Goal: Transaction & Acquisition: Purchase product/service

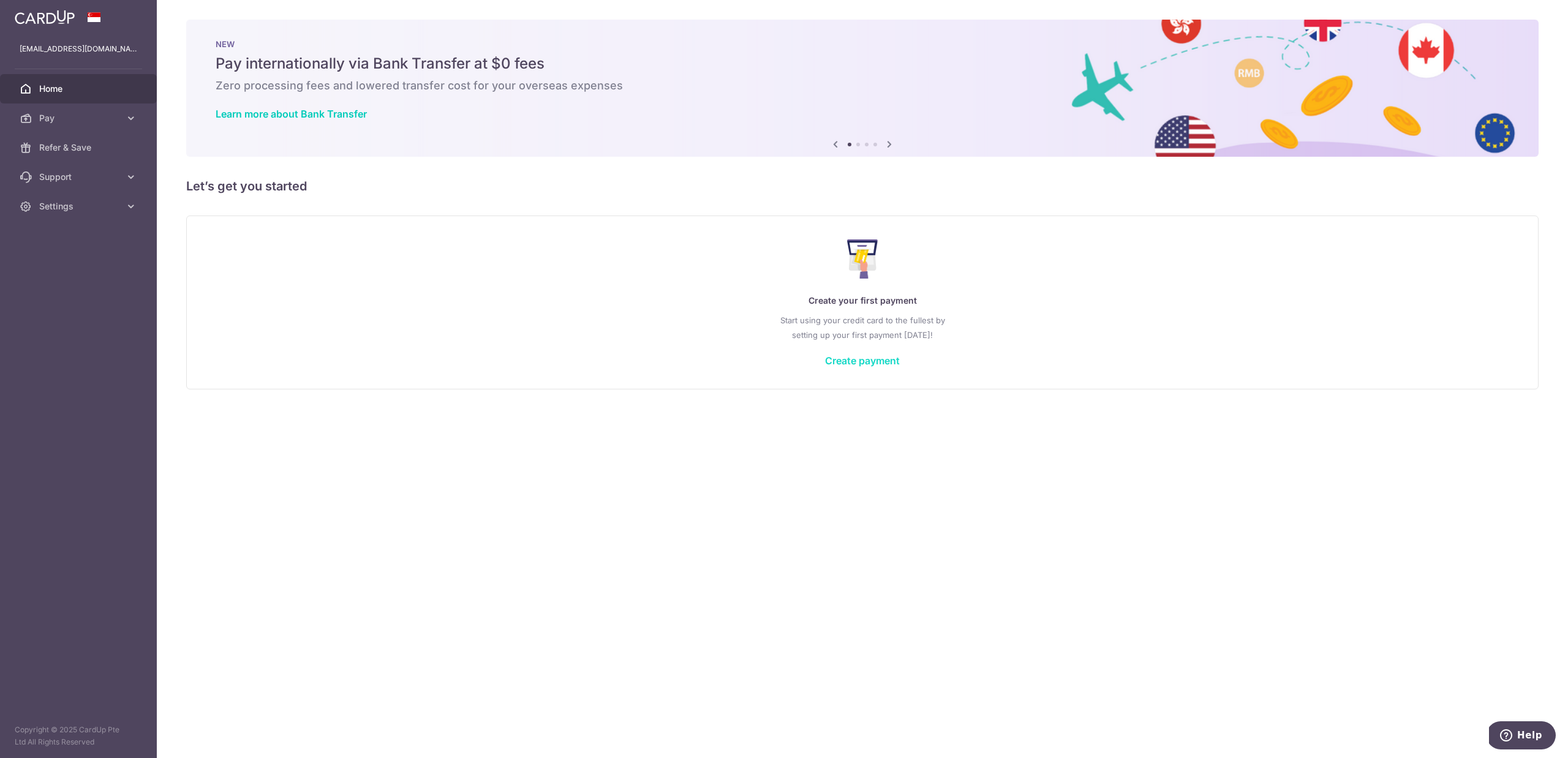
click at [877, 360] on link "Create payment" at bounding box center [862, 360] width 75 height 12
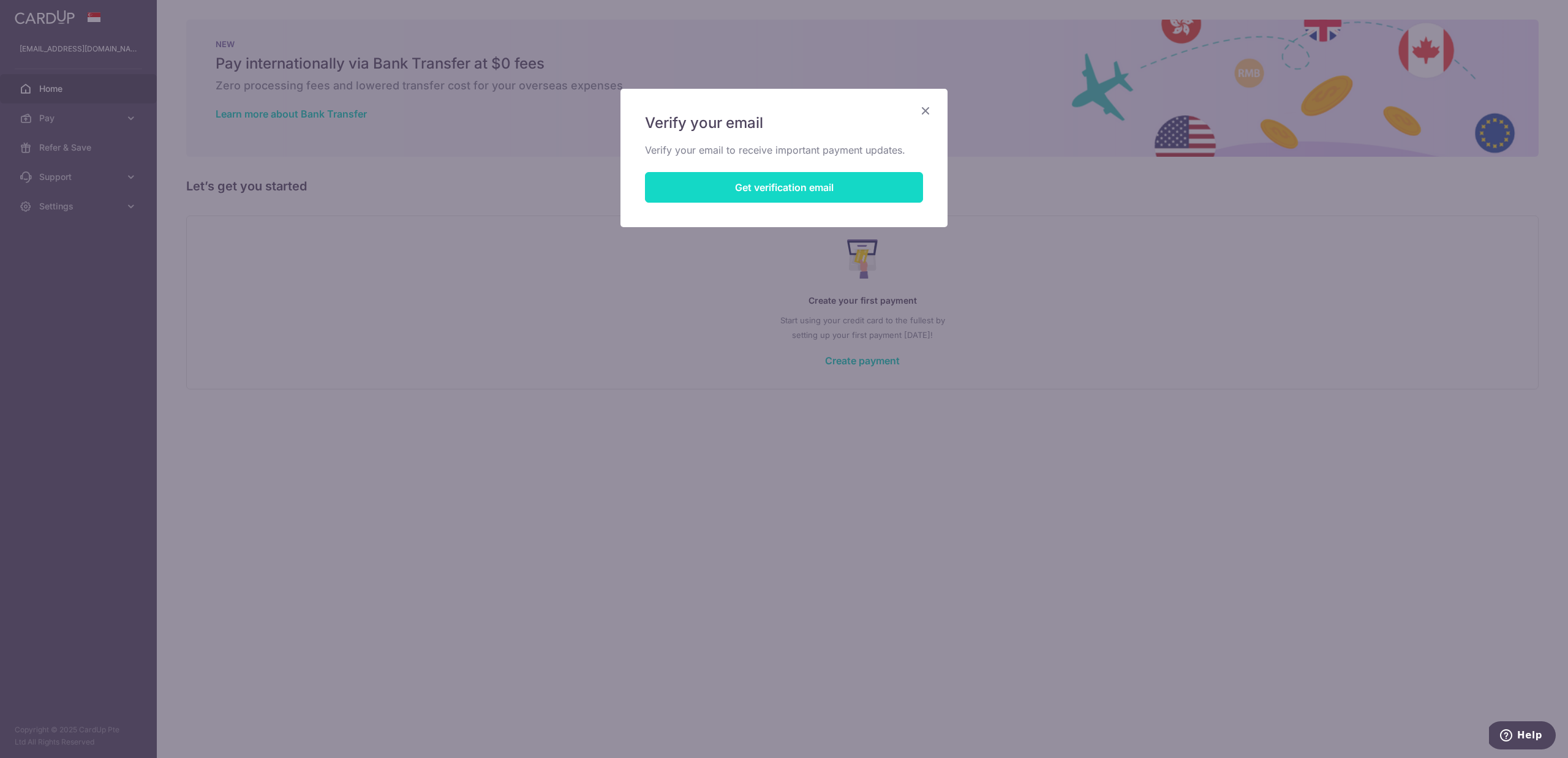
click at [857, 197] on button "Get verification email" at bounding box center [784, 187] width 278 height 31
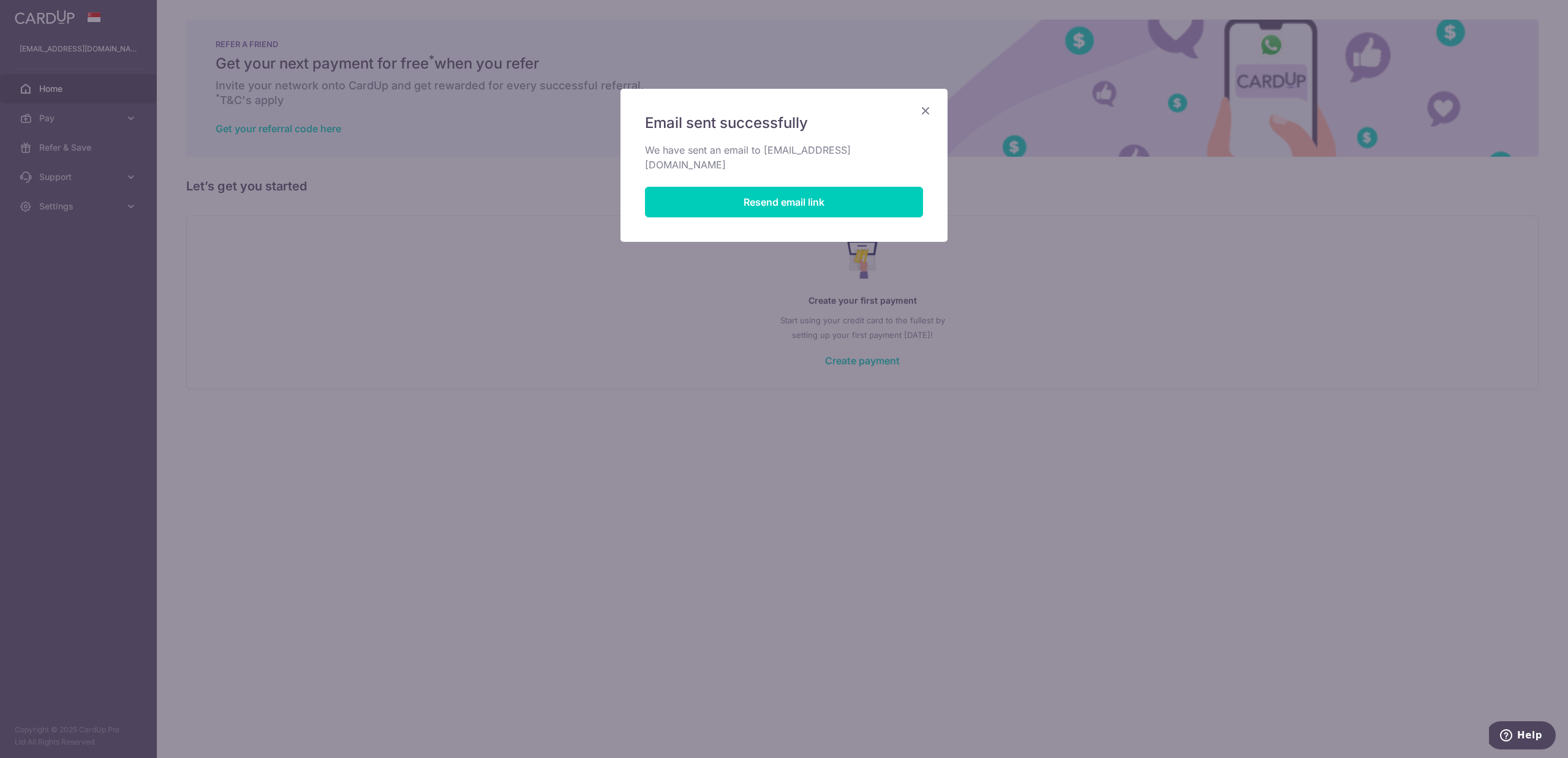
click at [922, 107] on icon "Close" at bounding box center [925, 111] width 14 height 15
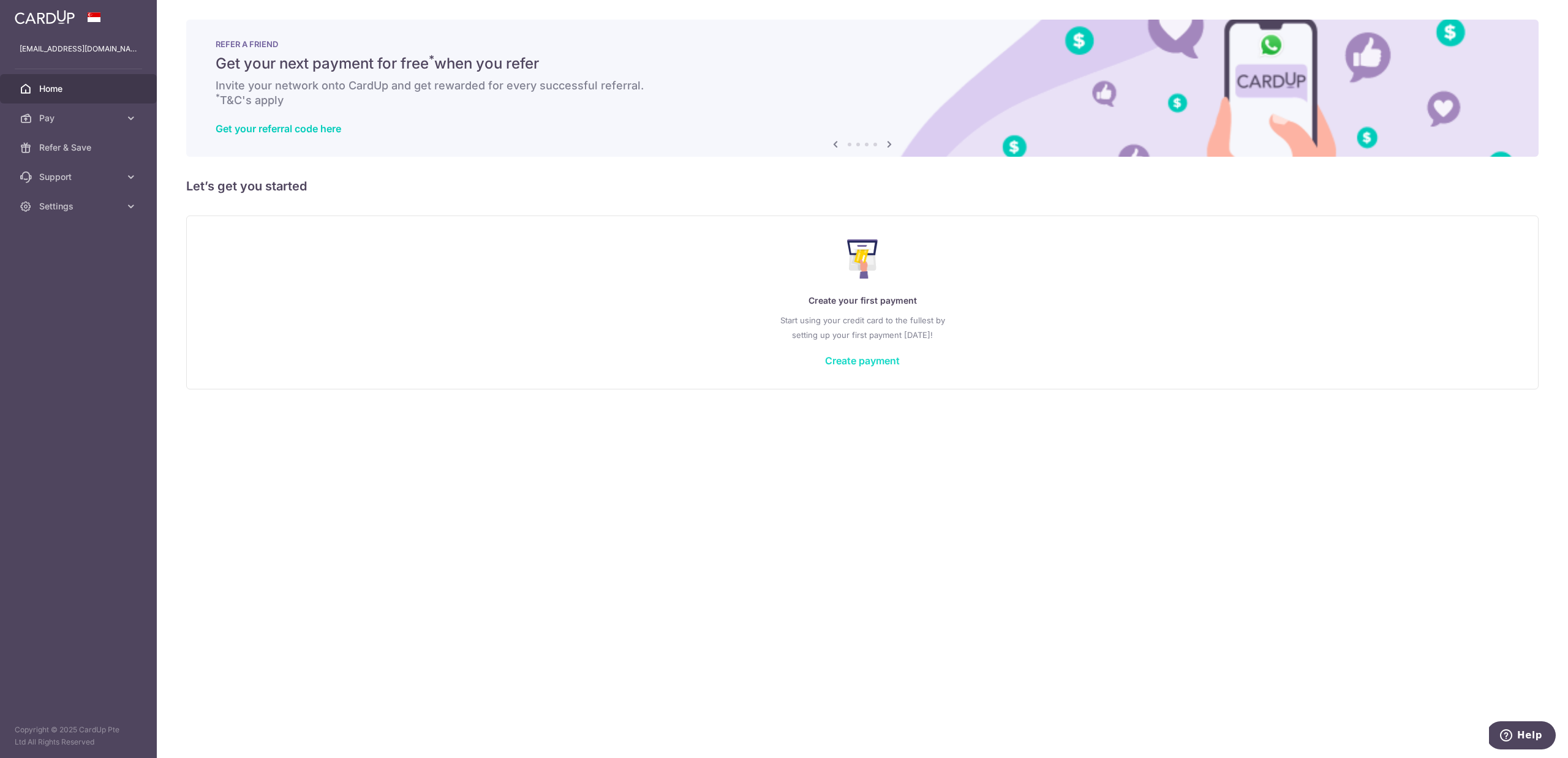
click at [852, 356] on link "Create payment" at bounding box center [862, 360] width 75 height 12
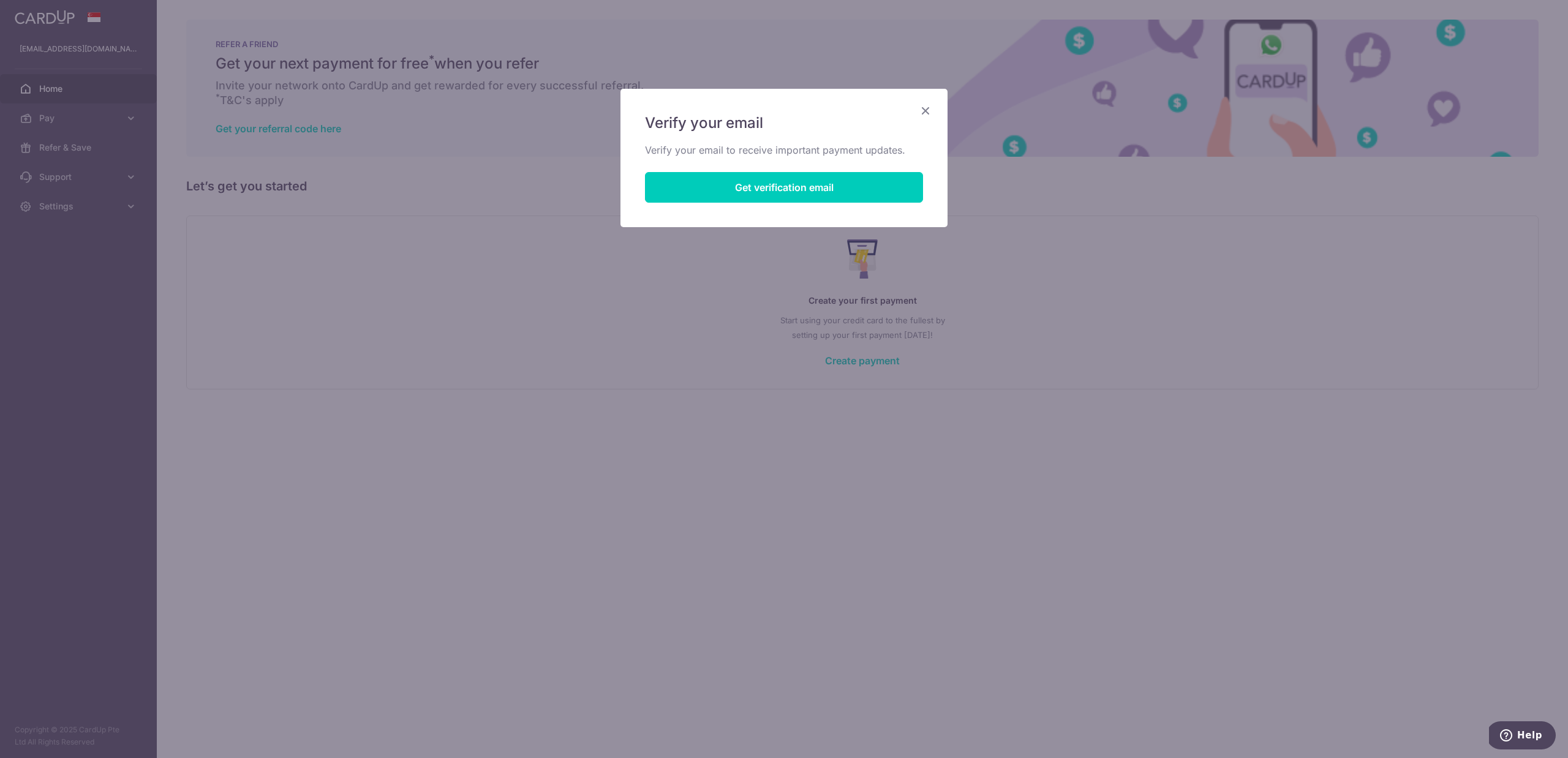
click at [921, 111] on icon "Close" at bounding box center [925, 111] width 14 height 15
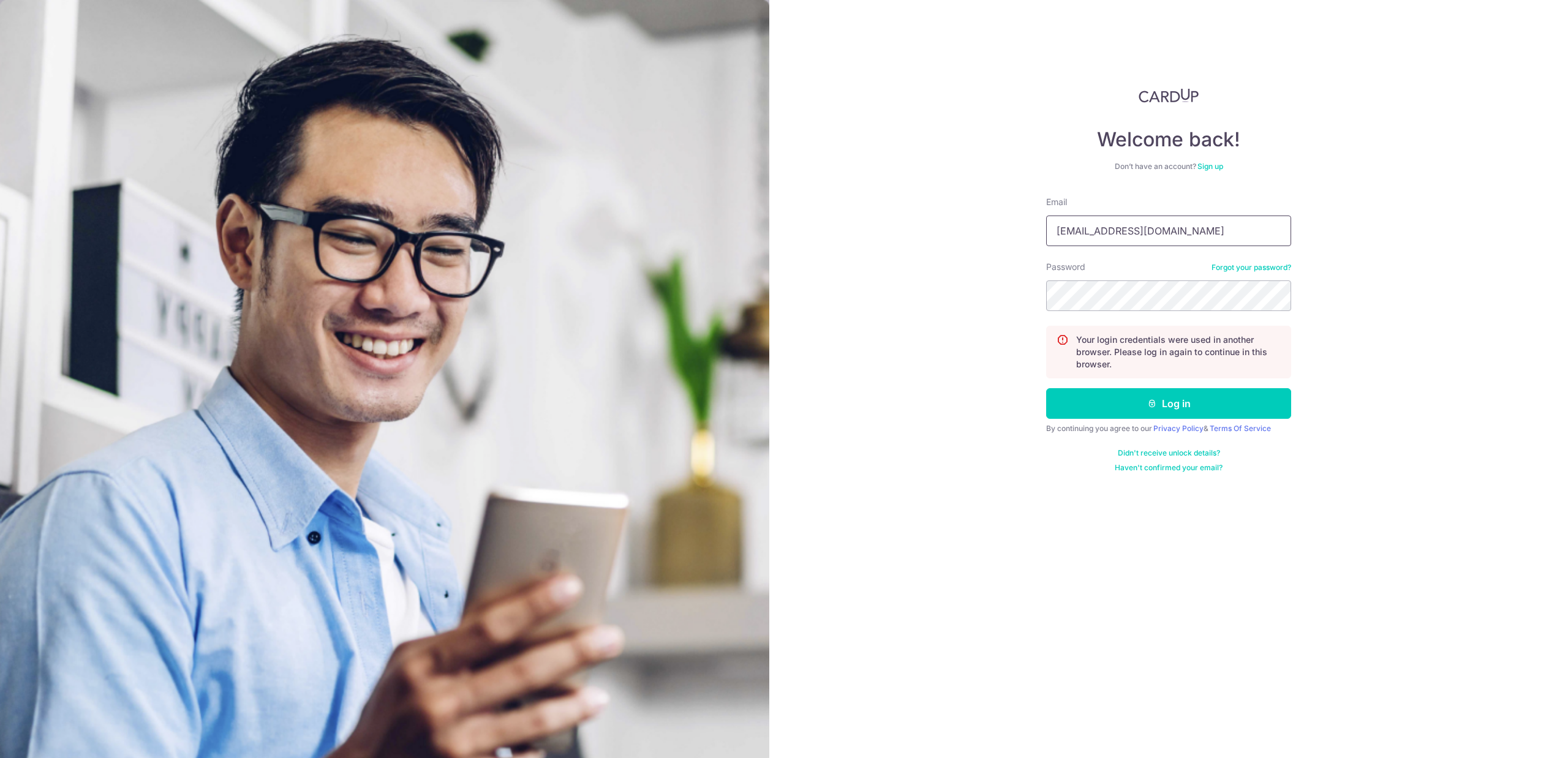
click at [1180, 222] on input "tanyongzhun@hotmail.sg" at bounding box center [1168, 231] width 245 height 31
drag, startPoint x: 1176, startPoint y: 230, endPoint x: 963, endPoint y: 198, distance: 215.4
click at [963, 198] on div "Welcome back! Don’t have an account? Sign up Email tanyongzhun@hotmail.sg Passw…" at bounding box center [1168, 379] width 799 height 758
type input "[EMAIL_ADDRESS][DOMAIN_NAME]"
click at [1046, 388] on button "Log in" at bounding box center [1168, 404] width 245 height 31
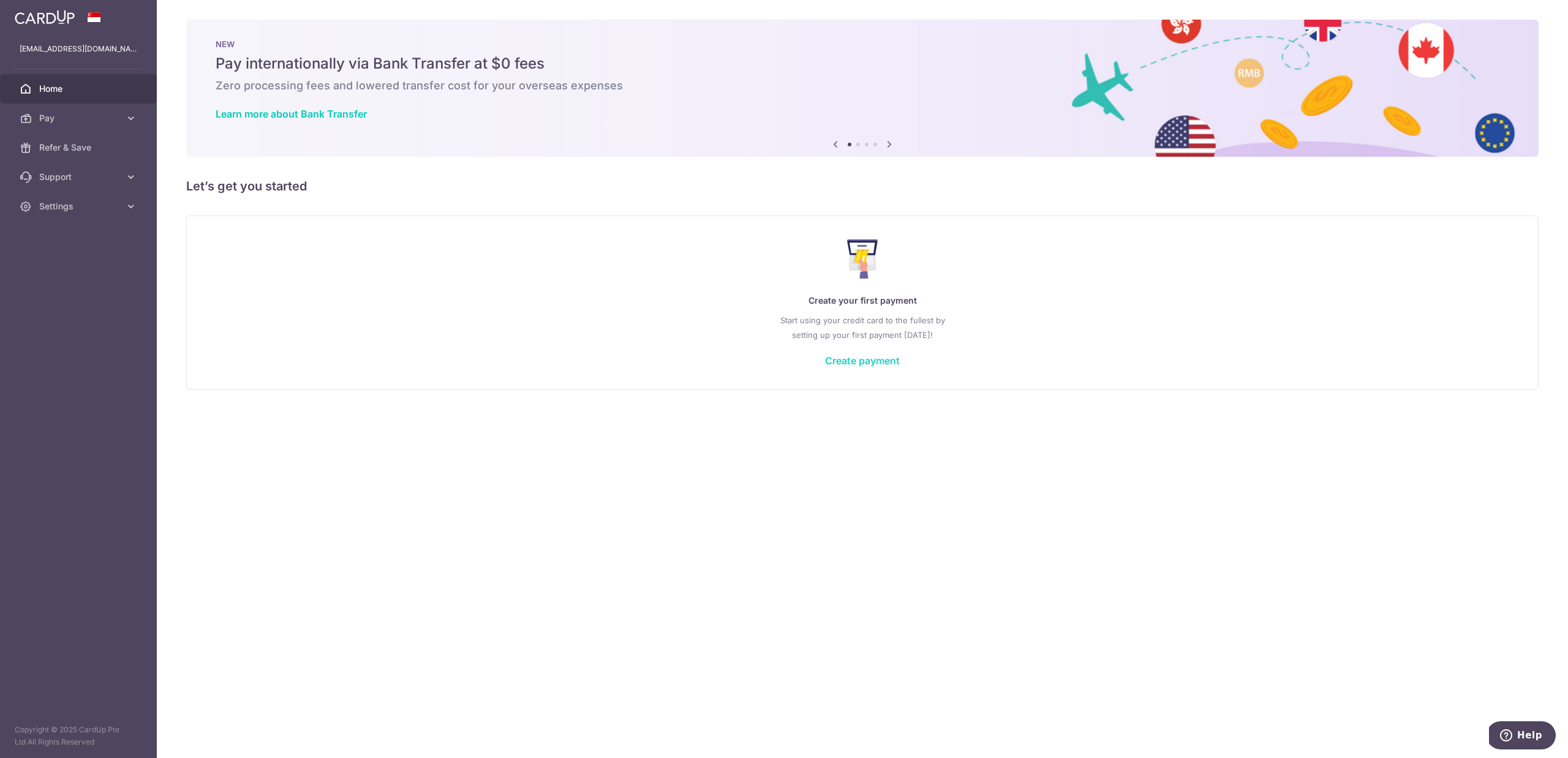
click at [854, 360] on link "Create payment" at bounding box center [862, 360] width 75 height 12
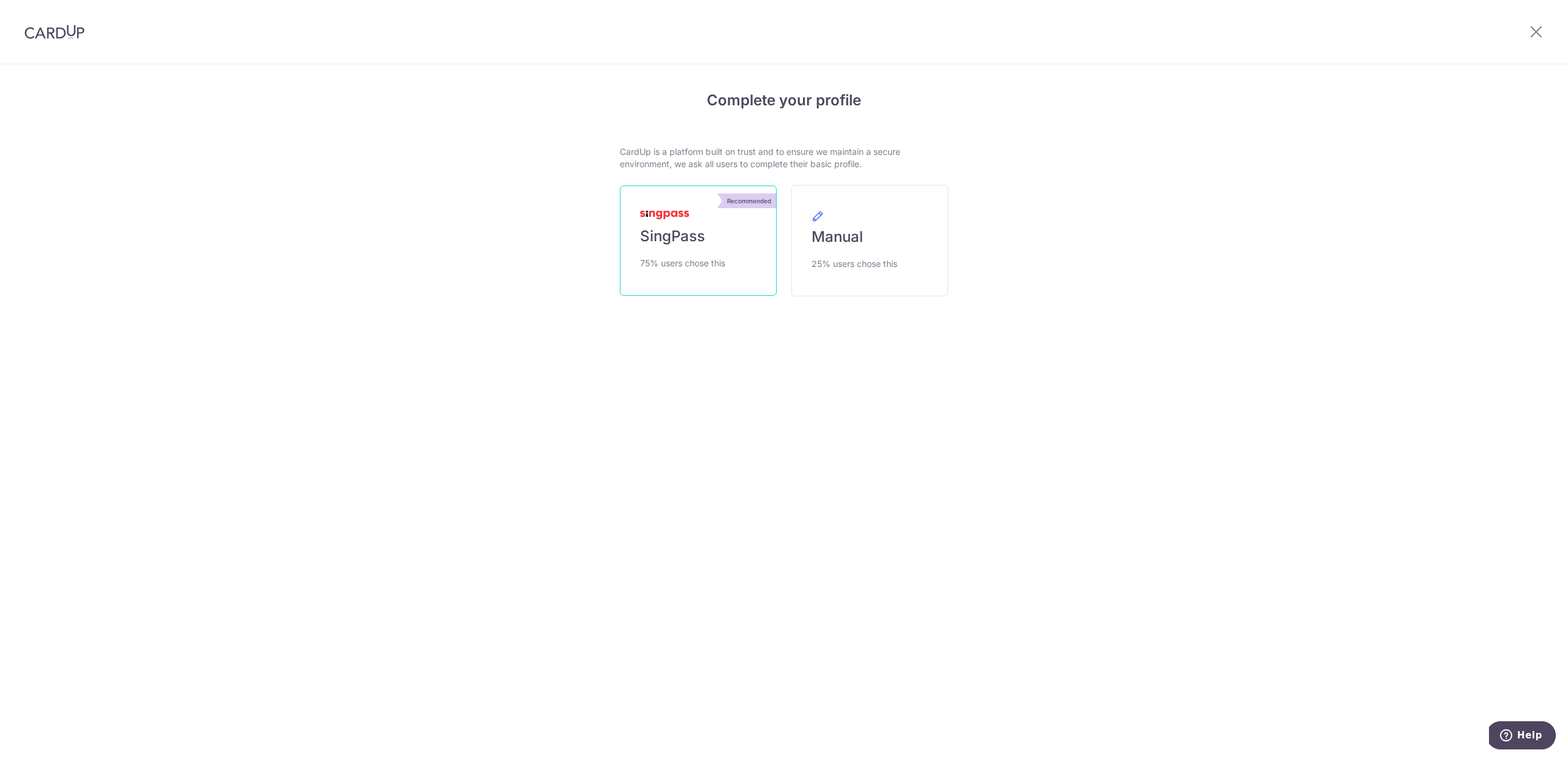
click at [728, 283] on link "Recommended SingPass 75% users chose this" at bounding box center [698, 240] width 156 height 110
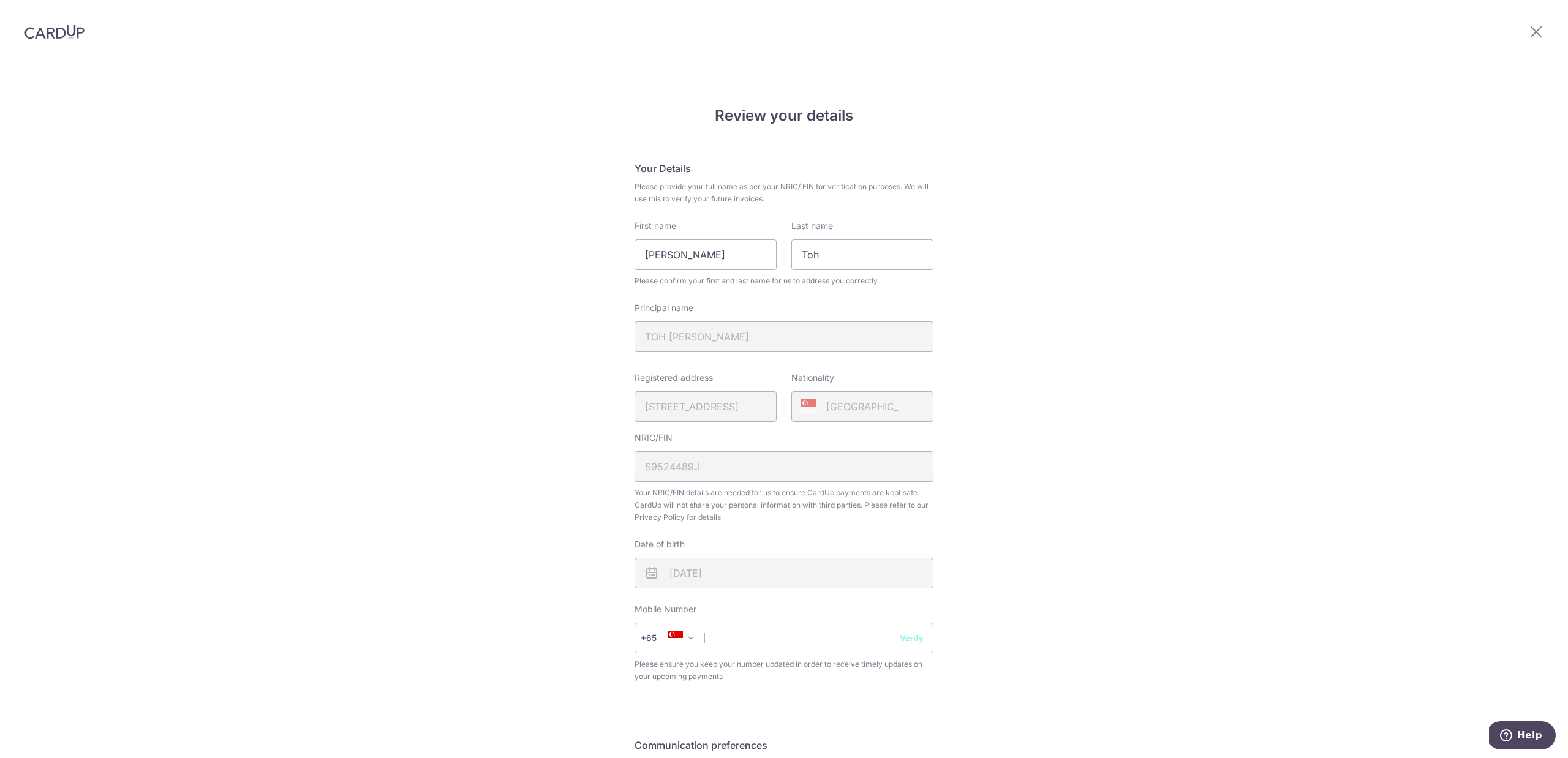
click at [764, 654] on div "Mobile Number +376 +971 +93 +1268 +1264 +355 +374 +244 +0 +54 +1684 +43 +61 +29…" at bounding box center [784, 643] width 299 height 80
click at [765, 640] on input "text" at bounding box center [784, 638] width 299 height 31
type input "96492256"
click at [902, 635] on button "Verify" at bounding box center [911, 638] width 24 height 12
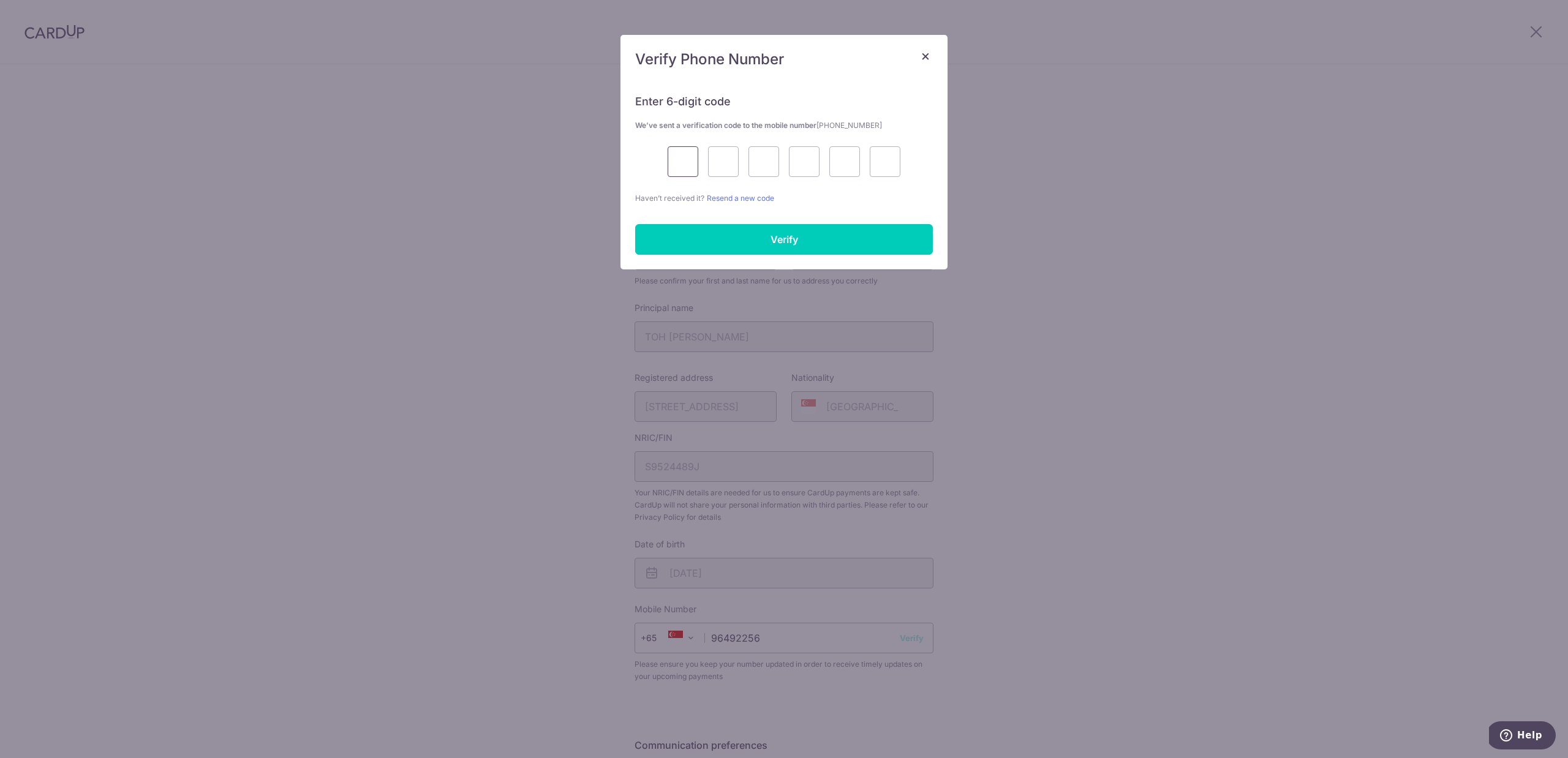
click at [683, 175] on input "text" at bounding box center [683, 162] width 31 height 31
type input "2"
type input "9"
type input "8"
type input "5"
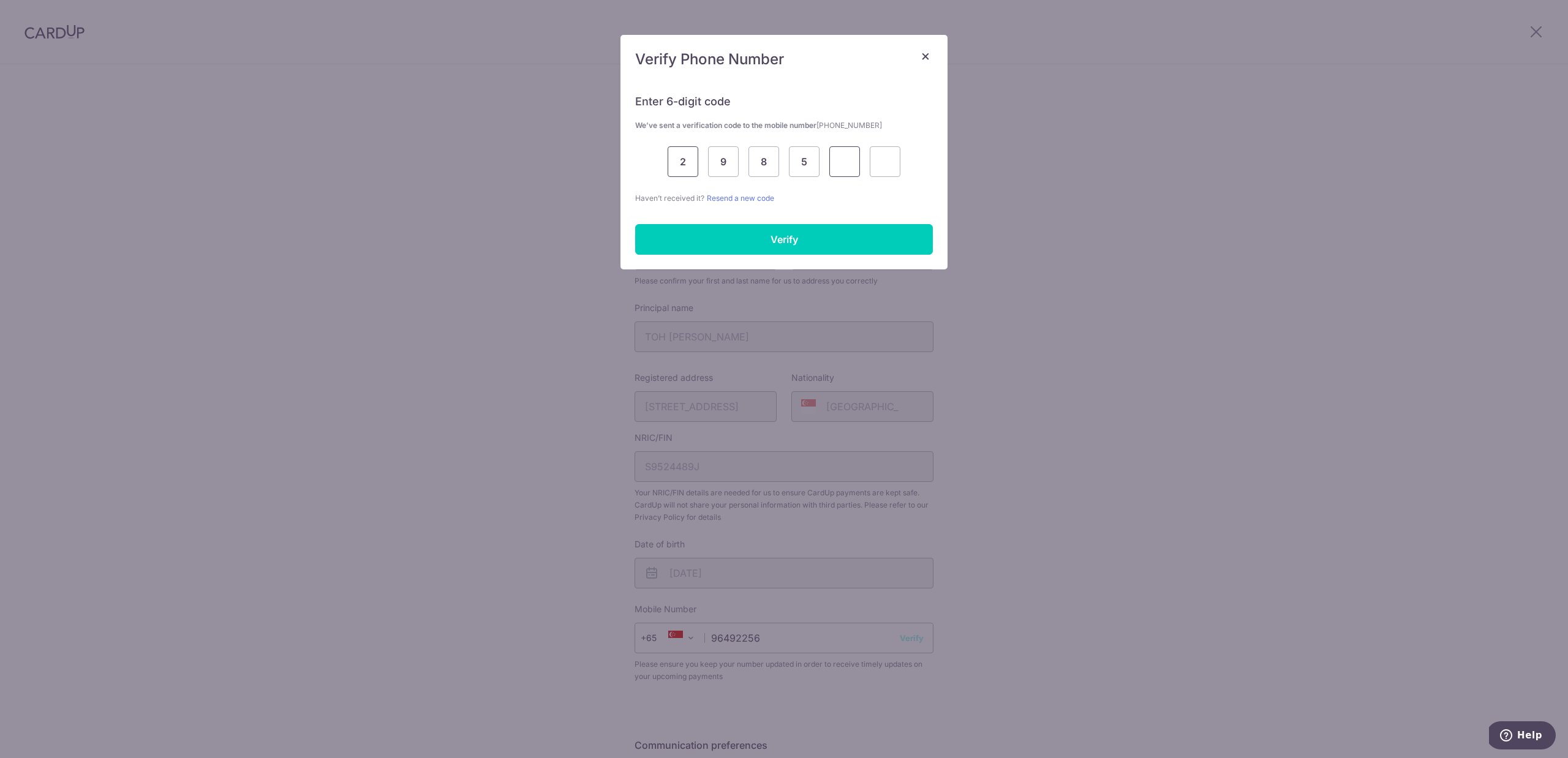
type input "5"
type input "7"
click at [668, 228] on input "Verify" at bounding box center [784, 239] width 298 height 31
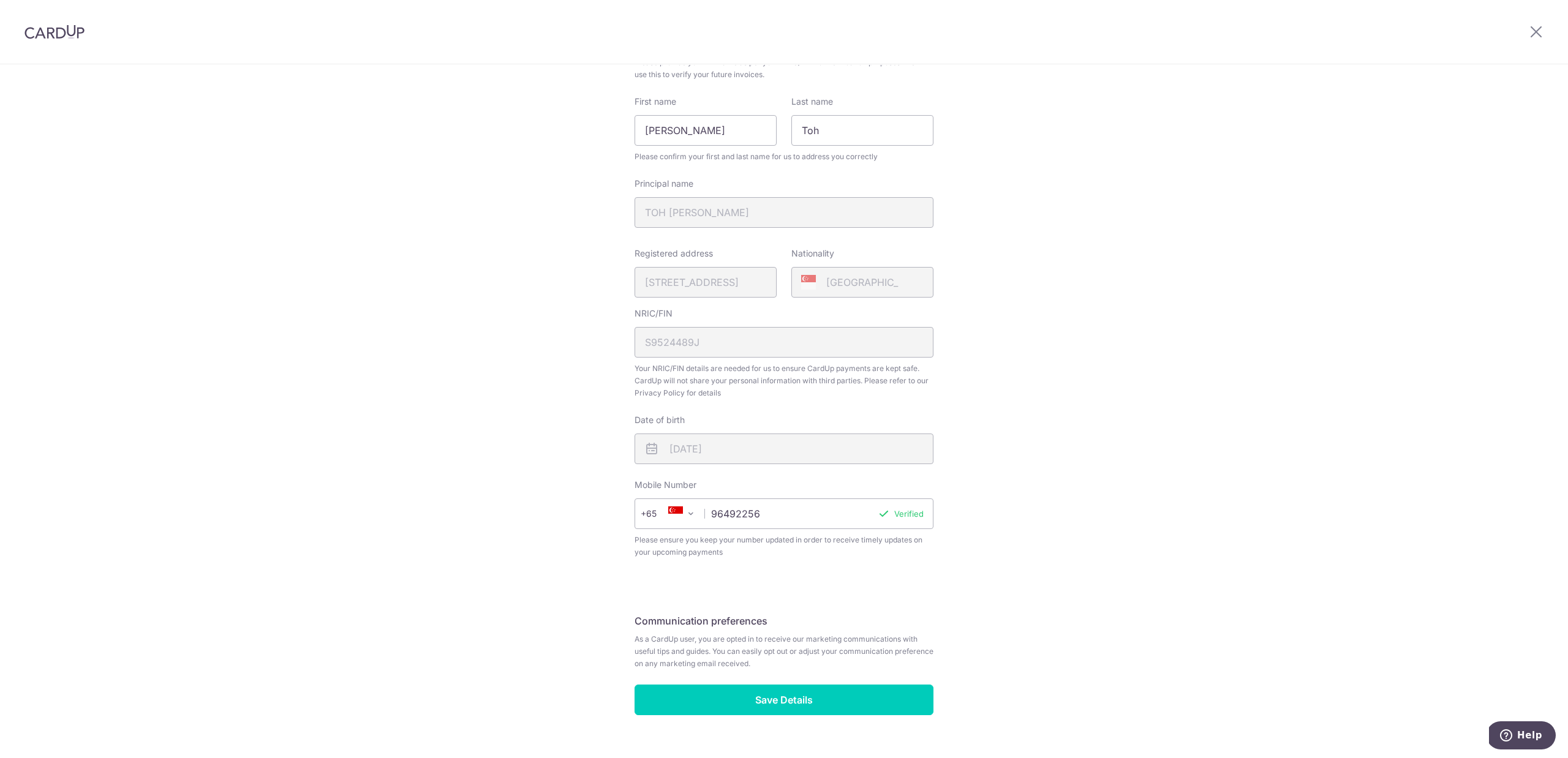
scroll to position [149, 0]
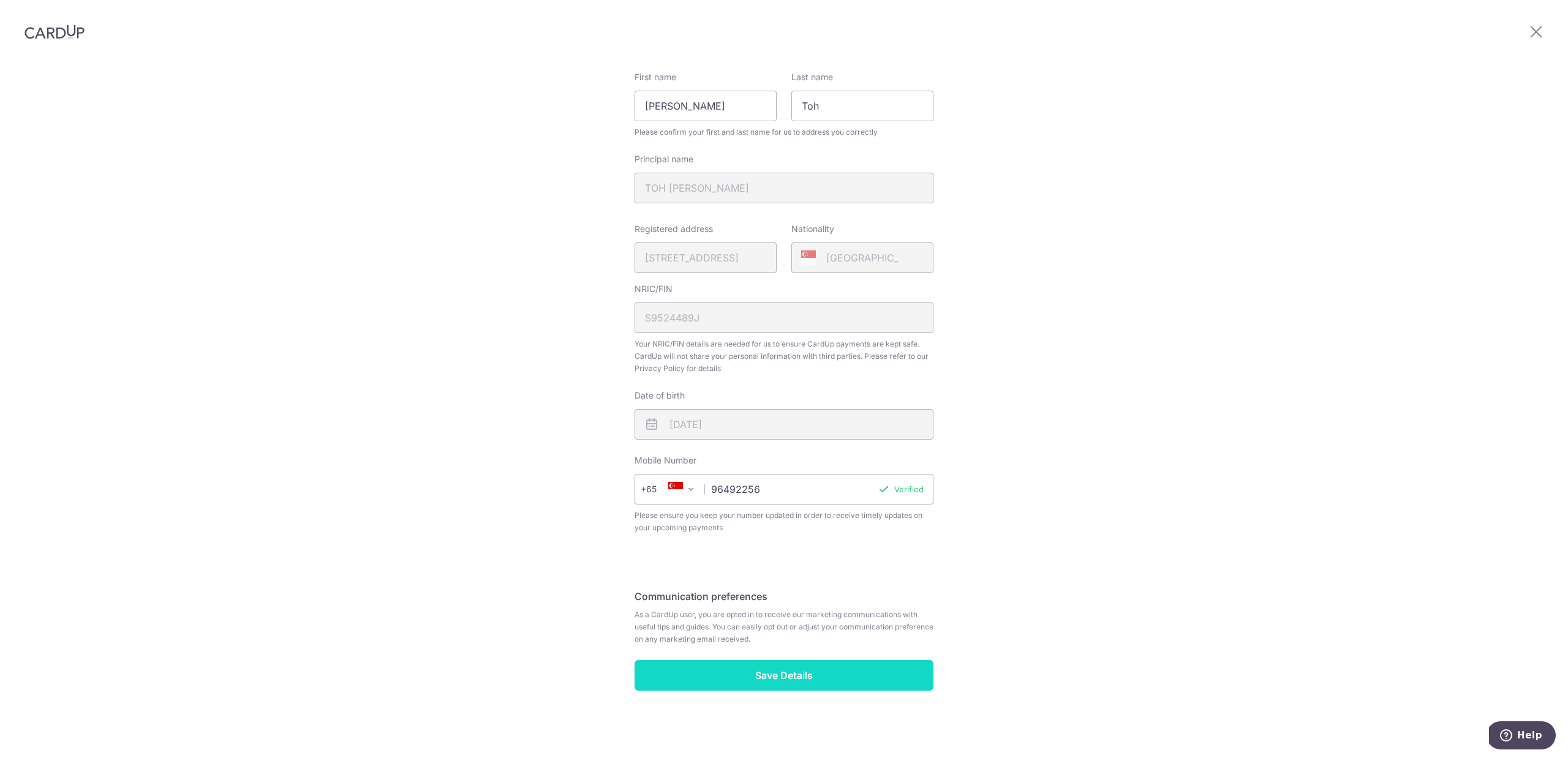
click at [862, 673] on input "Save Details" at bounding box center [784, 675] width 299 height 31
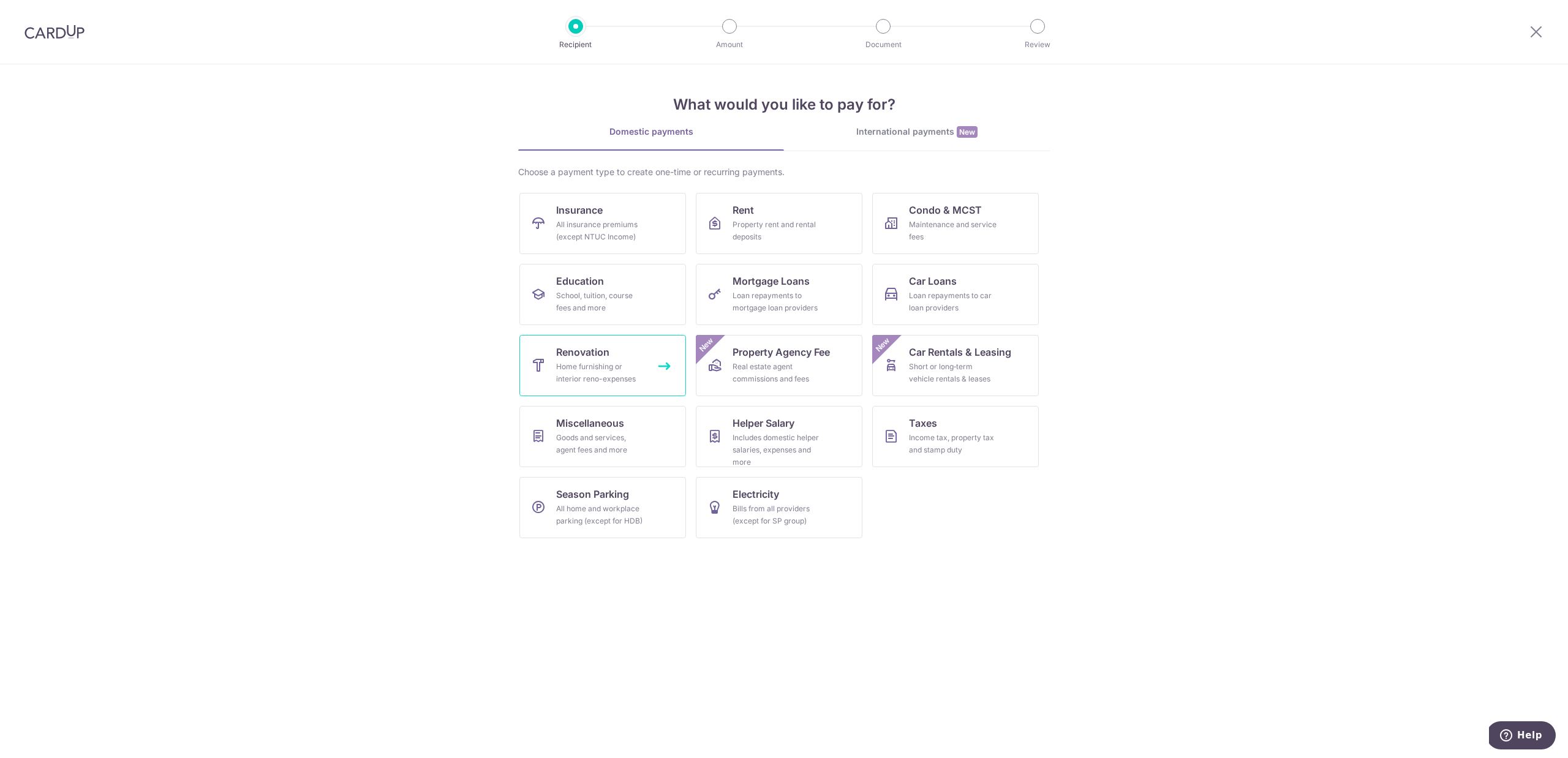
click at [614, 356] on link "Renovation Home furnishing or interior reno-expenses" at bounding box center [602, 365] width 167 height 61
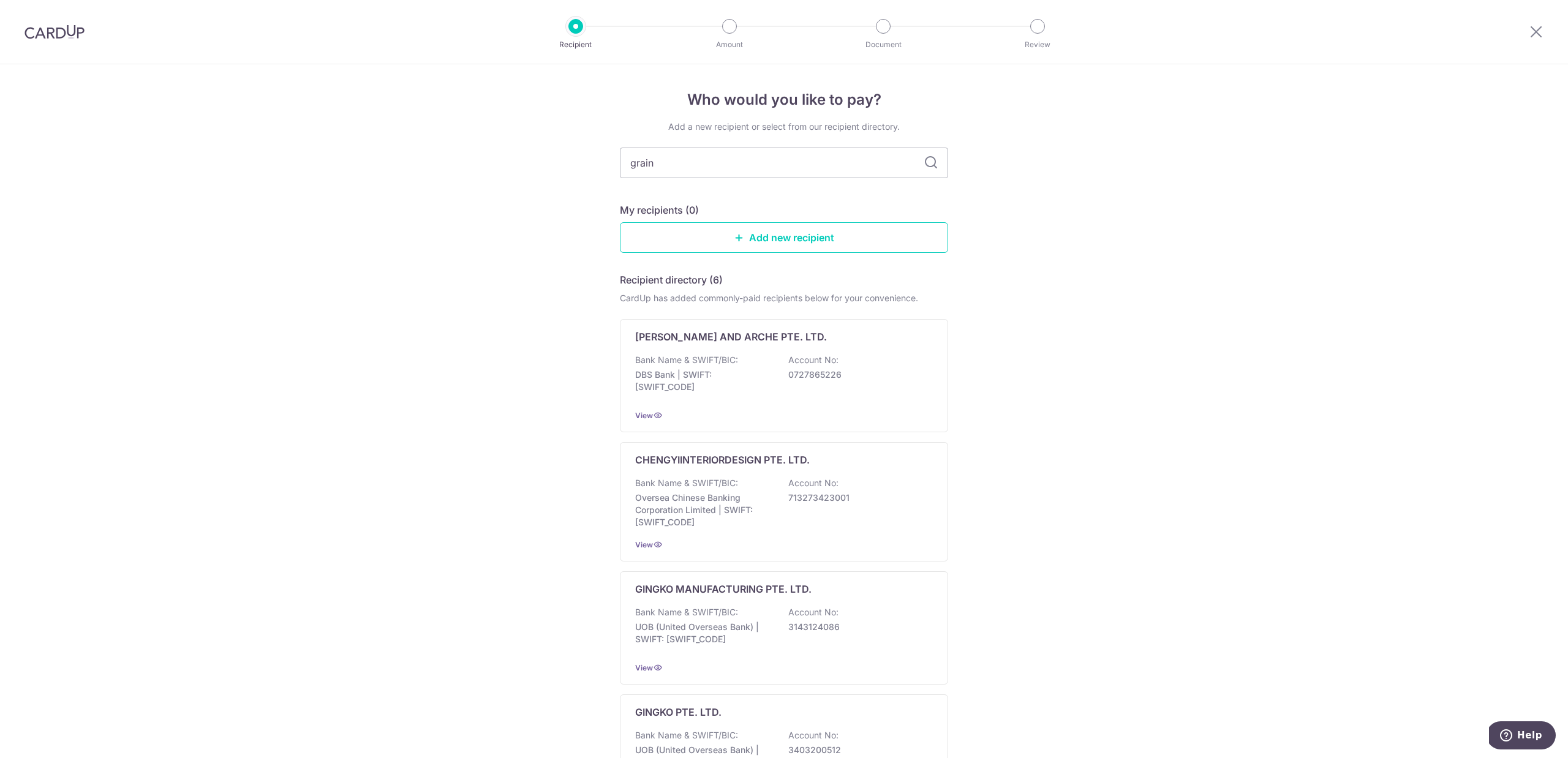
type input "grain"
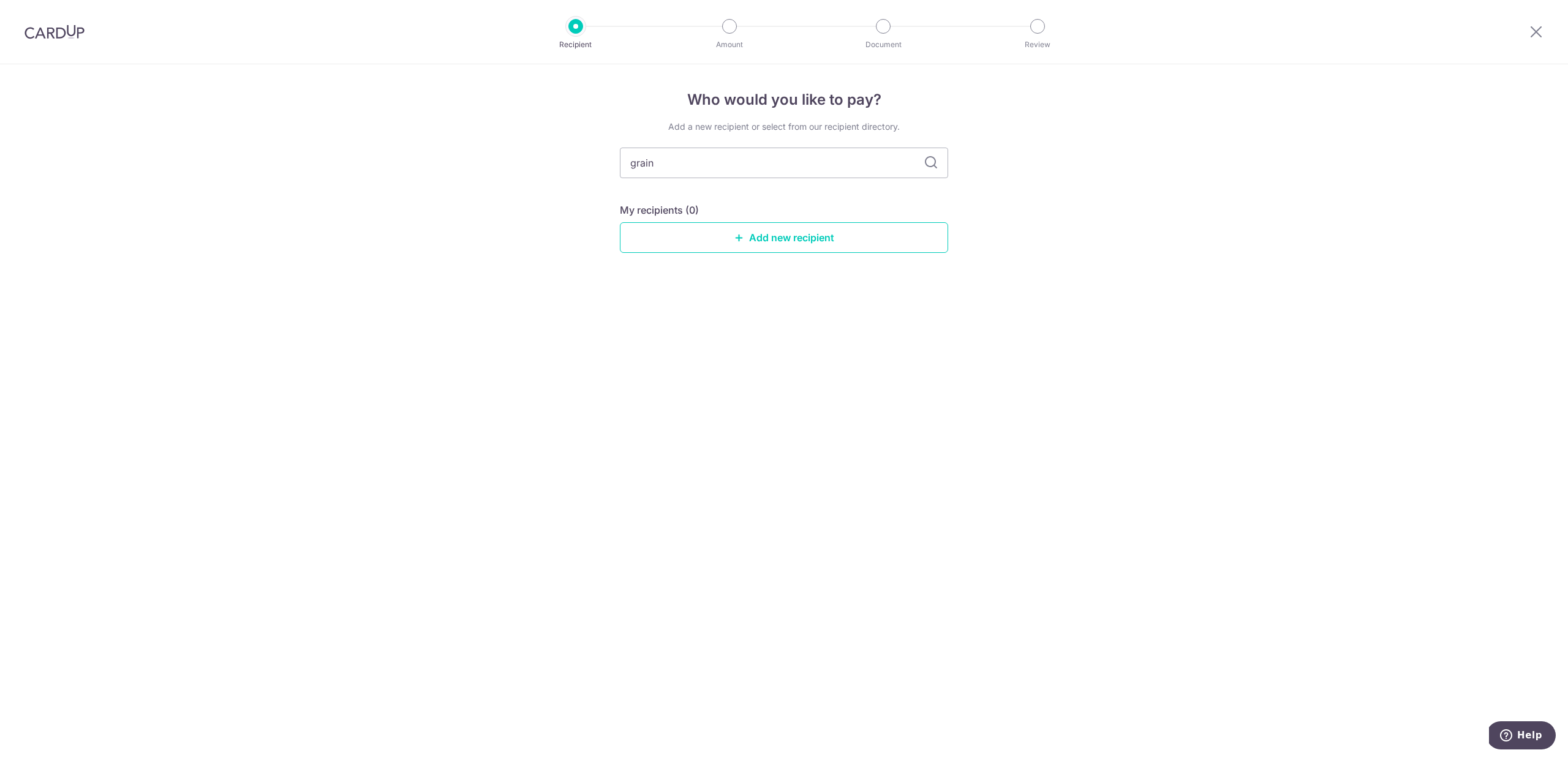
type input "grain interior"
click at [764, 244] on link "Add new recipient" at bounding box center [784, 238] width 328 height 31
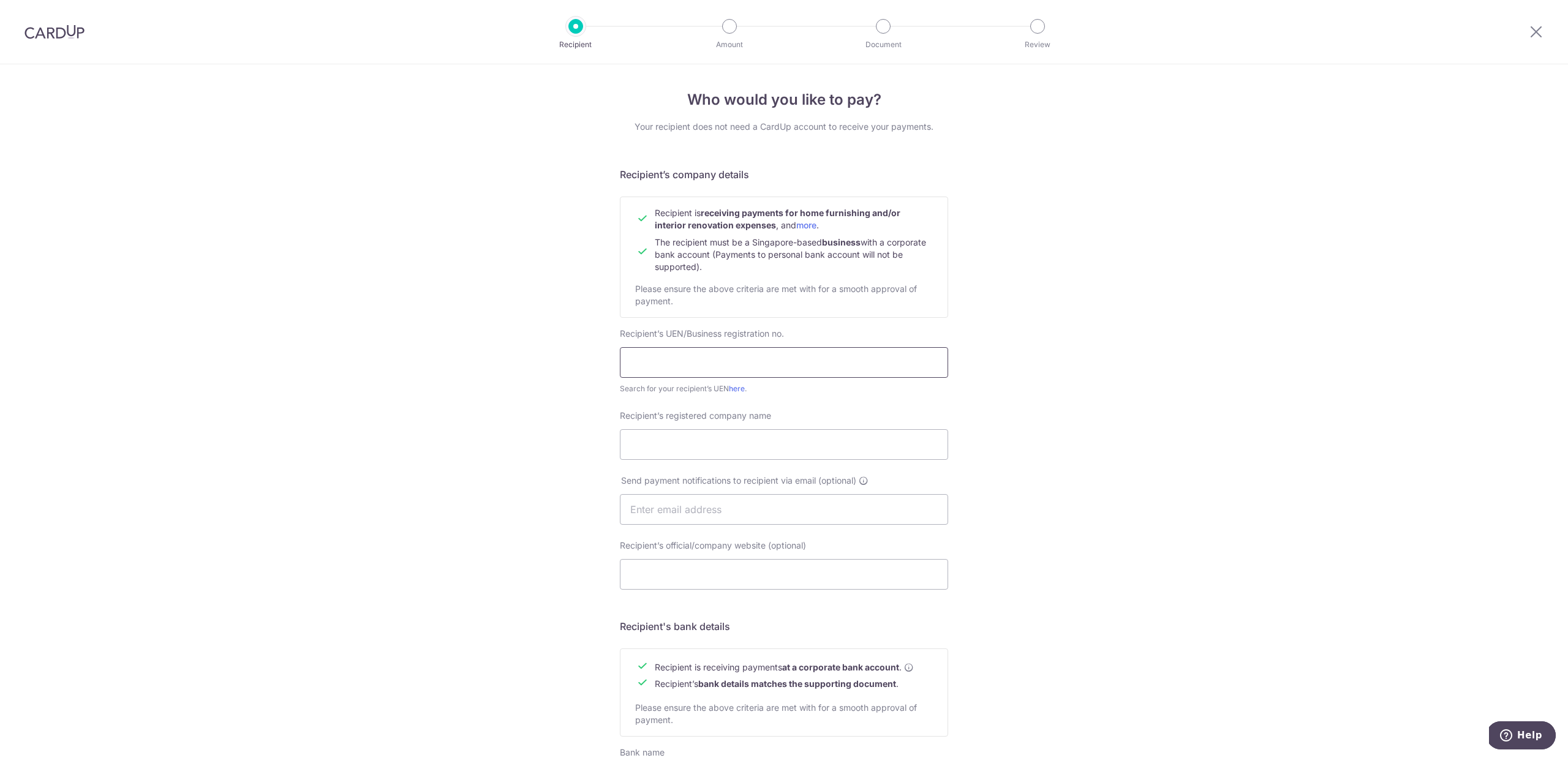
click at [698, 371] on input "text" at bounding box center [784, 363] width 328 height 31
click at [688, 433] on input "Recipient’s registered company name" at bounding box center [784, 444] width 328 height 31
type input "GRAIN INTERIOR PTE. LTD."
click at [672, 356] on input "text" at bounding box center [784, 363] width 328 height 31
type input "202214798D"
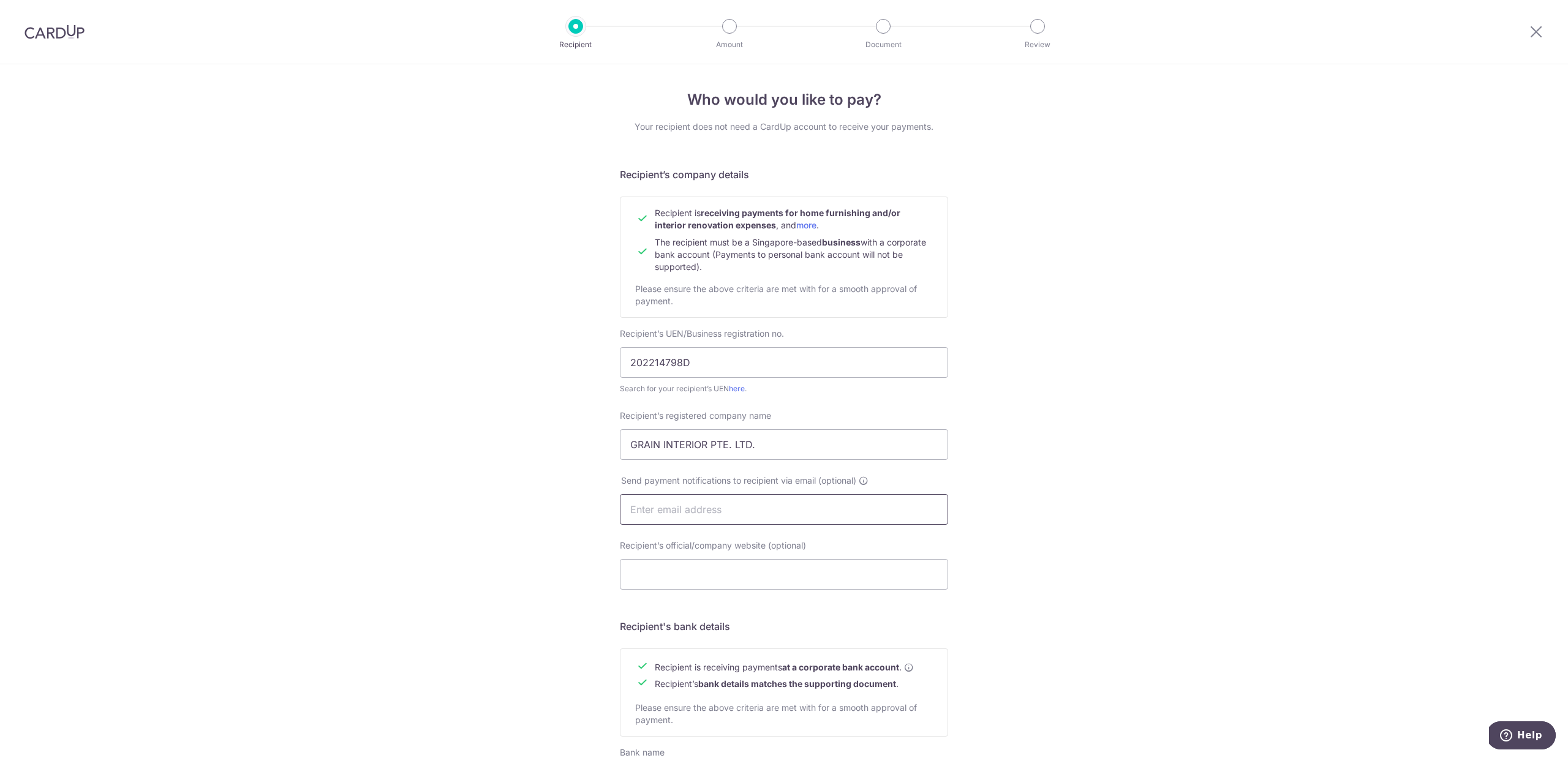
click at [664, 511] on input "text" at bounding box center [784, 509] width 328 height 31
click at [620, 580] on input "Recipient’s official/company website (optional)" at bounding box center [784, 574] width 328 height 31
click at [649, 502] on input "text" at bounding box center [784, 509] width 328 height 31
click at [628, 584] on input "Recipient’s official/company website (optional)" at bounding box center [784, 574] width 328 height 31
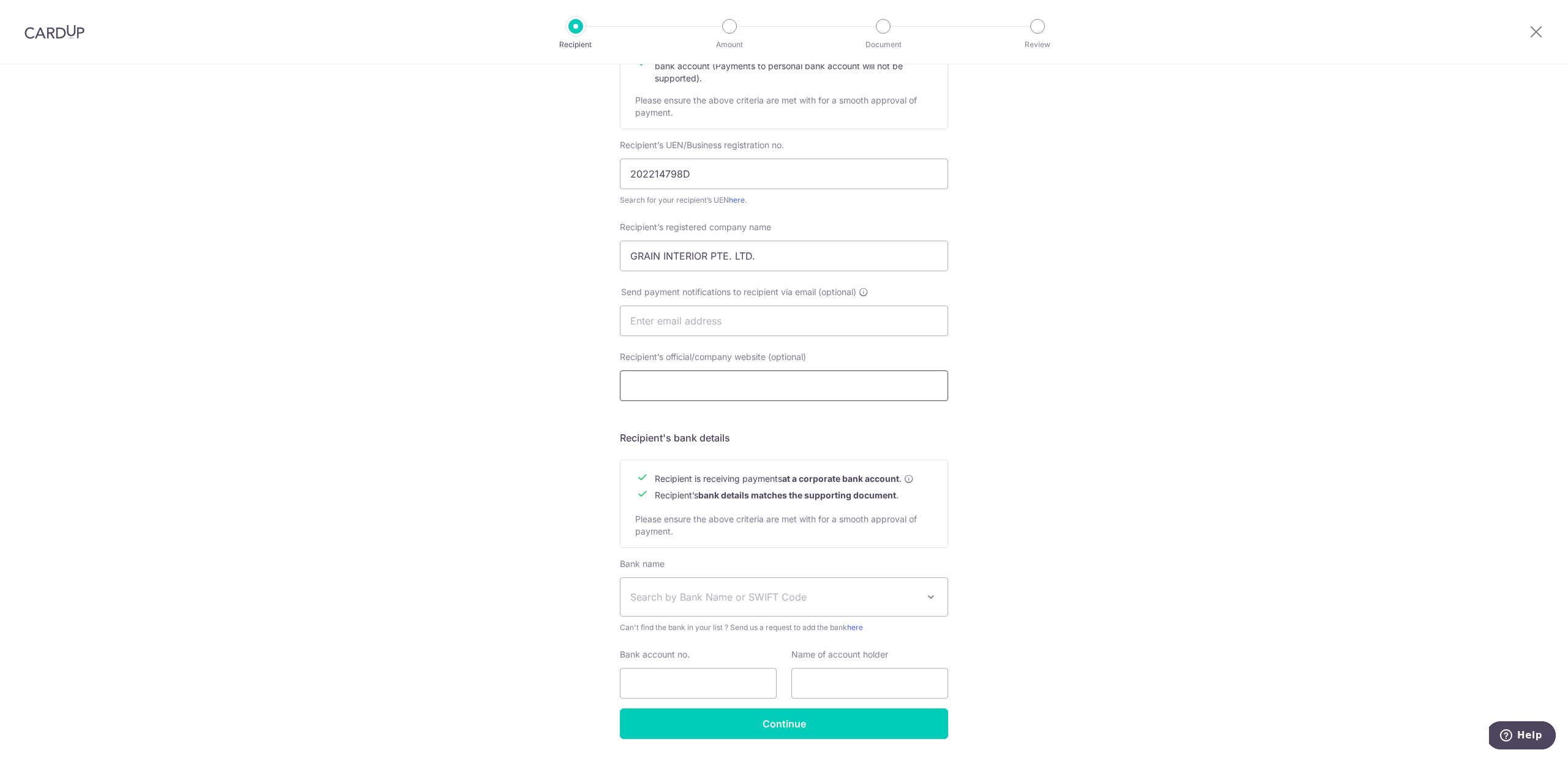
scroll to position [25, 0]
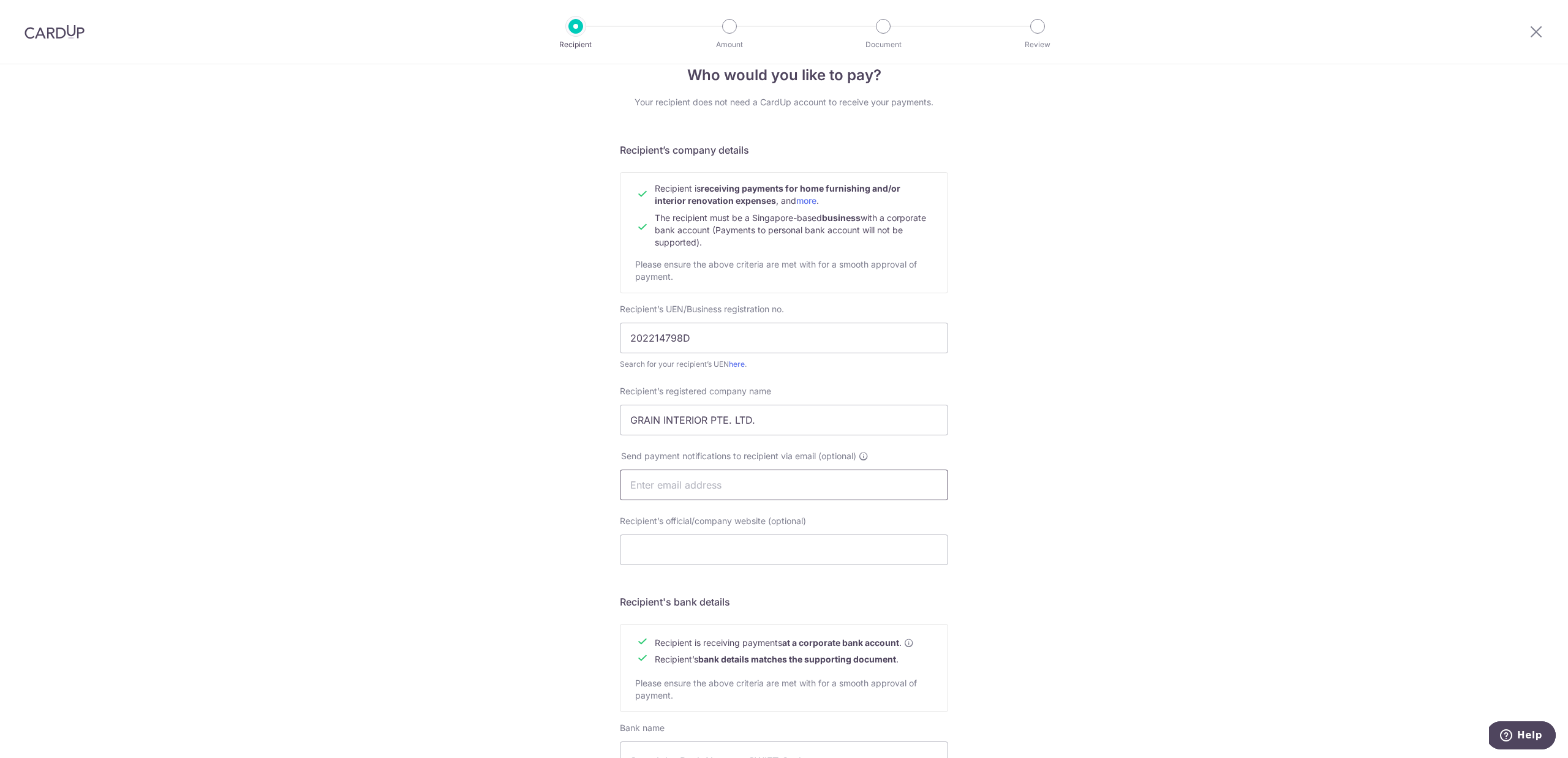
click at [654, 490] on input "text" at bounding box center [784, 485] width 328 height 31
type input "Hello@graininterior.sg"
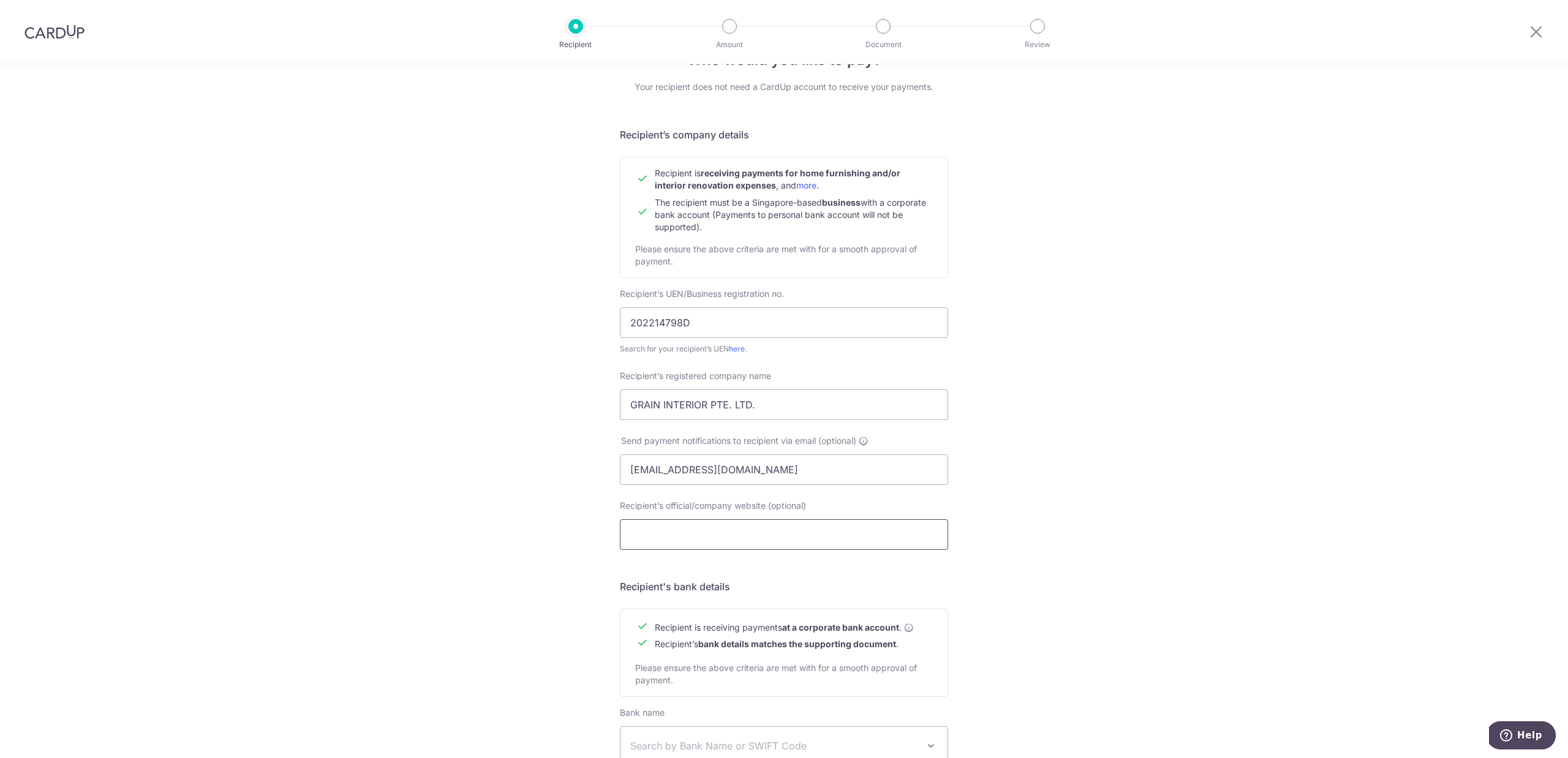
scroll to position [149, 0]
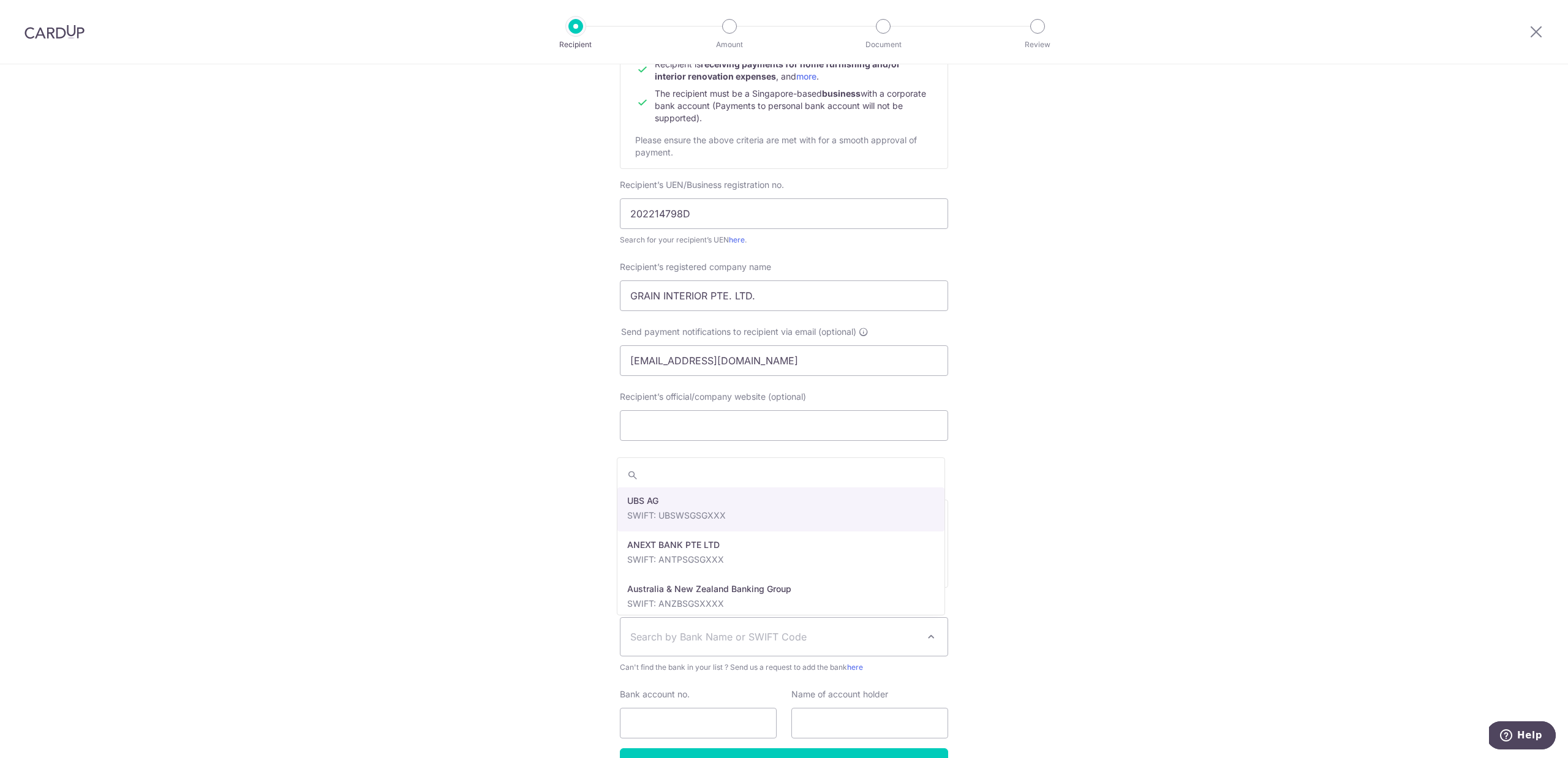
click at [703, 642] on span "Search by Bank Name or SWIFT Code" at bounding box center [774, 637] width 288 height 14
type input "oc"
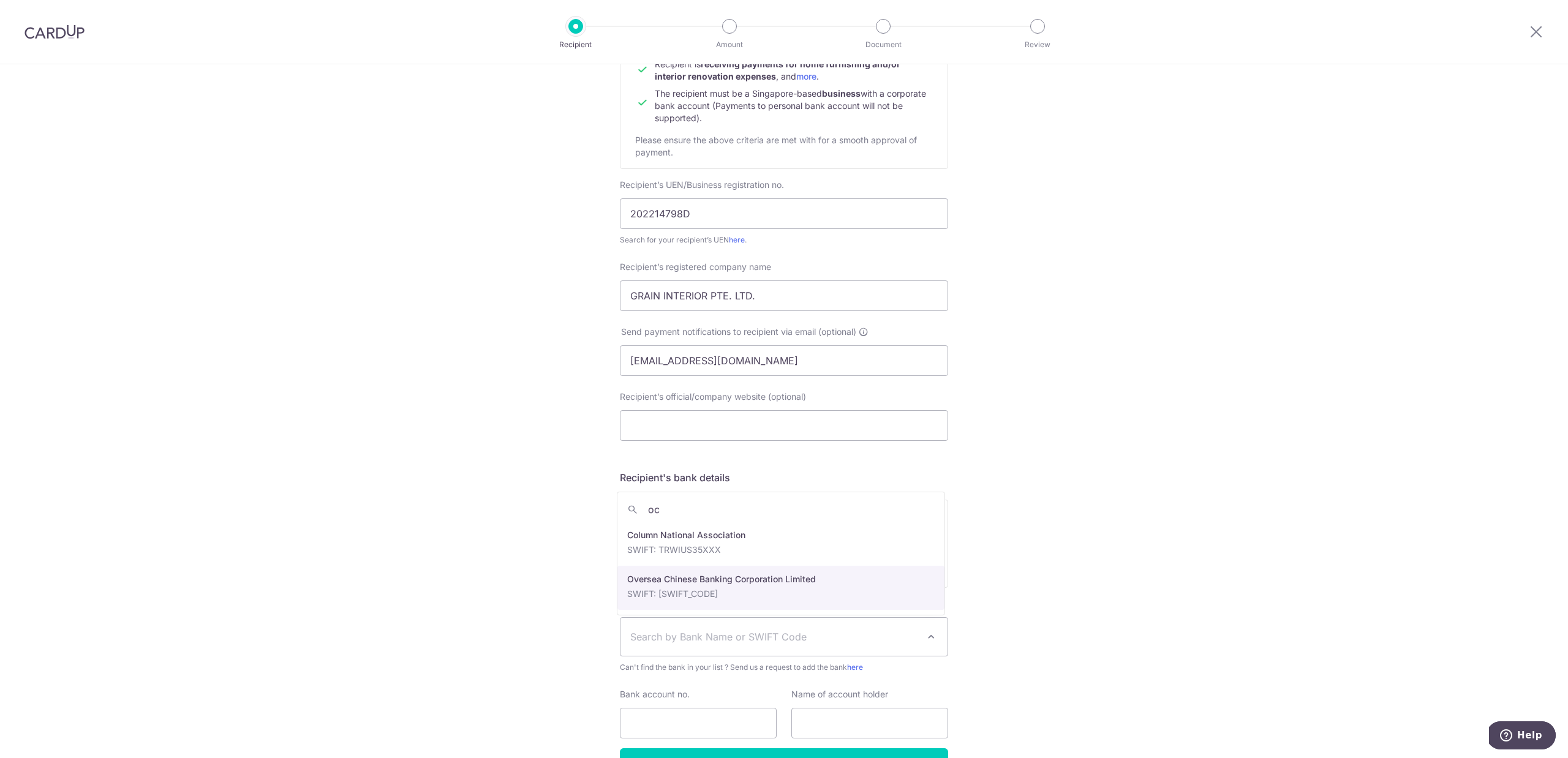
select select "12"
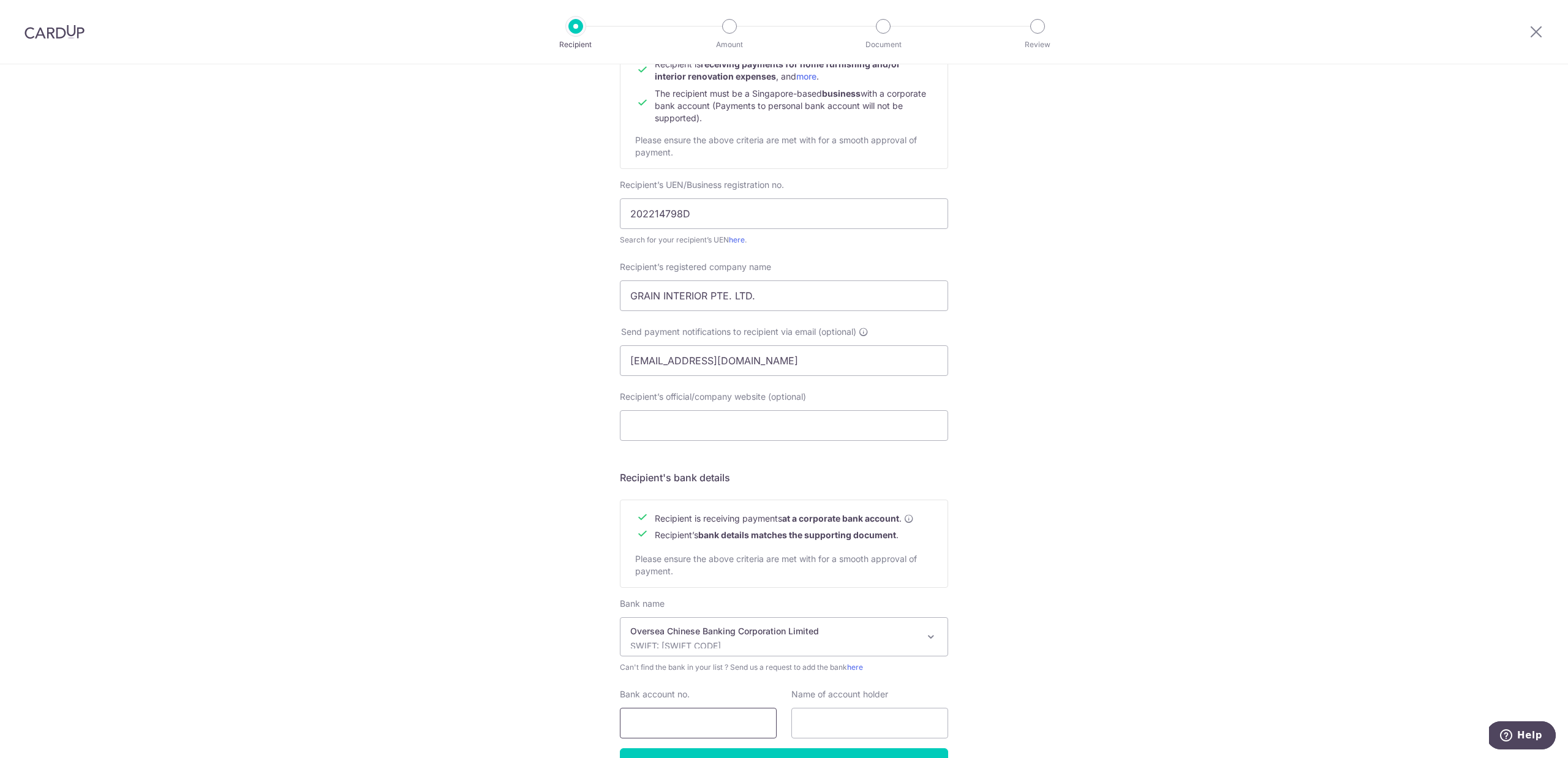
click at [691, 736] on input "Bank account no." at bounding box center [698, 723] width 156 height 31
type input "601810427001"
click at [835, 722] on input "text" at bounding box center [869, 723] width 156 height 31
click at [880, 727] on input "text" at bounding box center [869, 723] width 156 height 31
type input "GRAIN INTERIOR PTE. LTD."
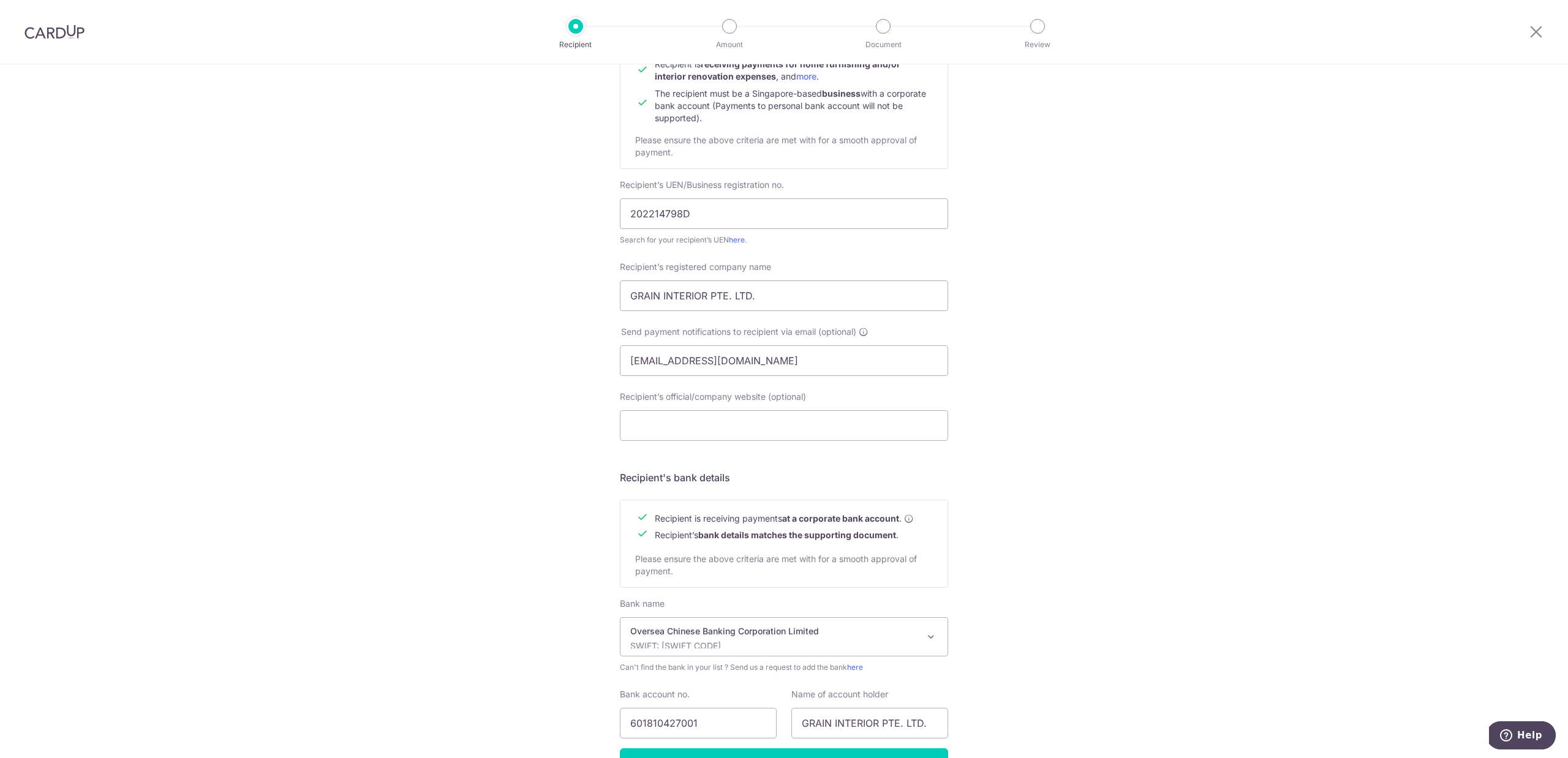
click at [1134, 636] on div "Who would you like to pay? Your recipient does not need a CardUp account to rec…" at bounding box center [784, 376] width 1568 height 921
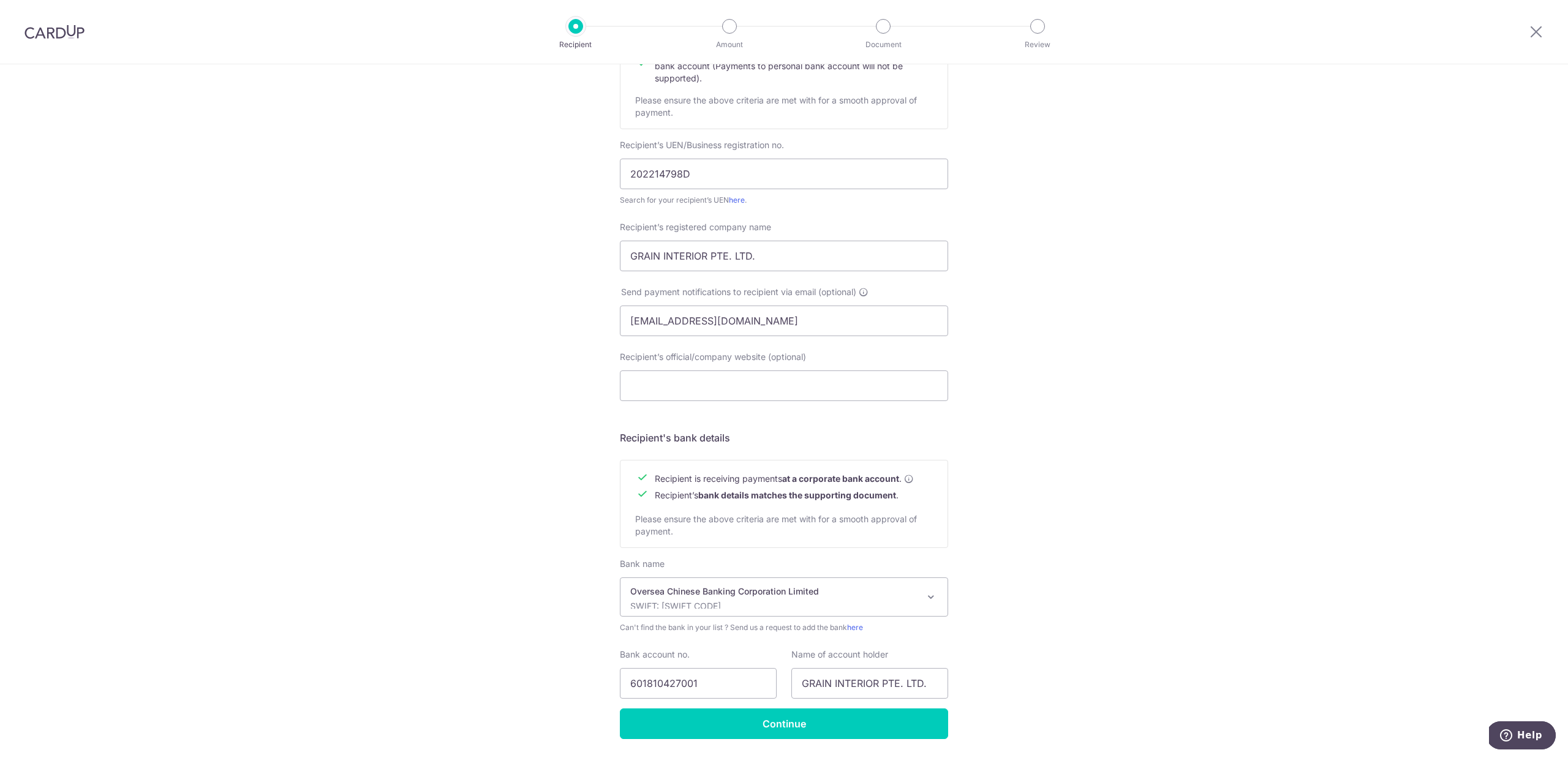
scroll to position [228, 0]
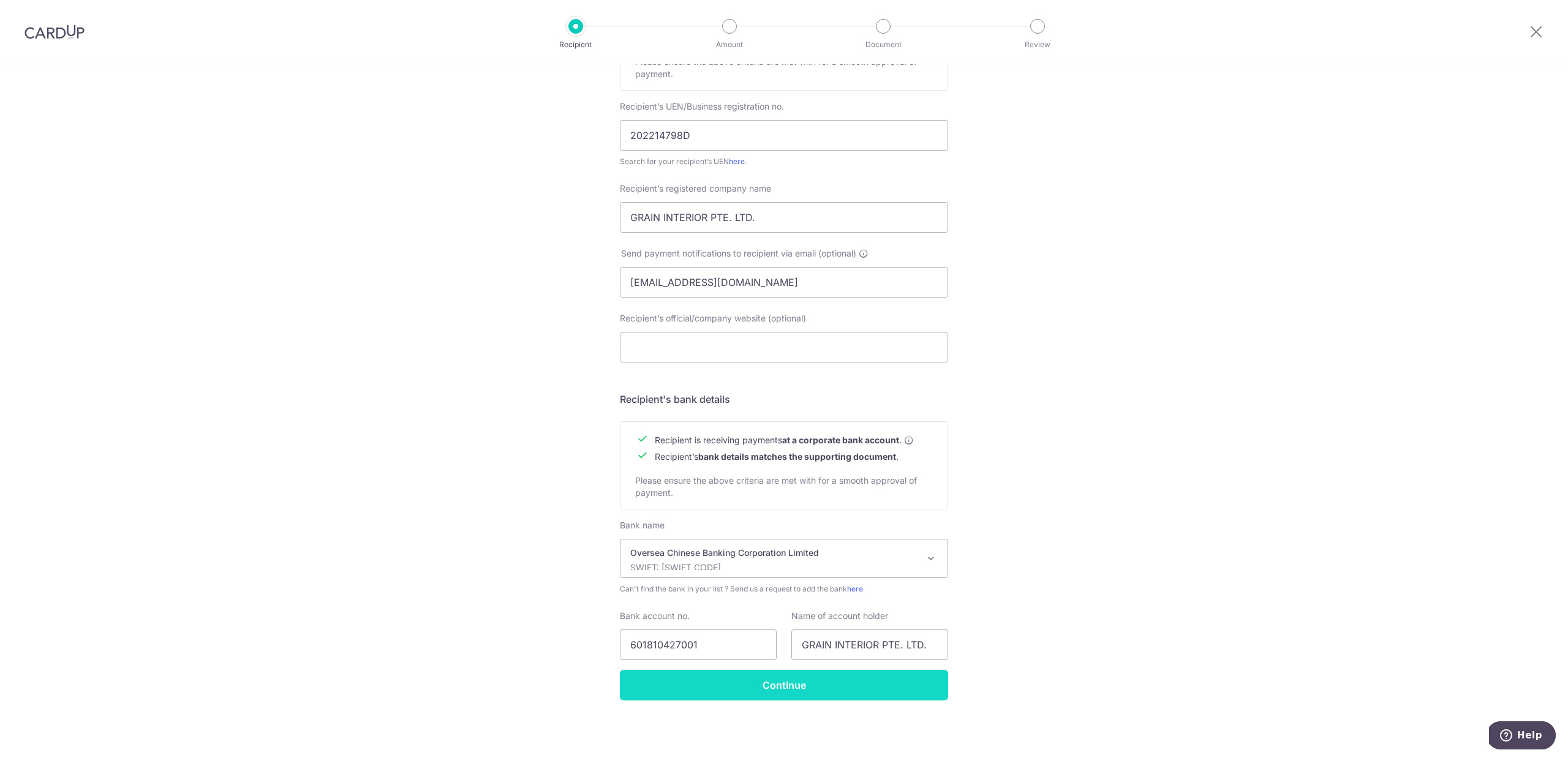
click at [891, 682] on input "Continue" at bounding box center [784, 685] width 328 height 31
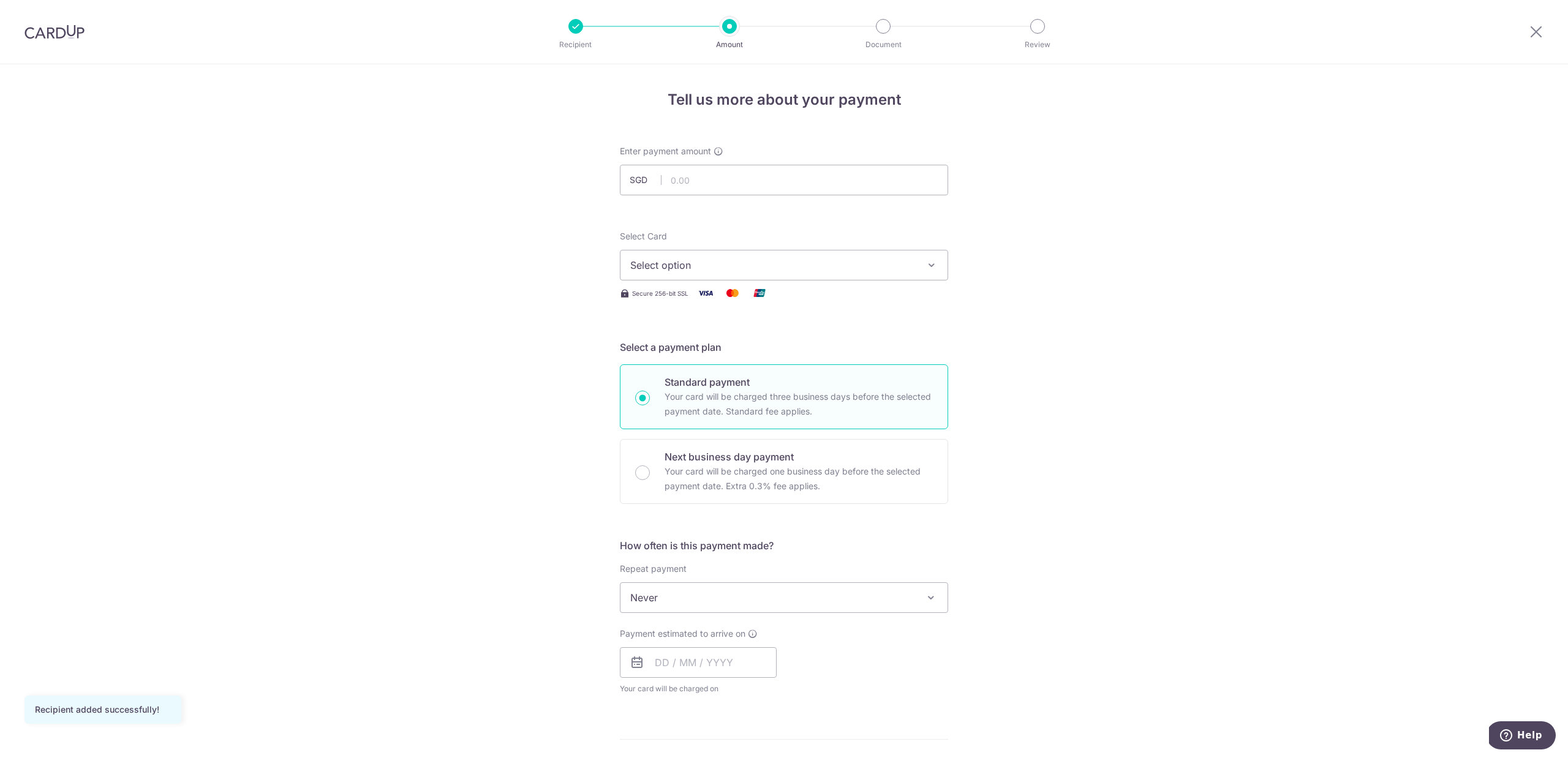
click at [917, 260] on button "Select option" at bounding box center [784, 265] width 328 height 31
click at [874, 299] on span "Add credit card" at bounding box center [795, 299] width 285 height 12
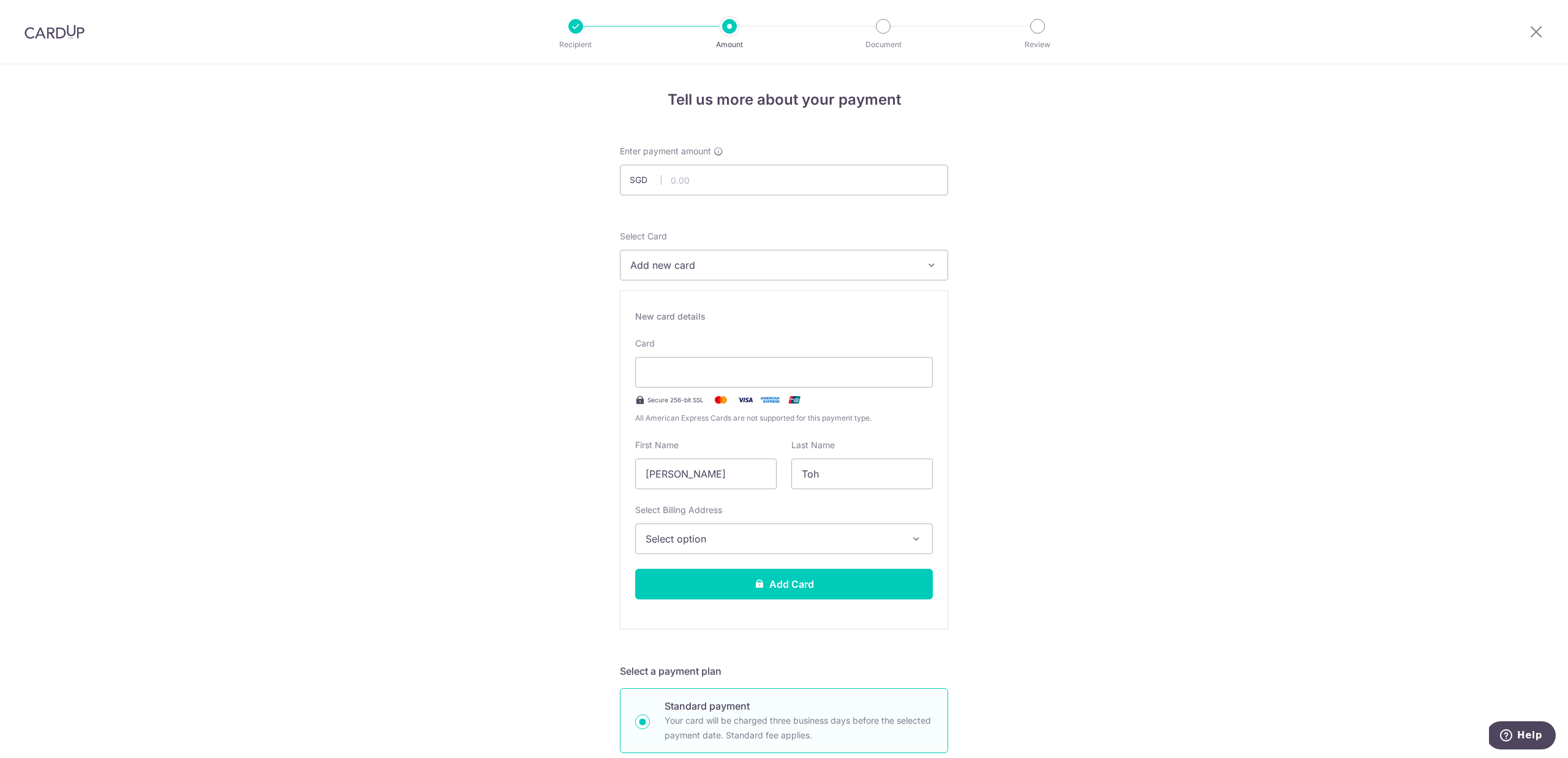
click at [823, 534] on span "Select option" at bounding box center [772, 539] width 255 height 14
click at [797, 574] on span "Add Billing Address" at bounding box center [794, 573] width 255 height 12
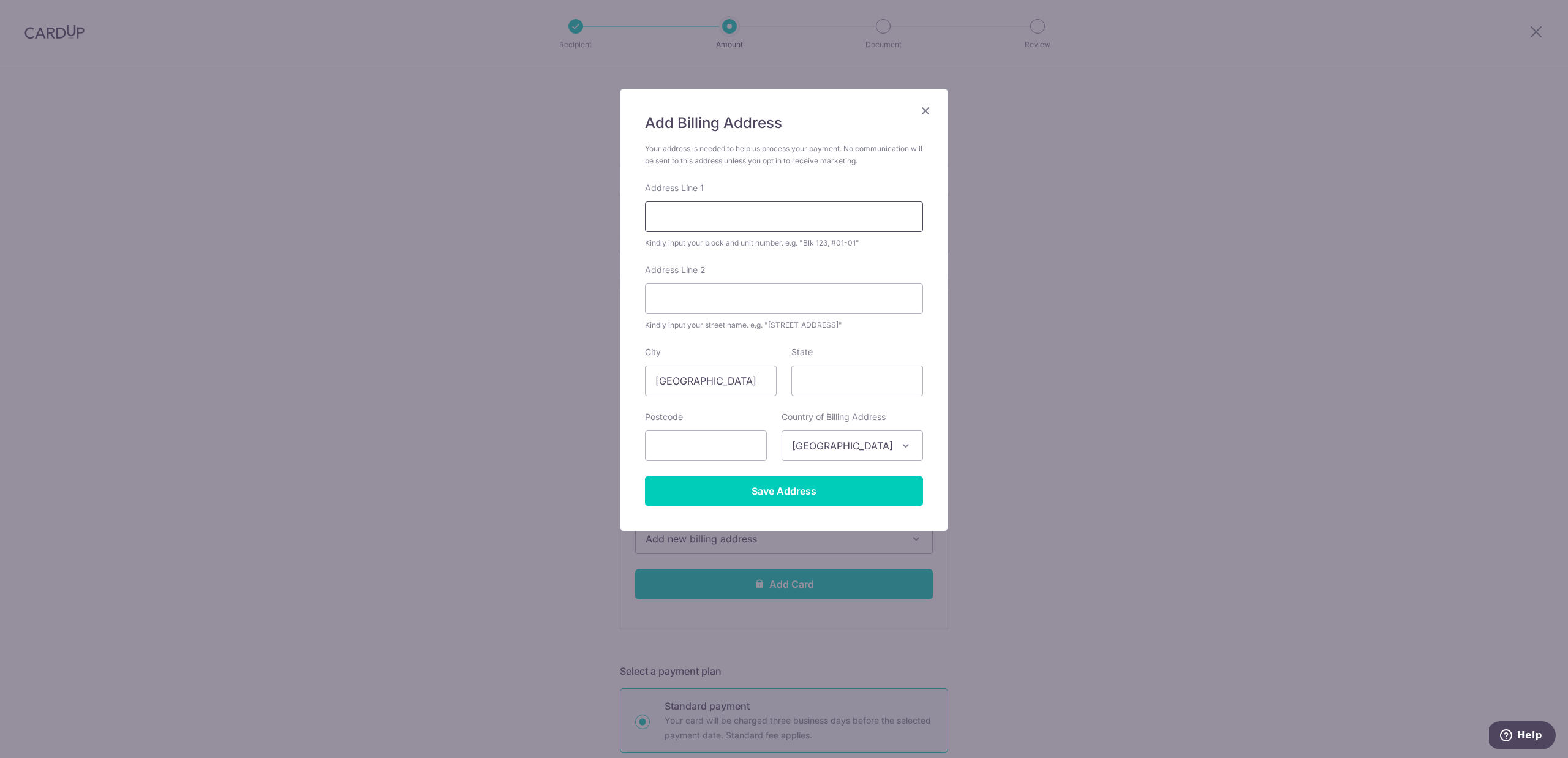
click at [823, 212] on input "Address Line 1" at bounding box center [784, 217] width 278 height 31
type input "402B LORONG 1 TOA PAYOH"
type input "32-616"
type input "312402"
click at [798, 502] on input "Save Address" at bounding box center [784, 491] width 278 height 31
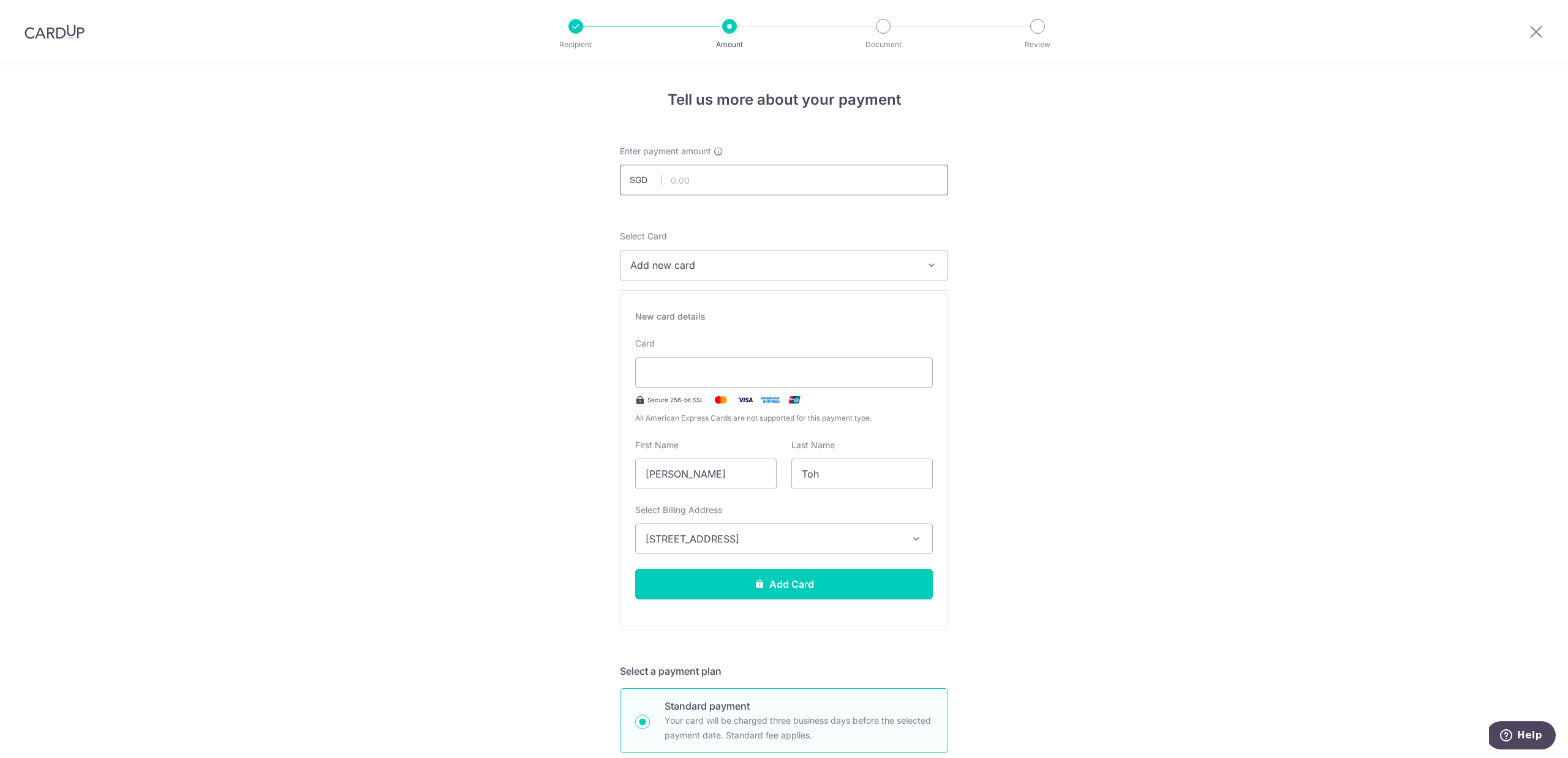
click at [688, 169] on input "text" at bounding box center [784, 180] width 328 height 31
type input "5,000.00"
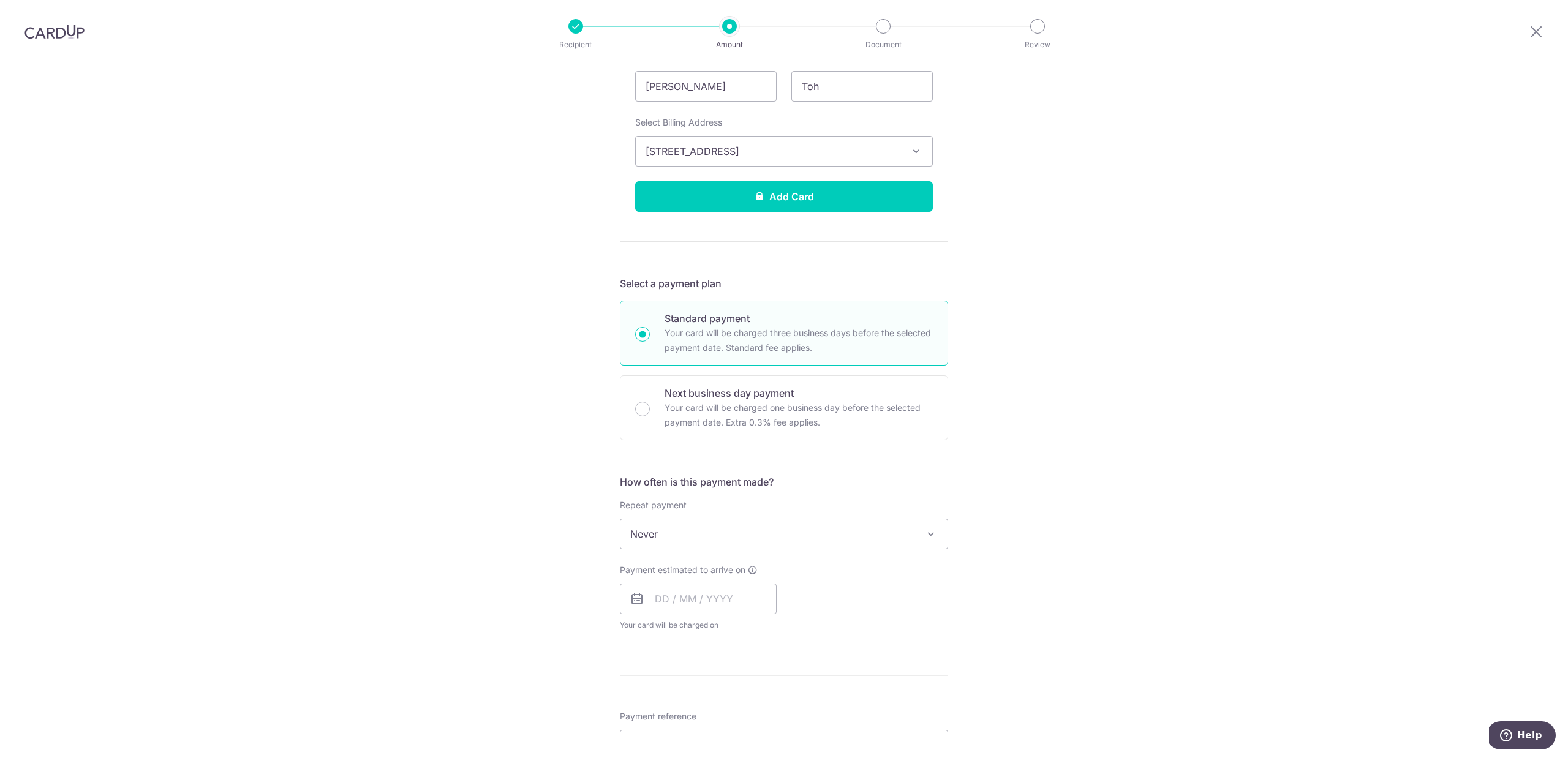
scroll to position [395, 0]
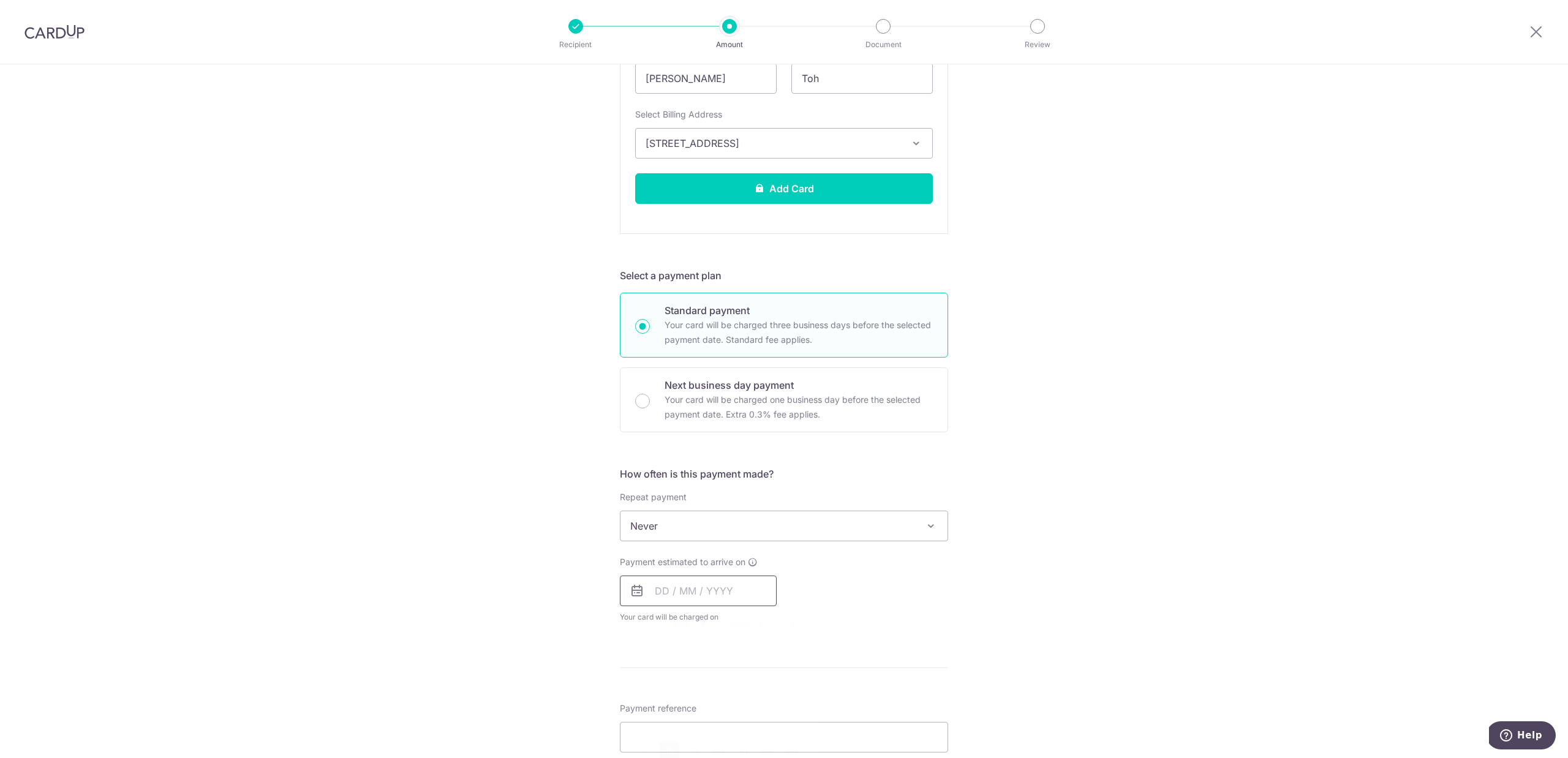
click at [695, 586] on input "text" at bounding box center [698, 591] width 156 height 31
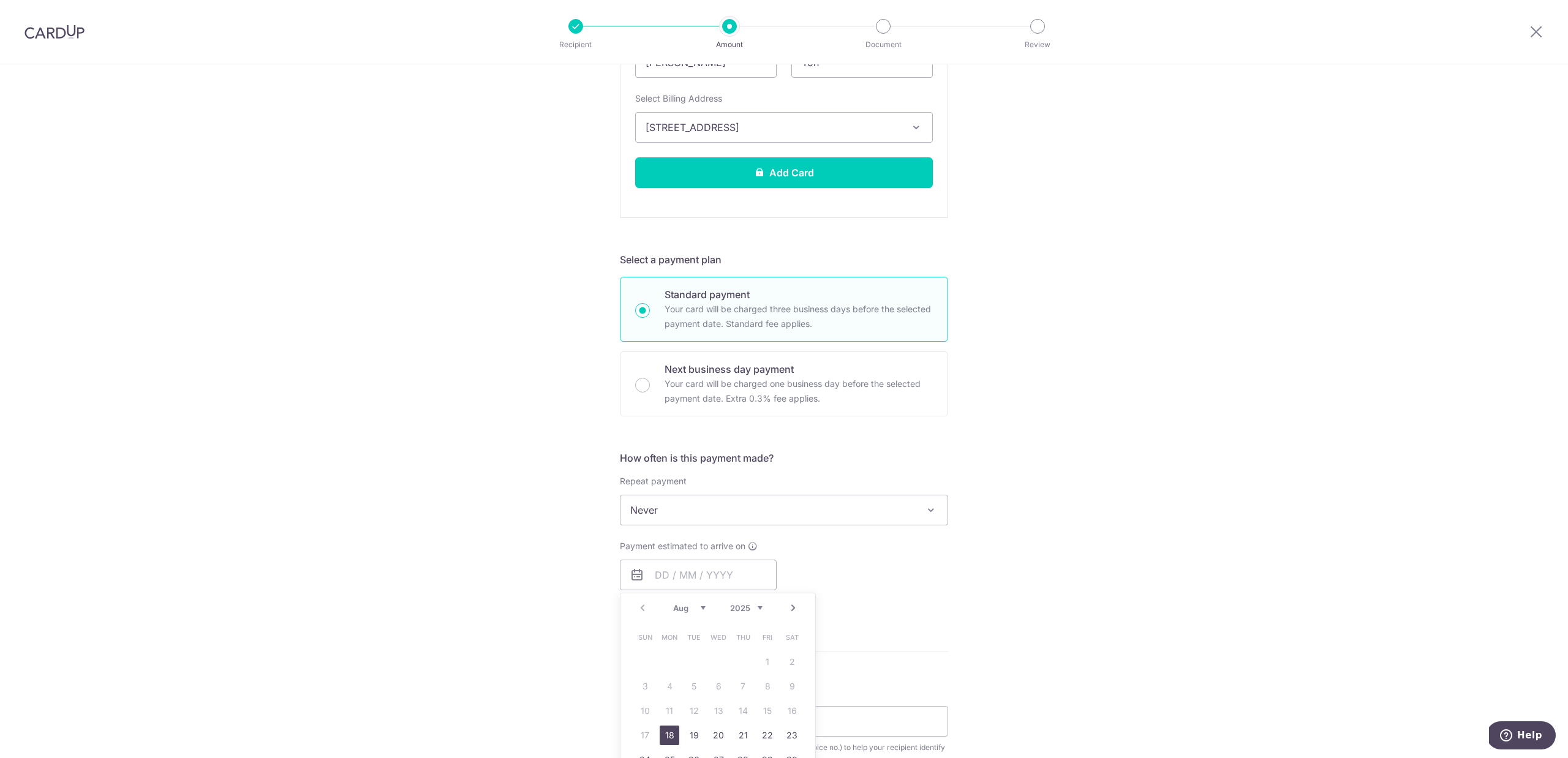
click at [666, 728] on link "18" at bounding box center [669, 735] width 19 height 19
type input "[DATE]"
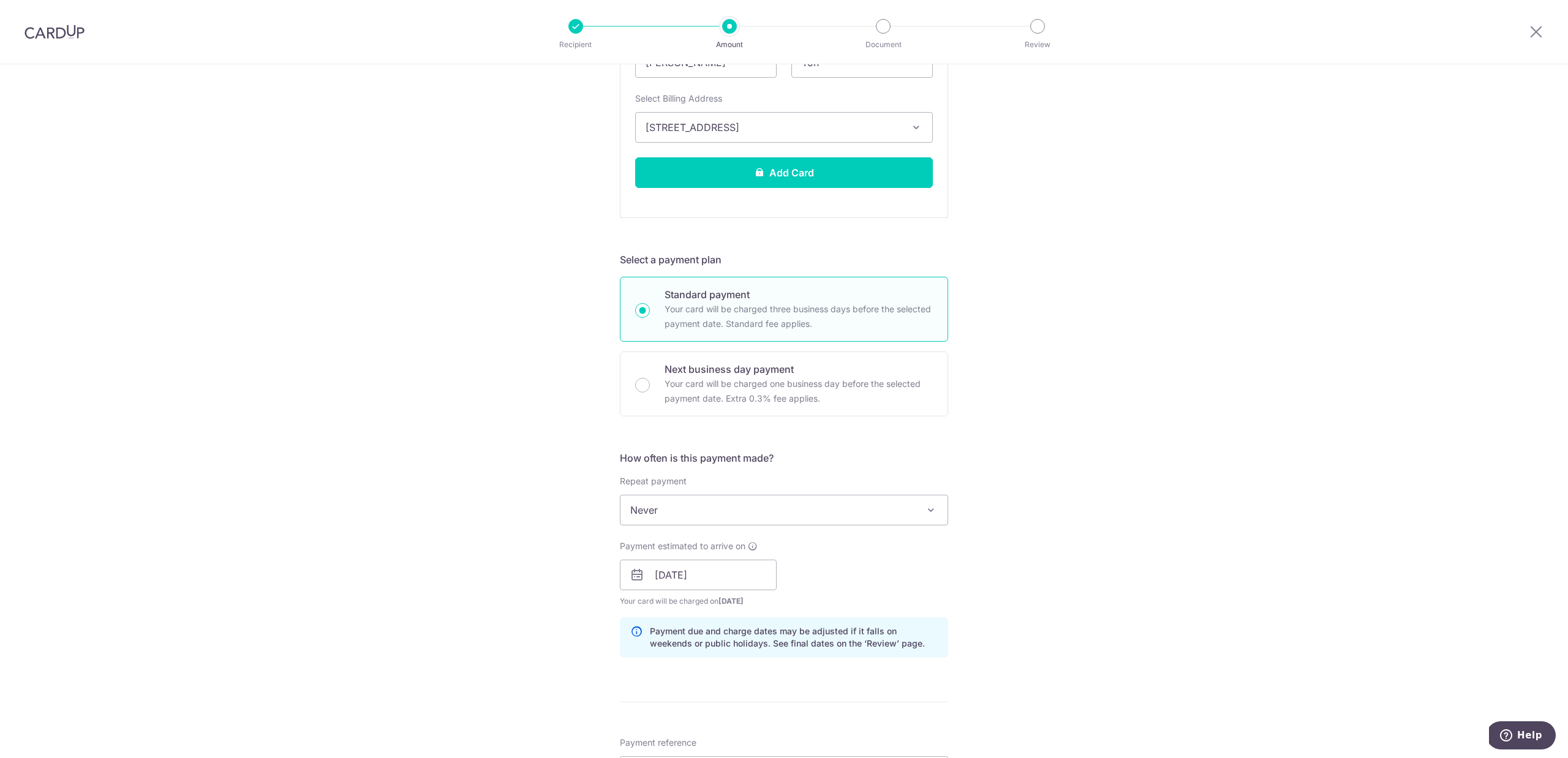
click at [1131, 583] on div "Tell us more about your payment Enter payment amount SGD 5,000.00 5000.00 Recip…" at bounding box center [784, 434] width 1568 height 1564
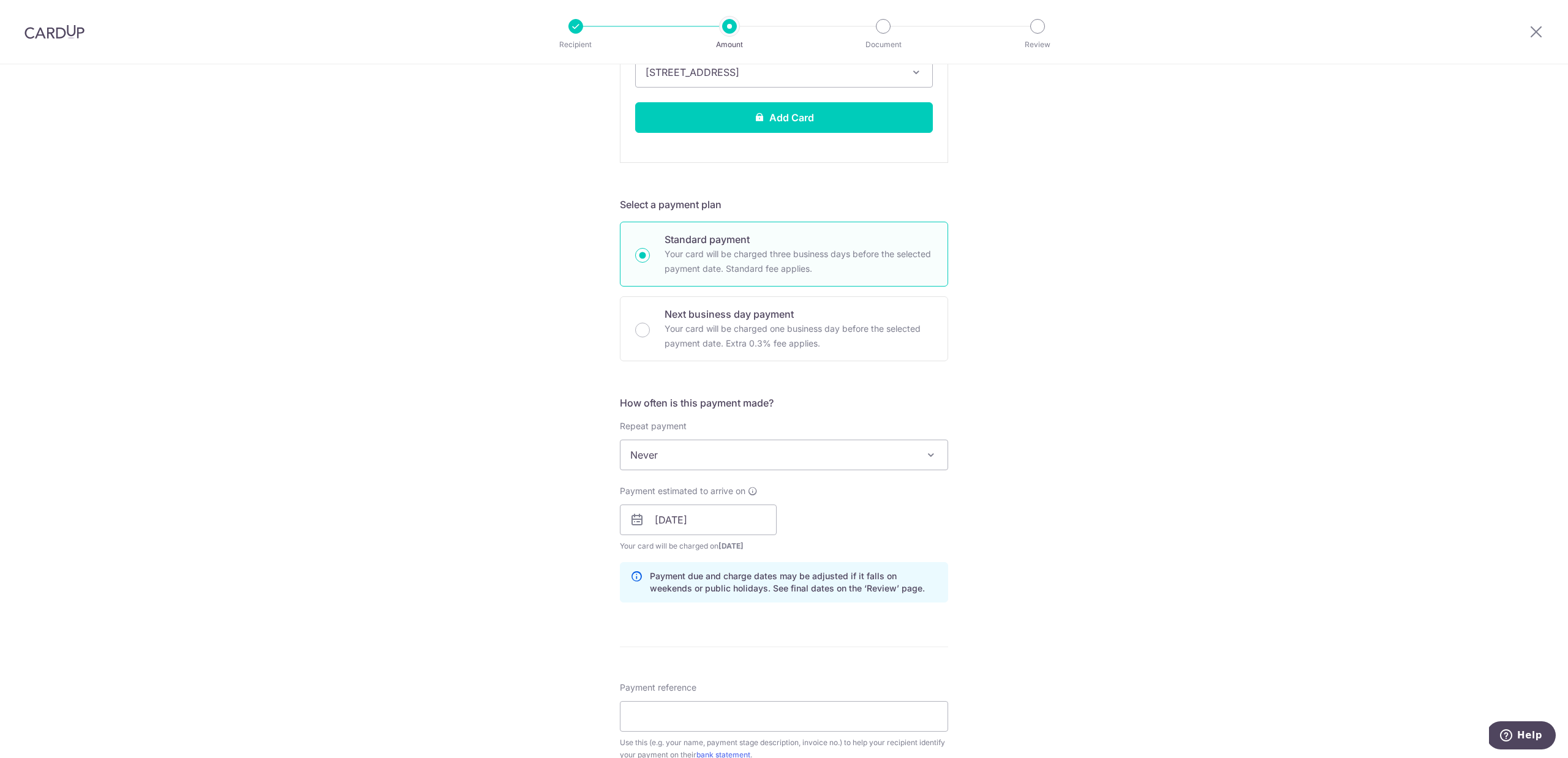
scroll to position [761, 0]
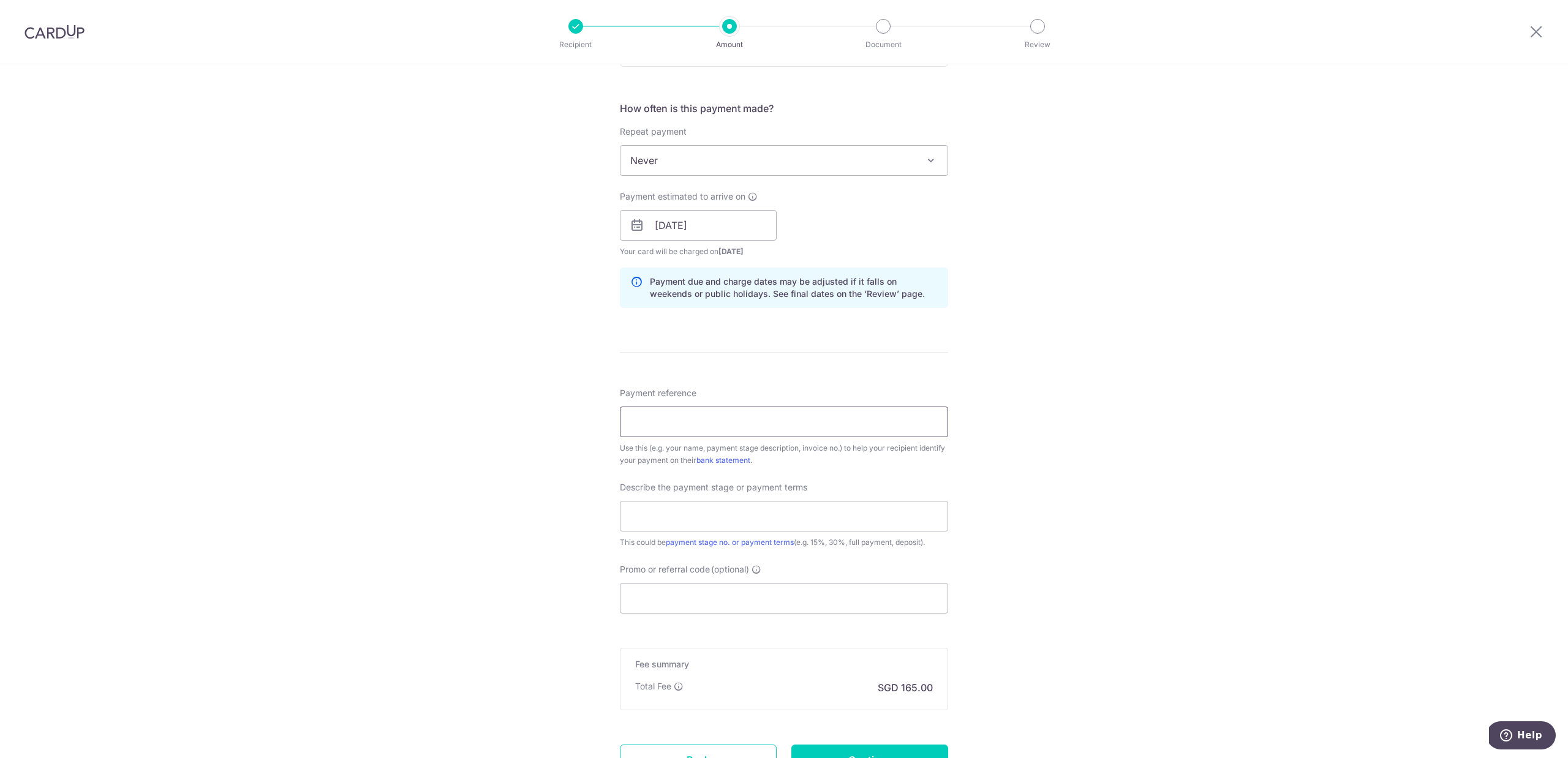
click at [878, 429] on input "Payment reference" at bounding box center [784, 422] width 328 height 31
type input "Reno 5th payment"
click at [662, 425] on input "Reno 5th payment" at bounding box center [784, 422] width 328 height 31
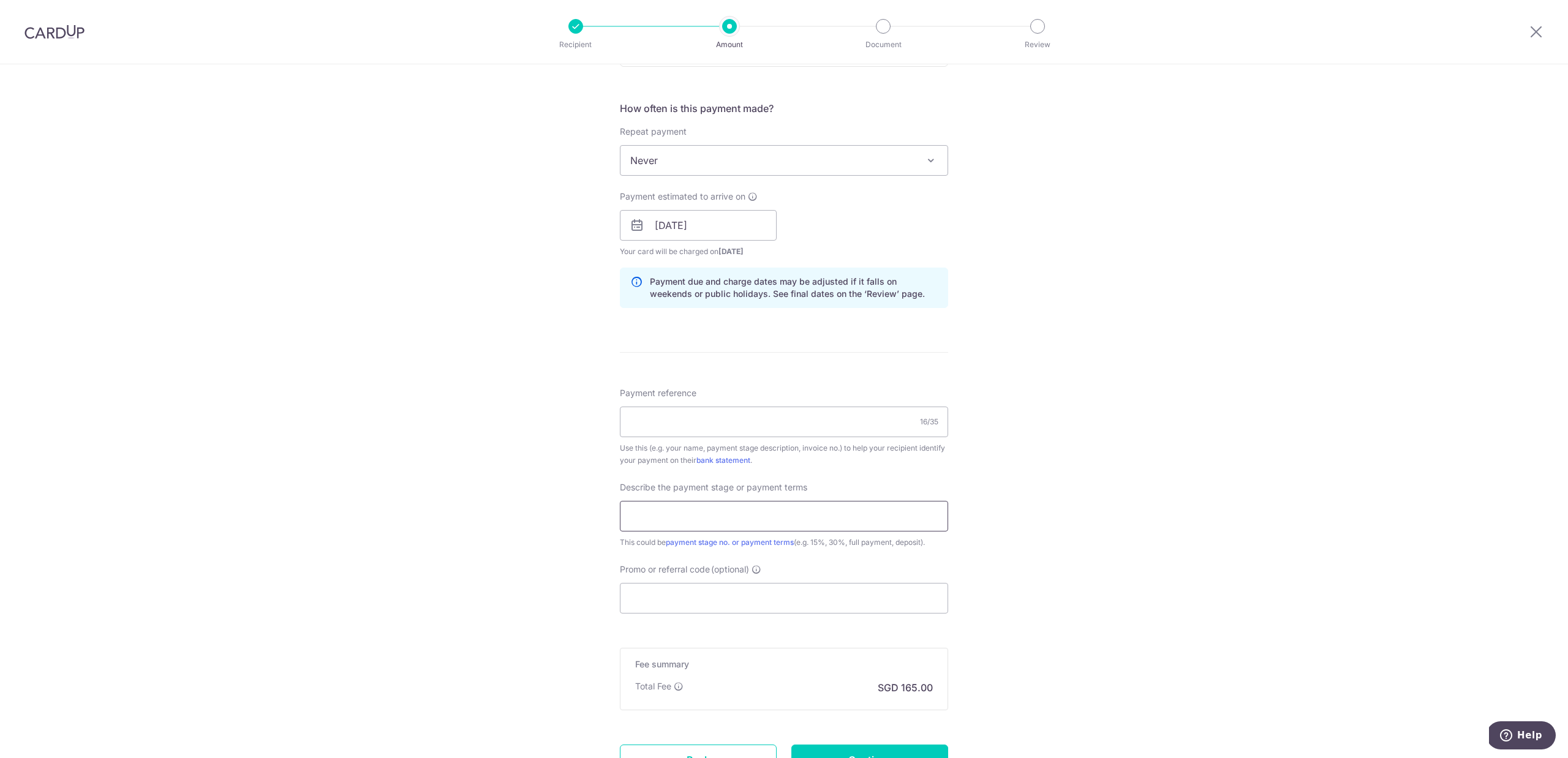
click at [658, 510] on input "text" at bounding box center [784, 516] width 328 height 31
paste input "Reno 5th payment"
type input "Reno 5th payment"
click at [662, 428] on input "Payment reference" at bounding box center [784, 422] width 328 height 31
type input "[GEOGRAPHIC_DATA] 32-616 RENOVATION"
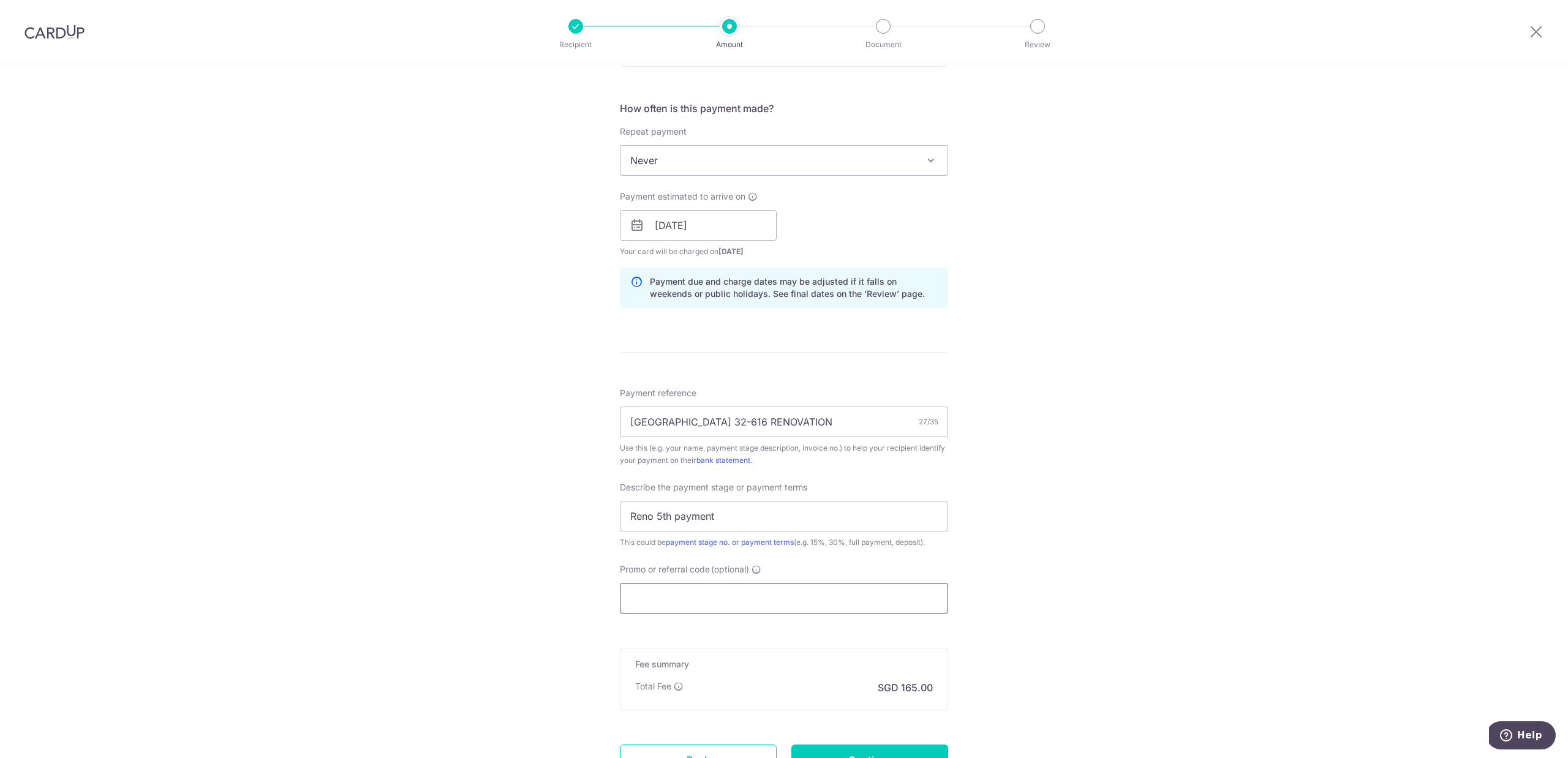
click at [662, 601] on input "Promo or referral code (optional)" at bounding box center [784, 598] width 328 height 31
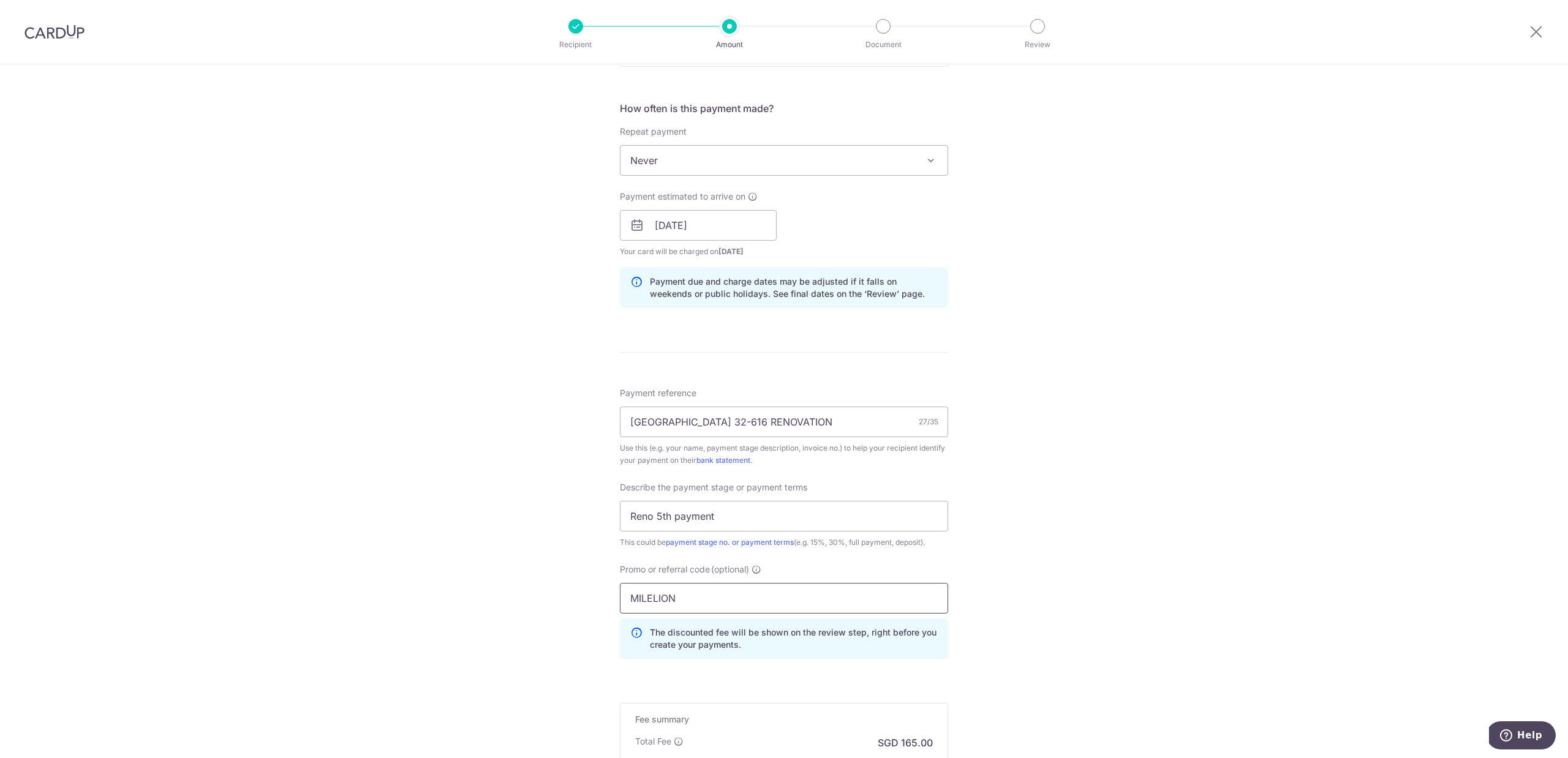
scroll to position [925, 0]
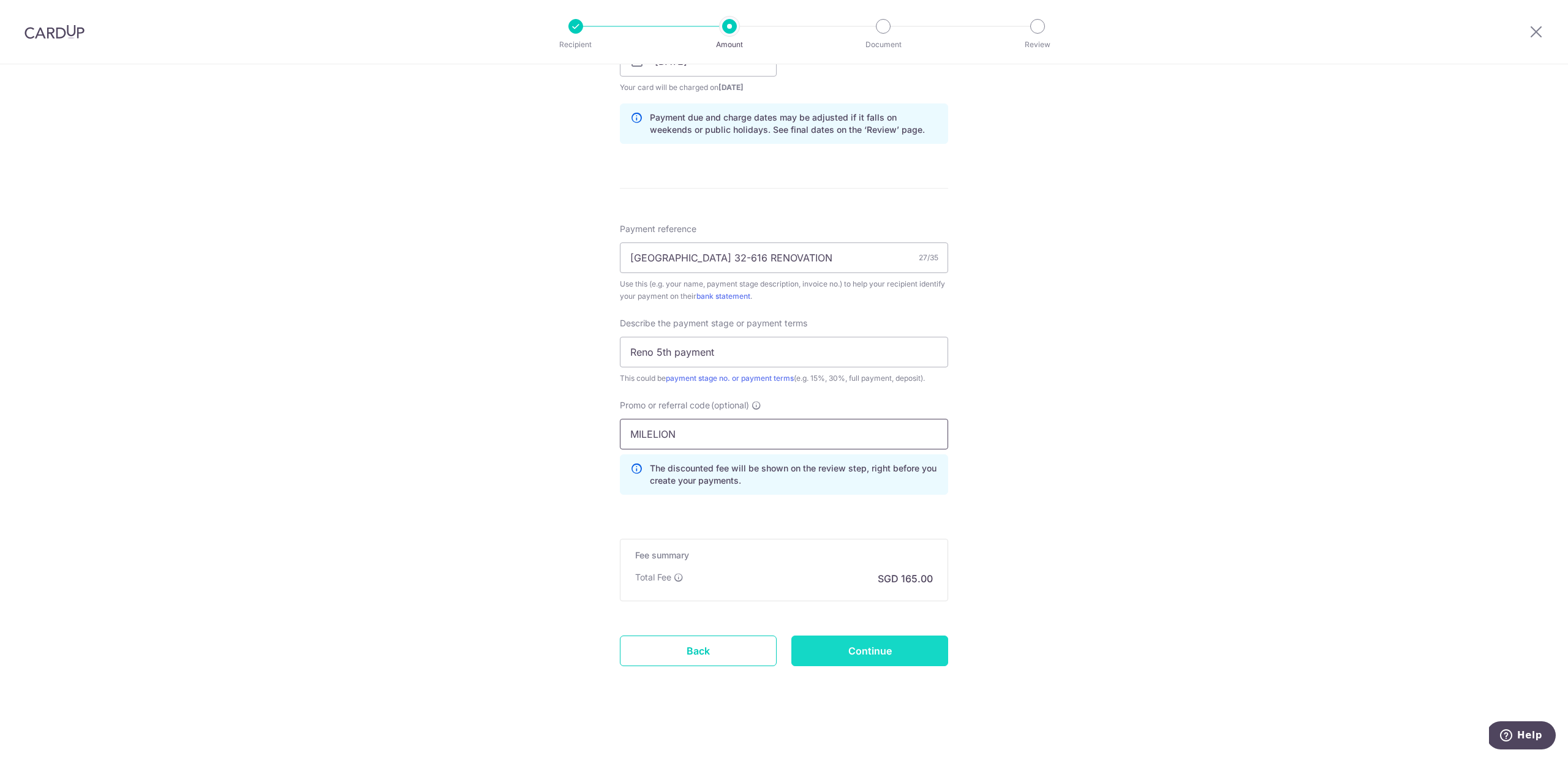
type input "MILELION"
click at [898, 658] on input "Continue" at bounding box center [869, 651] width 156 height 31
type input "Create Schedule"
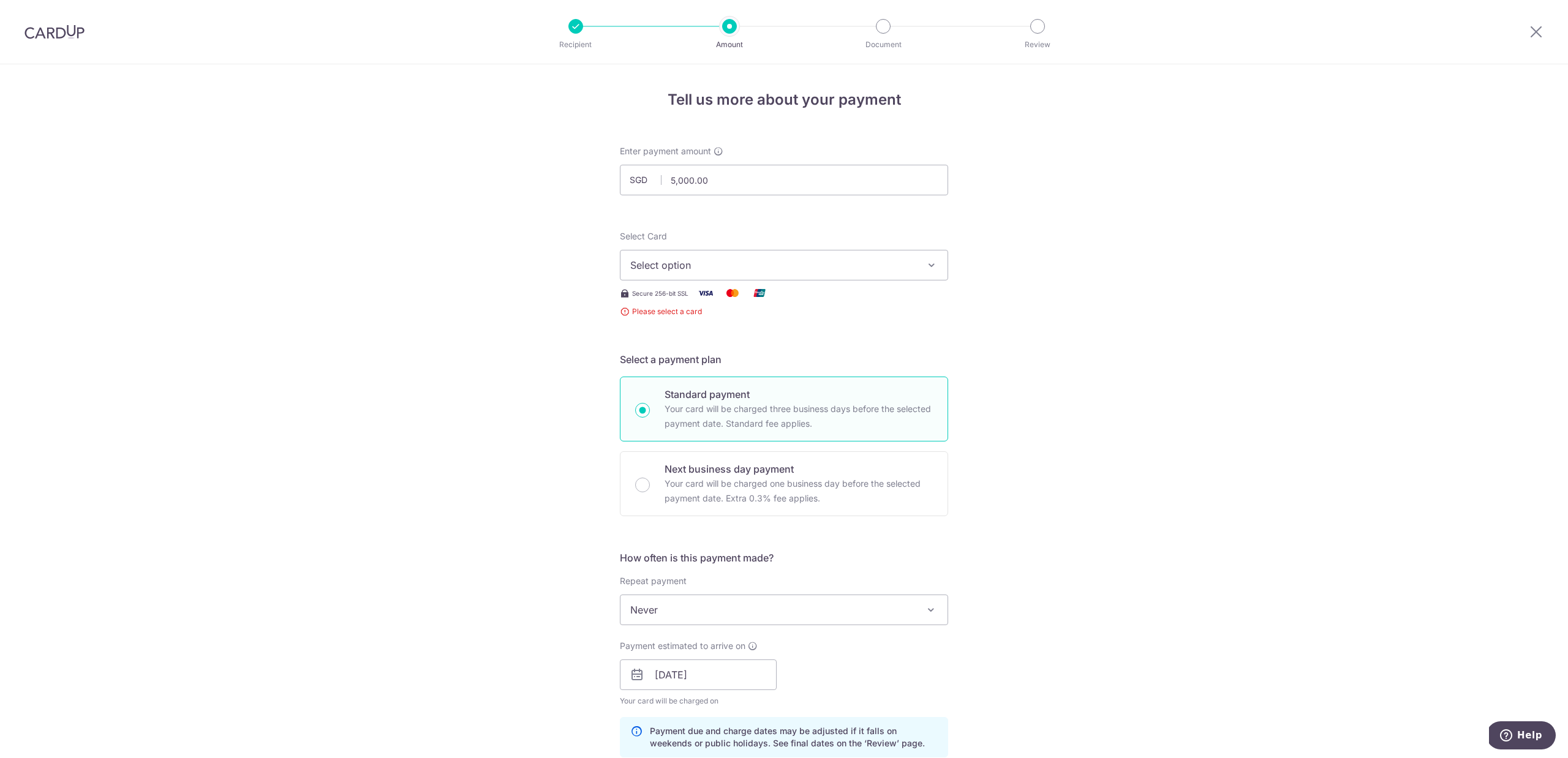
click at [823, 276] on button "Select option" at bounding box center [784, 265] width 328 height 31
click at [733, 305] on span "Add credit card" at bounding box center [795, 299] width 285 height 12
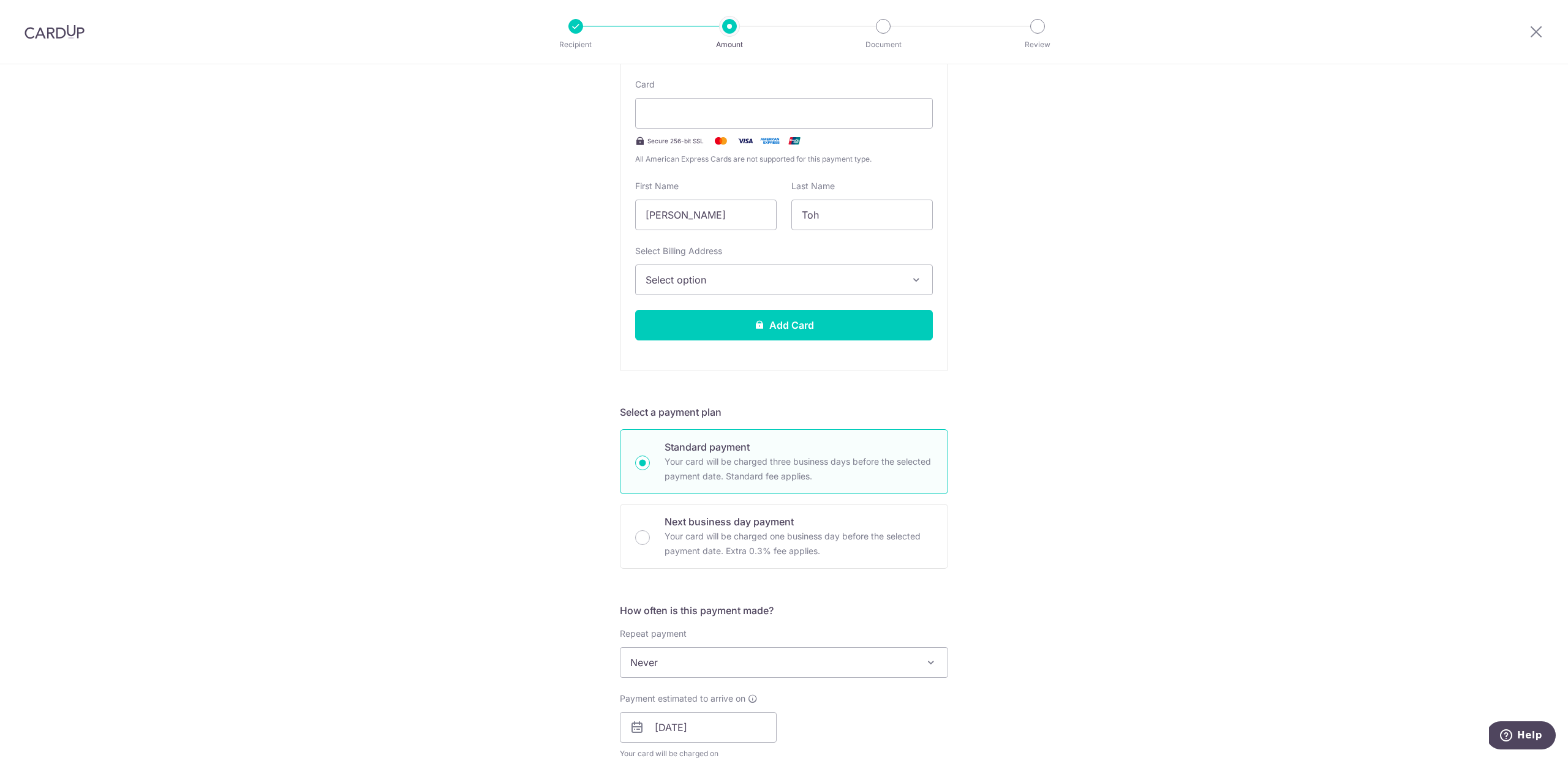
click at [1153, 462] on div "Tell us more about your payment Enter payment amount SGD 5,000.00 5000.00 Selec…" at bounding box center [784, 615] width 1568 height 1619
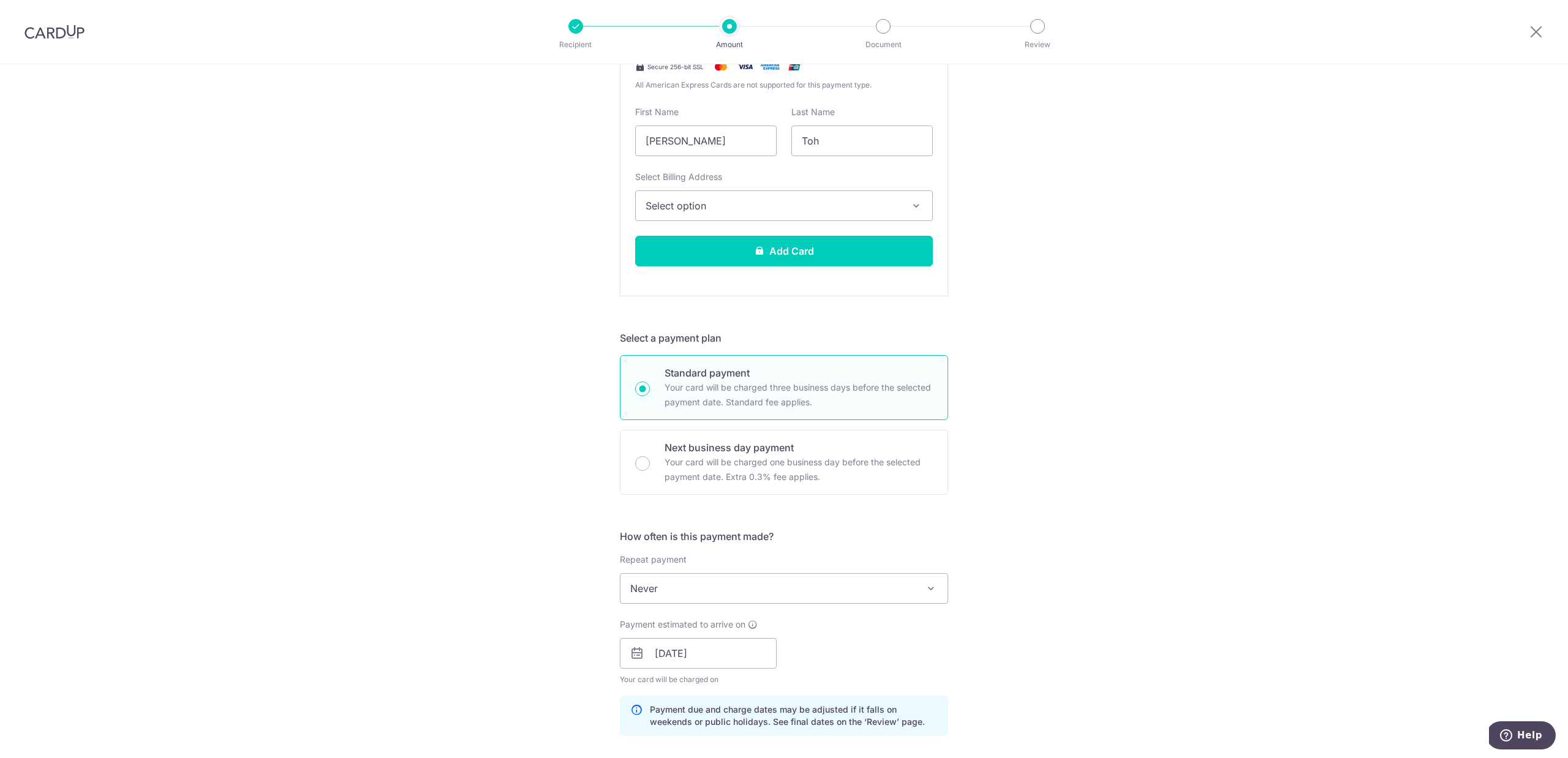
scroll to position [173, 0]
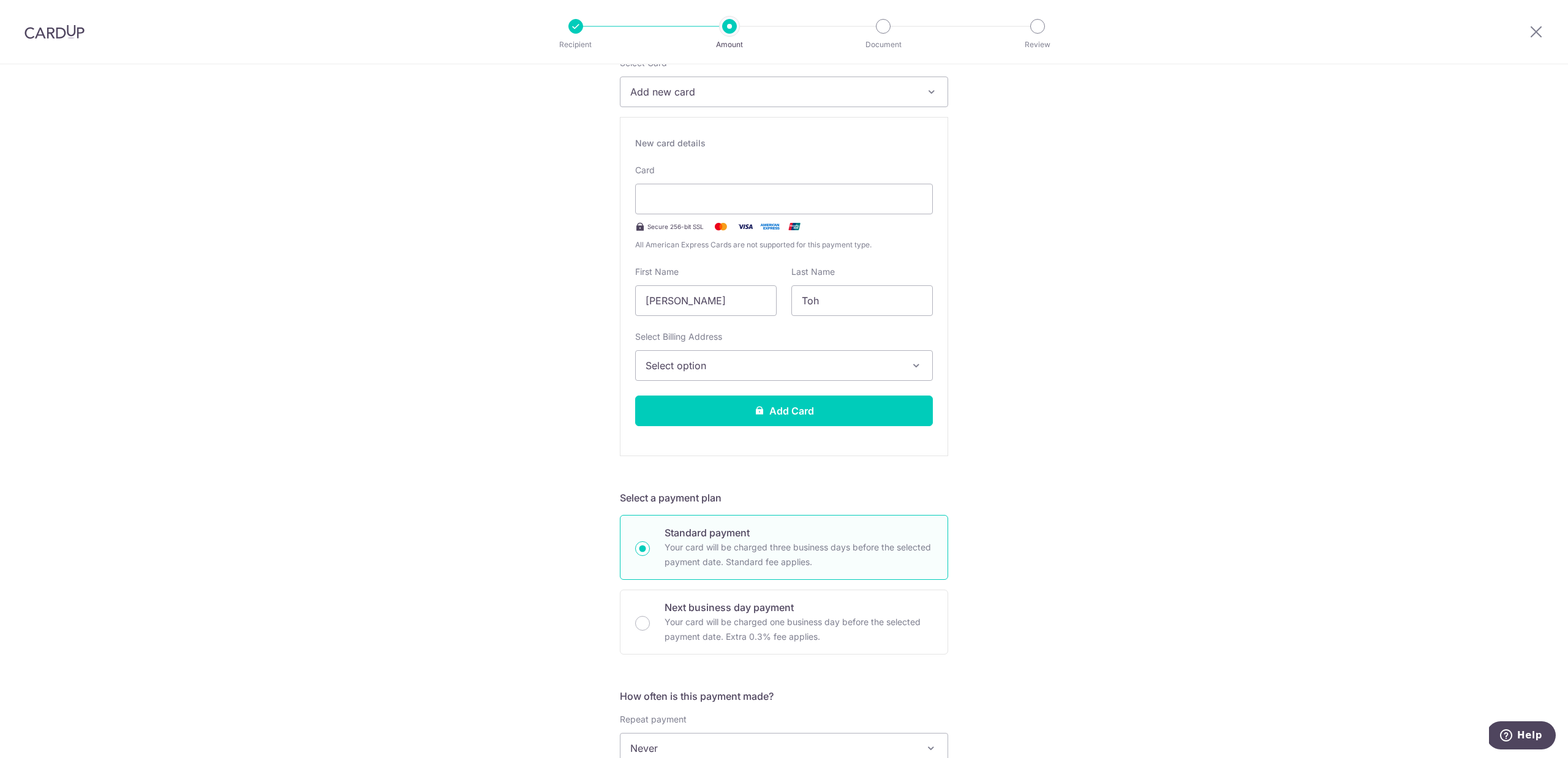
click at [789, 373] on button "Select option" at bounding box center [784, 365] width 298 height 31
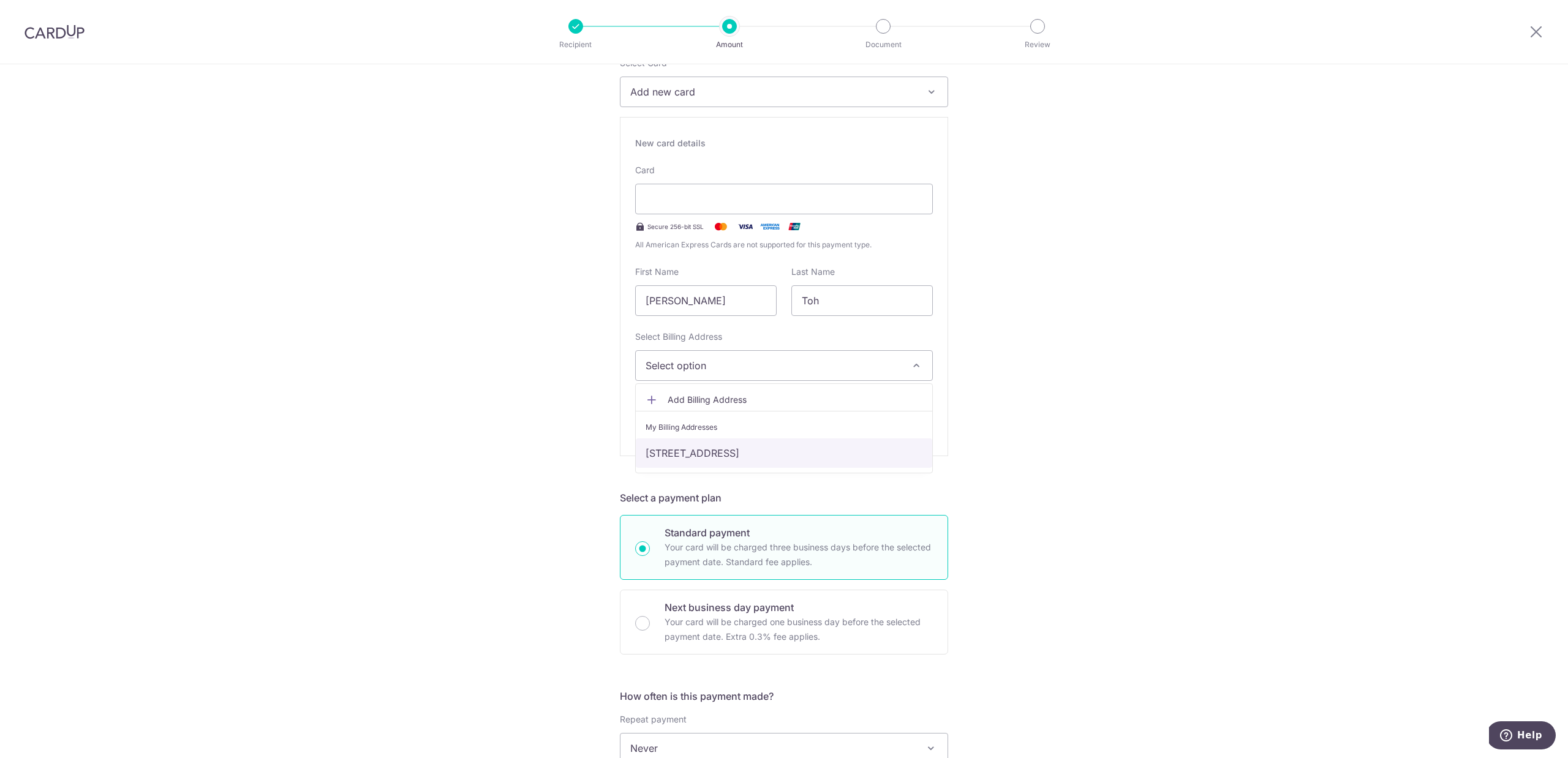
click at [760, 455] on link "402B LORONG 1 TOA PAYOH, 32-616, Singapore, Singapore-312402" at bounding box center [784, 453] width 297 height 30
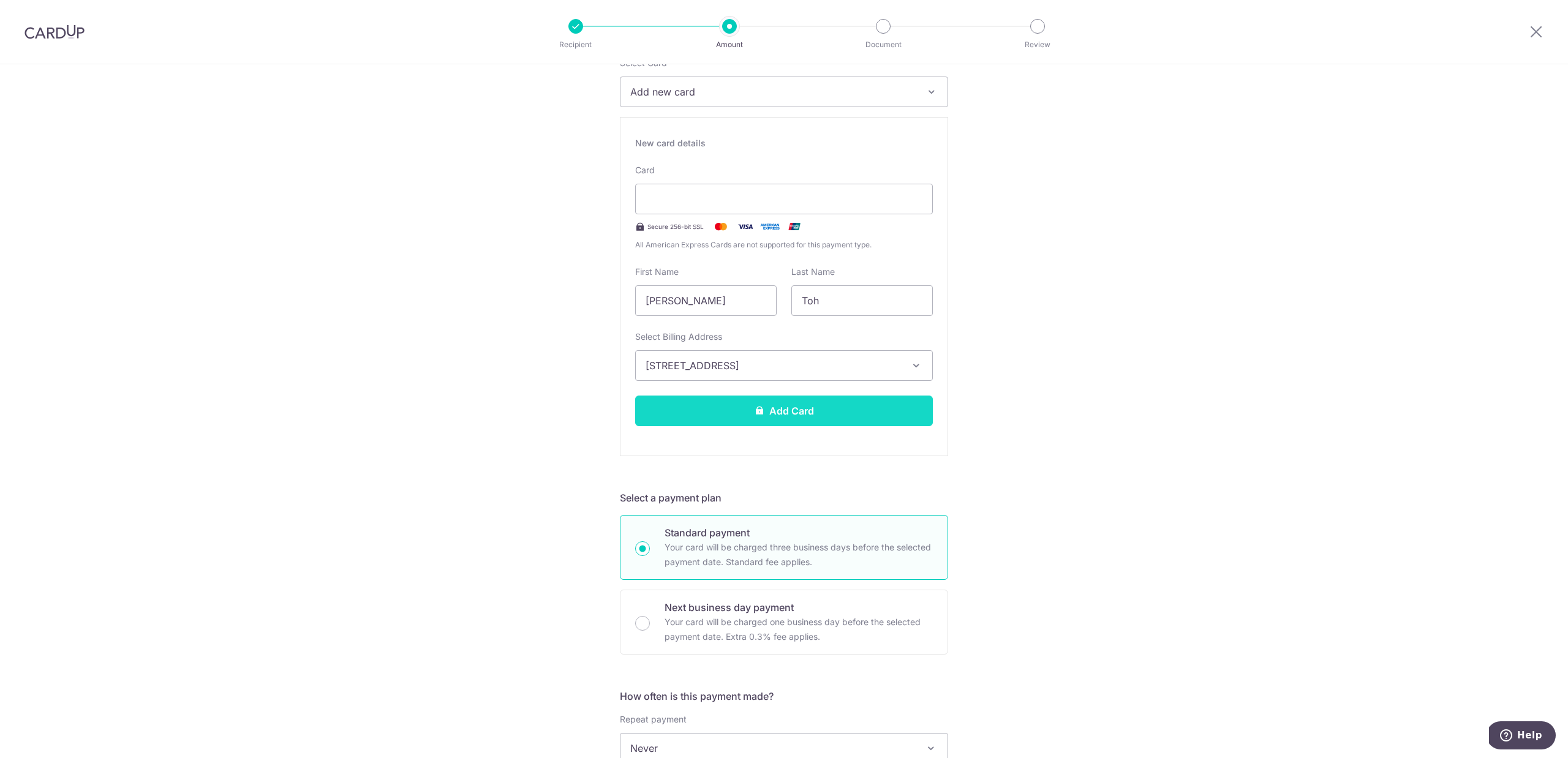
click at [762, 420] on button "Add Card" at bounding box center [784, 410] width 298 height 31
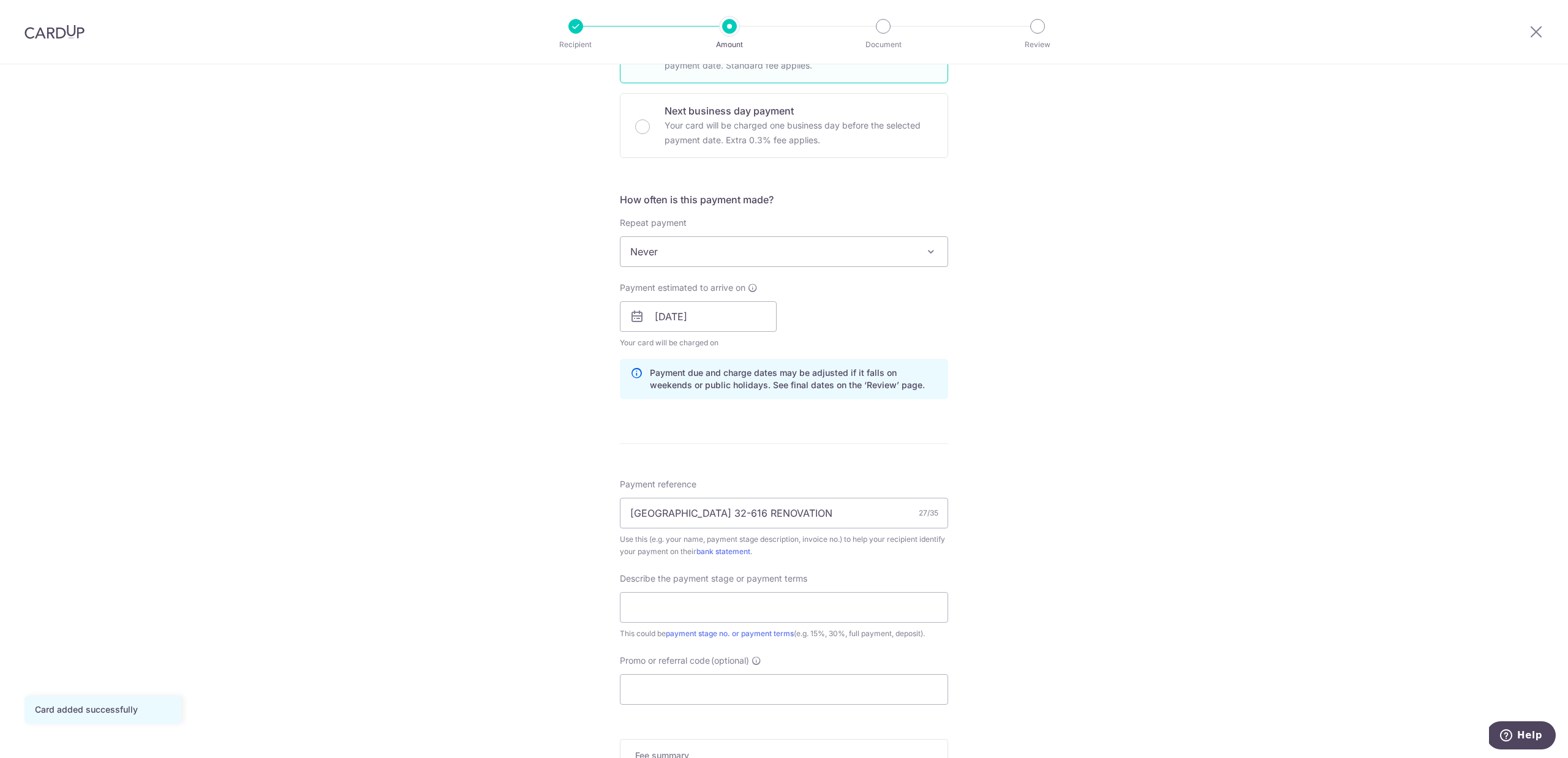
scroll to position [546, 0]
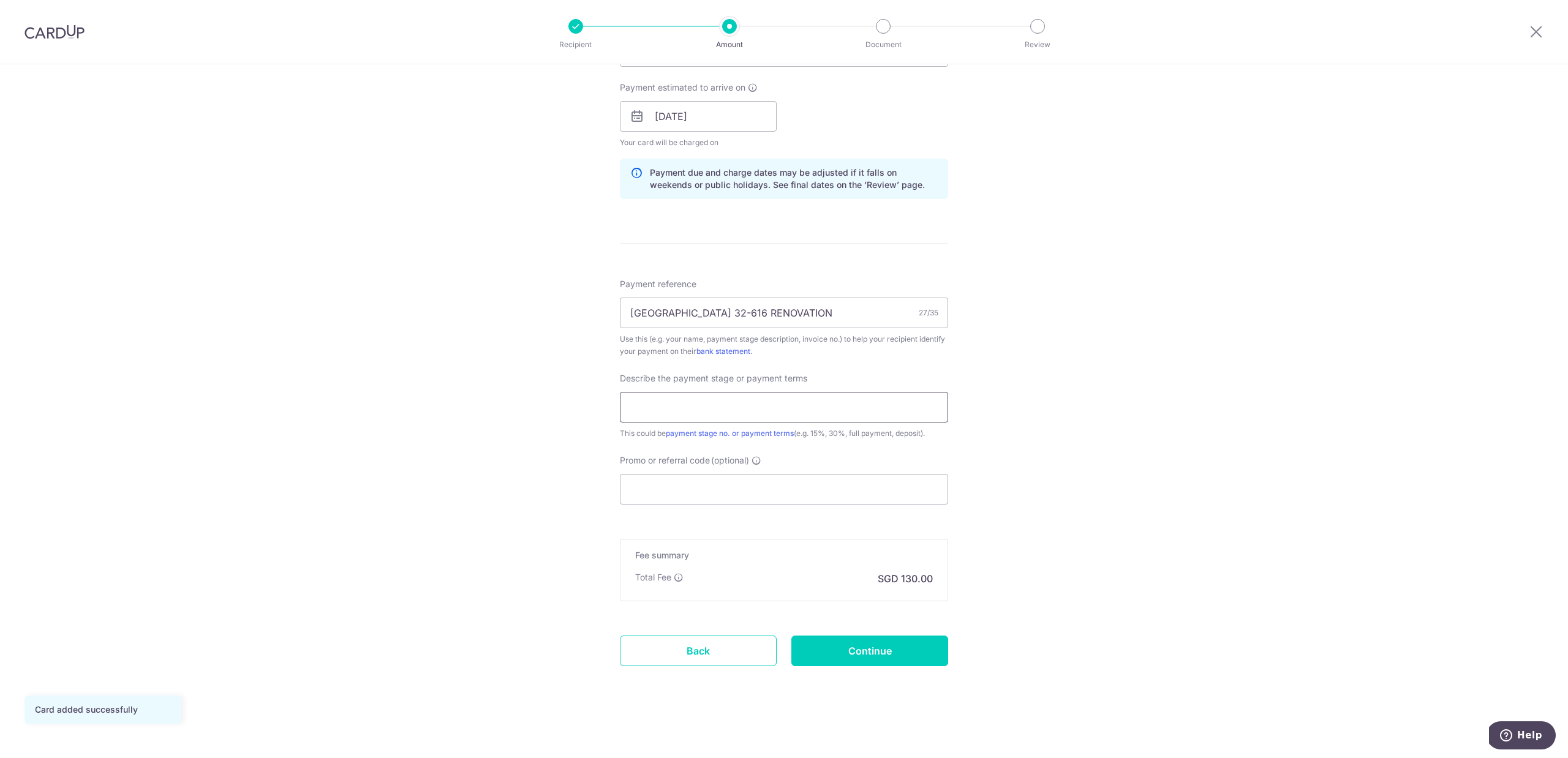
click at [776, 420] on input "text" at bounding box center [784, 407] width 328 height 31
type input "4th payment"
click at [724, 411] on input "4th payment" at bounding box center [784, 407] width 328 height 31
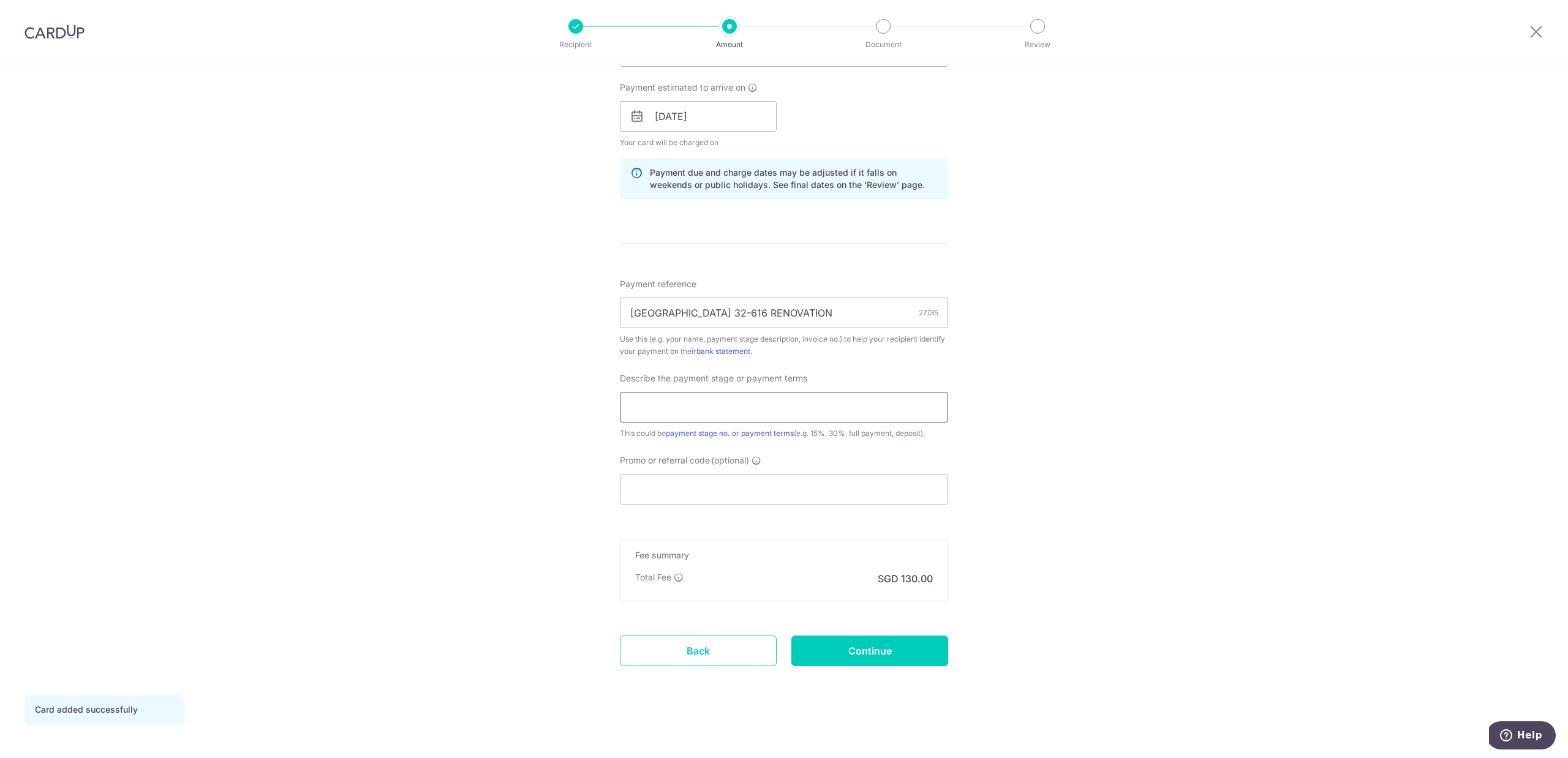
click at [706, 406] on input "text" at bounding box center [784, 407] width 328 height 31
type input "Reno 5th payment"
click at [714, 498] on input "Promo or referral code (optional)" at bounding box center [784, 489] width 328 height 31
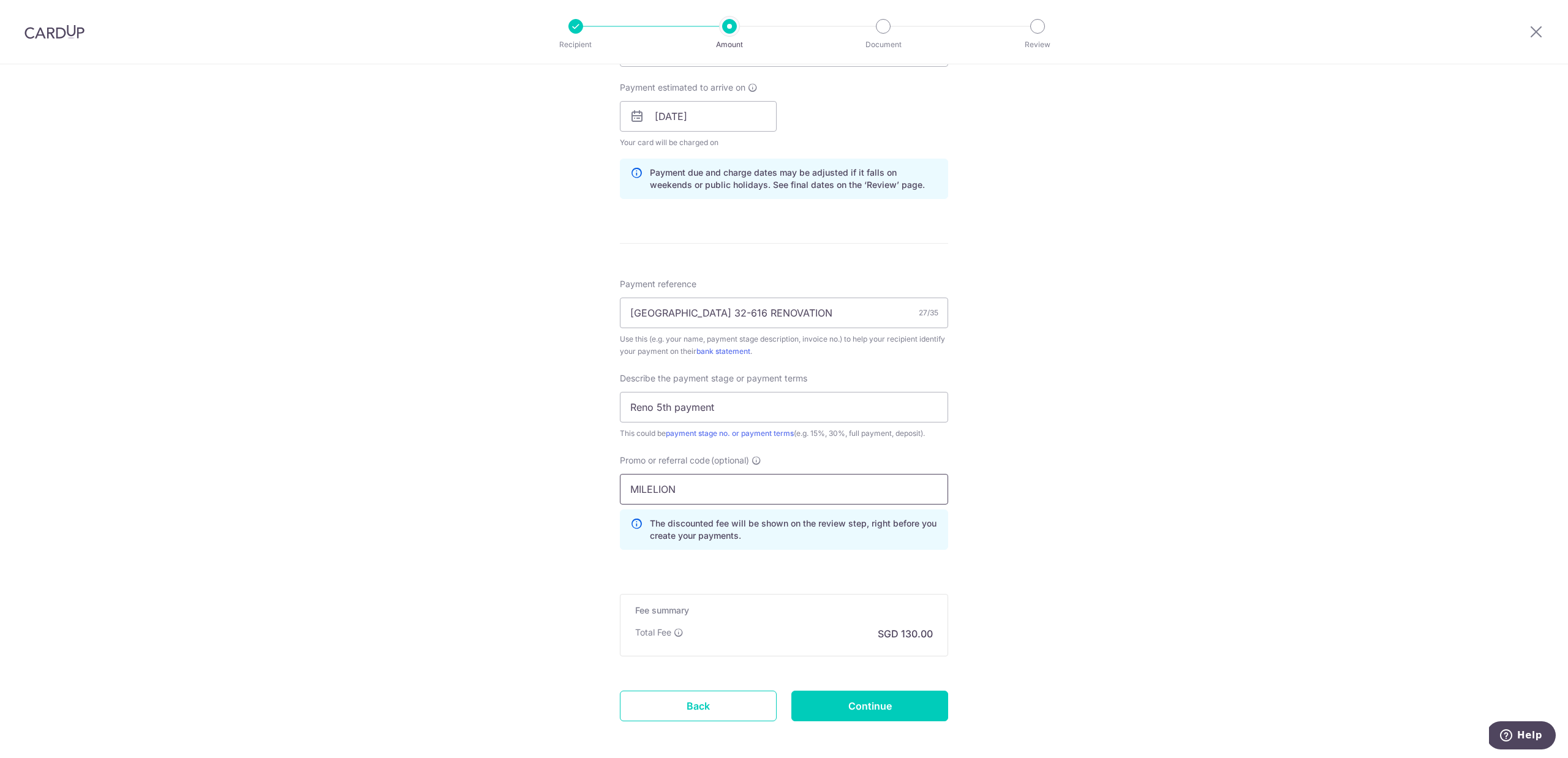
scroll to position [601, 0]
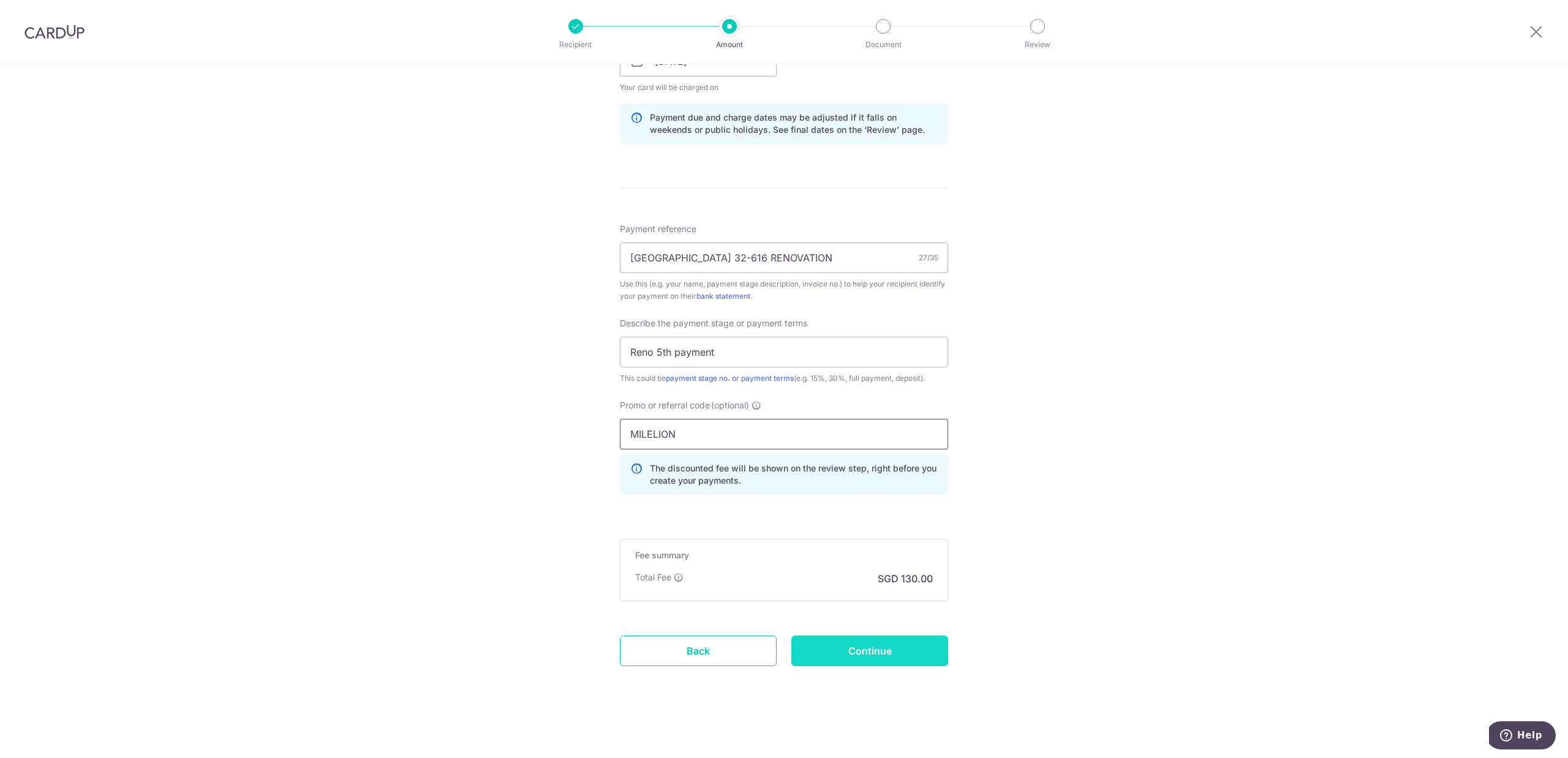
type input "MILELION"
click at [872, 652] on input "Continue" at bounding box center [869, 651] width 156 height 31
type input "Create Schedule"
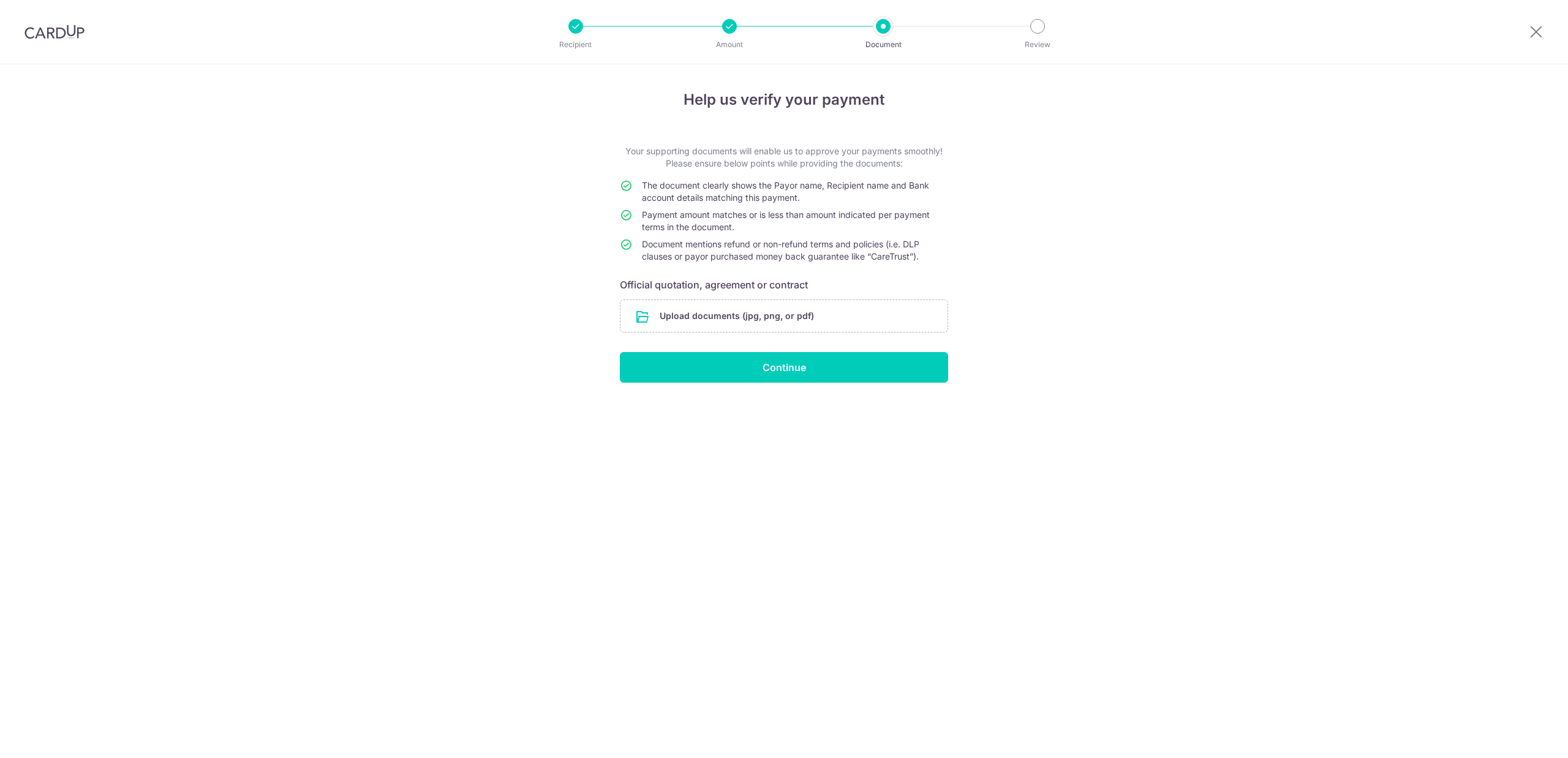
click at [706, 316] on input "file" at bounding box center [784, 316] width 327 height 32
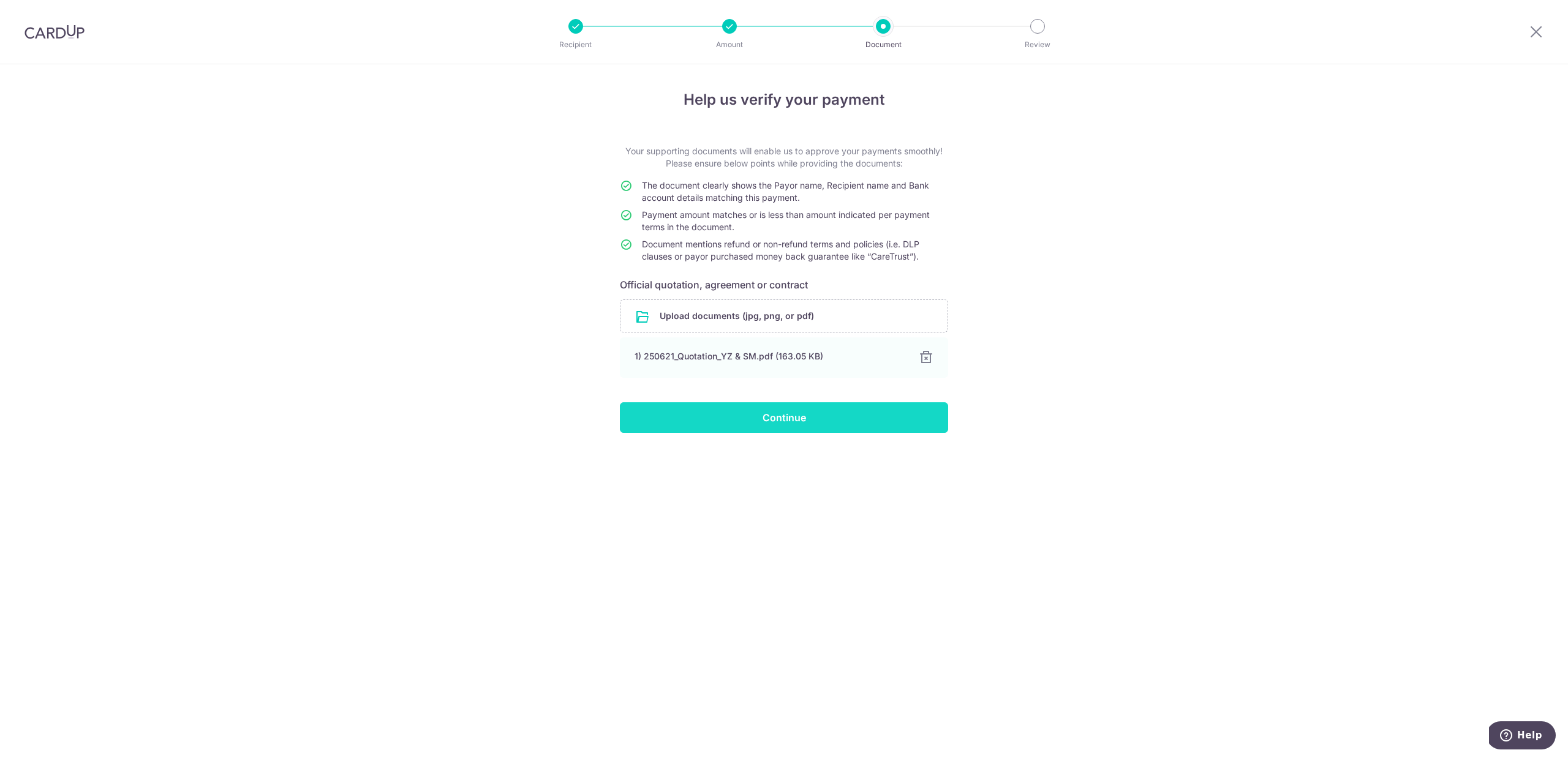
click at [788, 420] on input "Continue" at bounding box center [784, 417] width 328 height 31
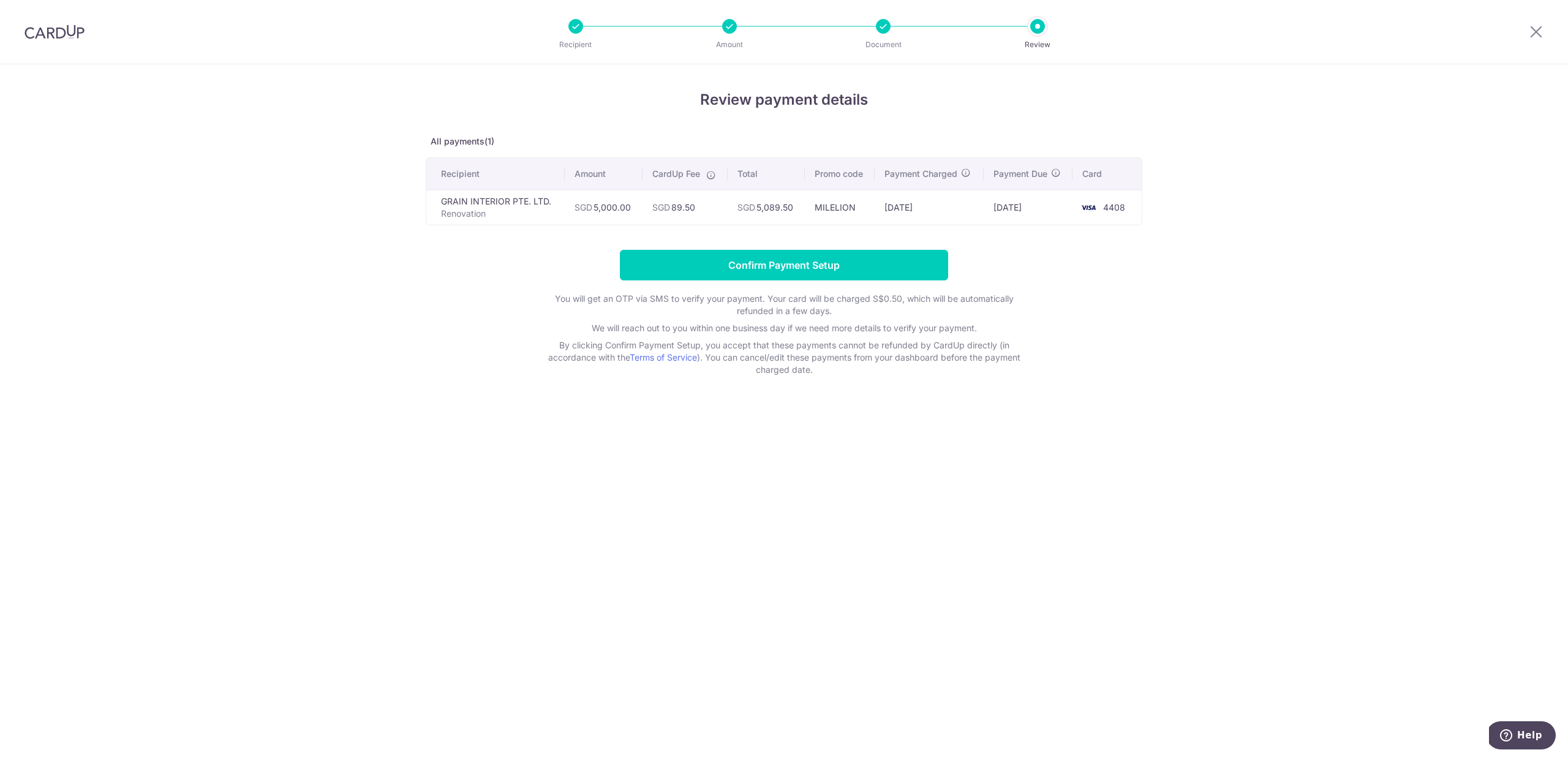
click at [884, 21] on div at bounding box center [882, 26] width 14 height 14
click at [815, 265] on input "Confirm Payment Setup" at bounding box center [784, 265] width 328 height 31
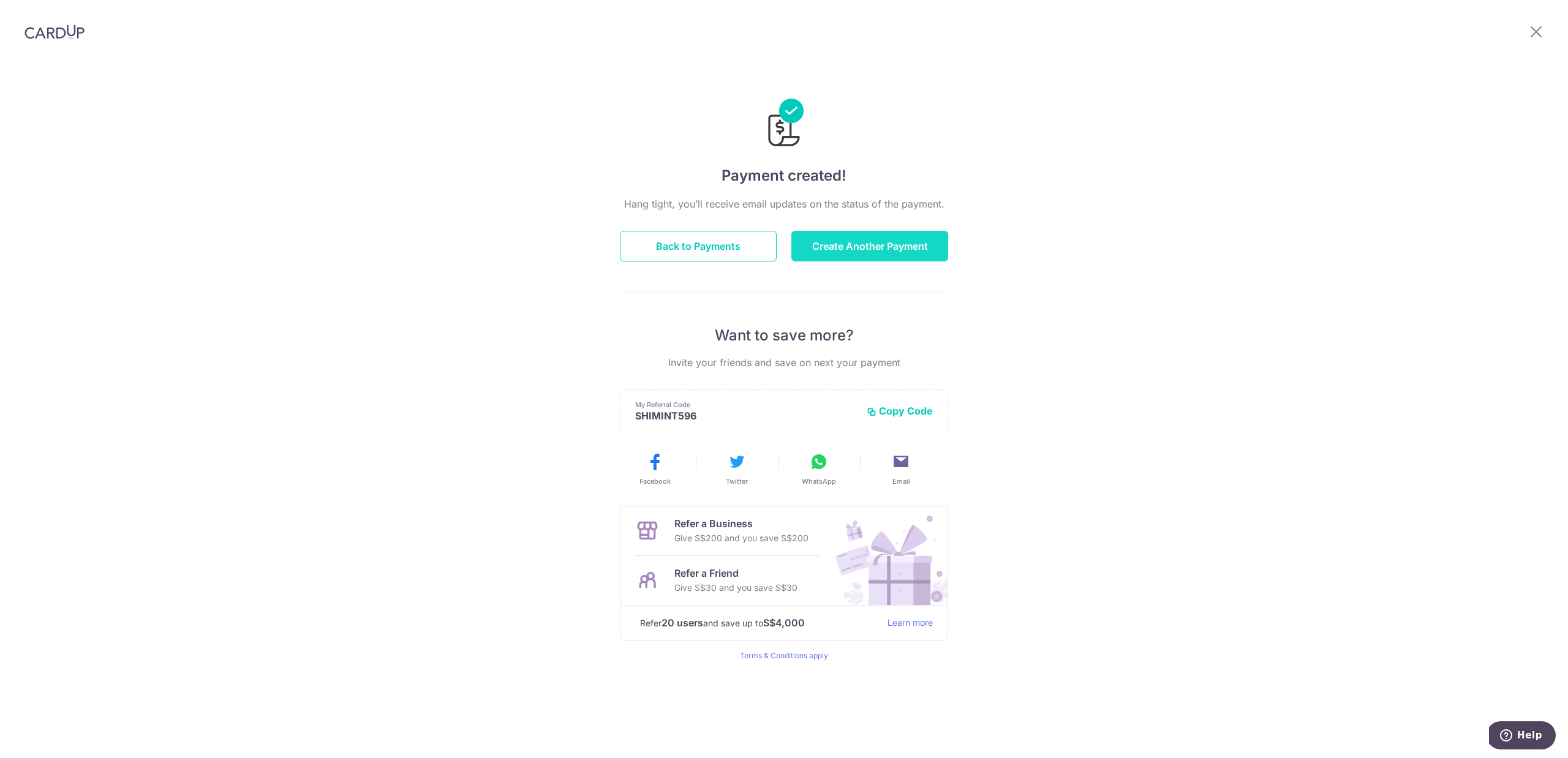
click at [874, 249] on button "Create Another Payment" at bounding box center [869, 246] width 156 height 31
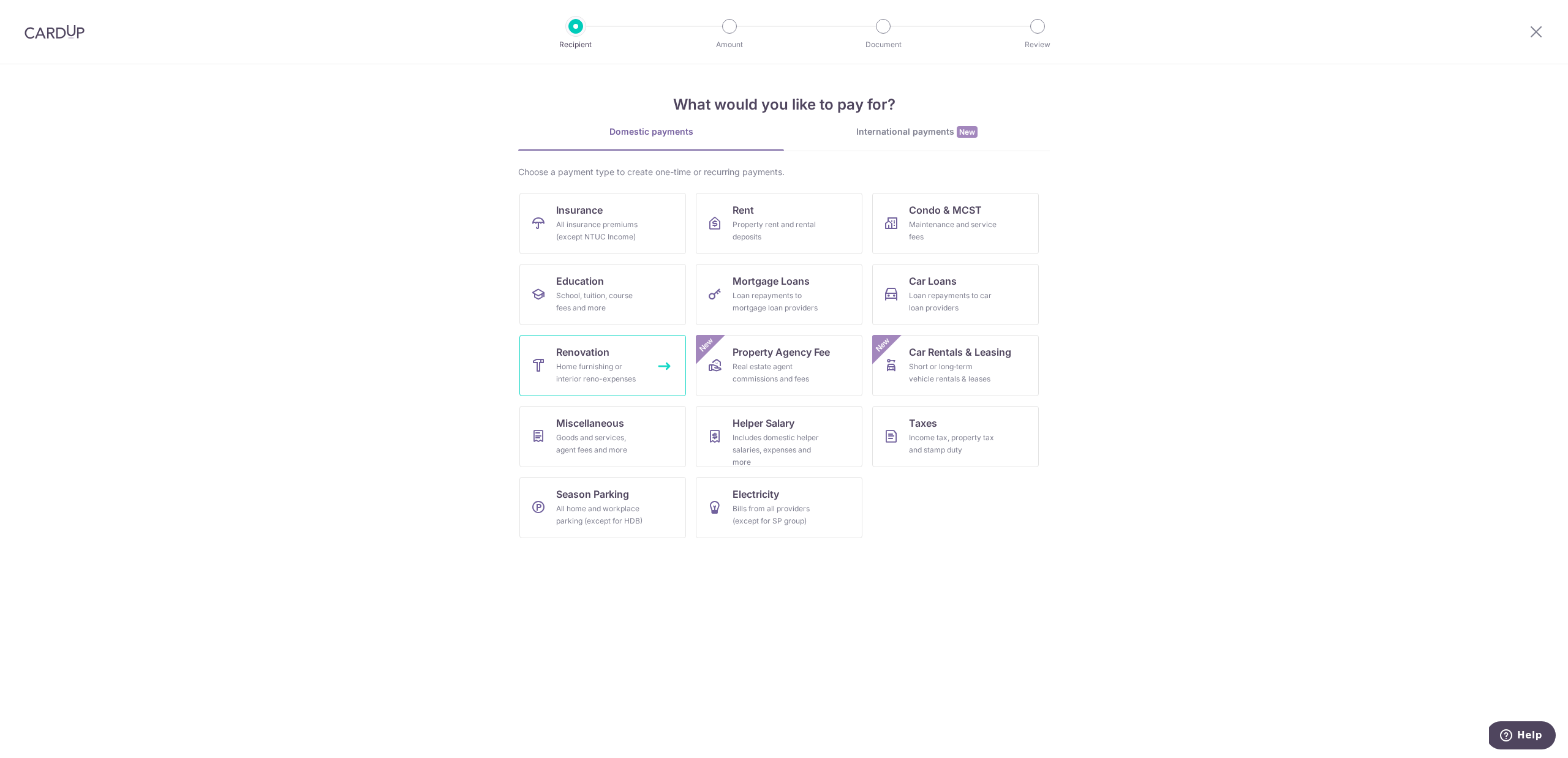
click at [587, 351] on span "Renovation" at bounding box center [583, 352] width 53 height 14
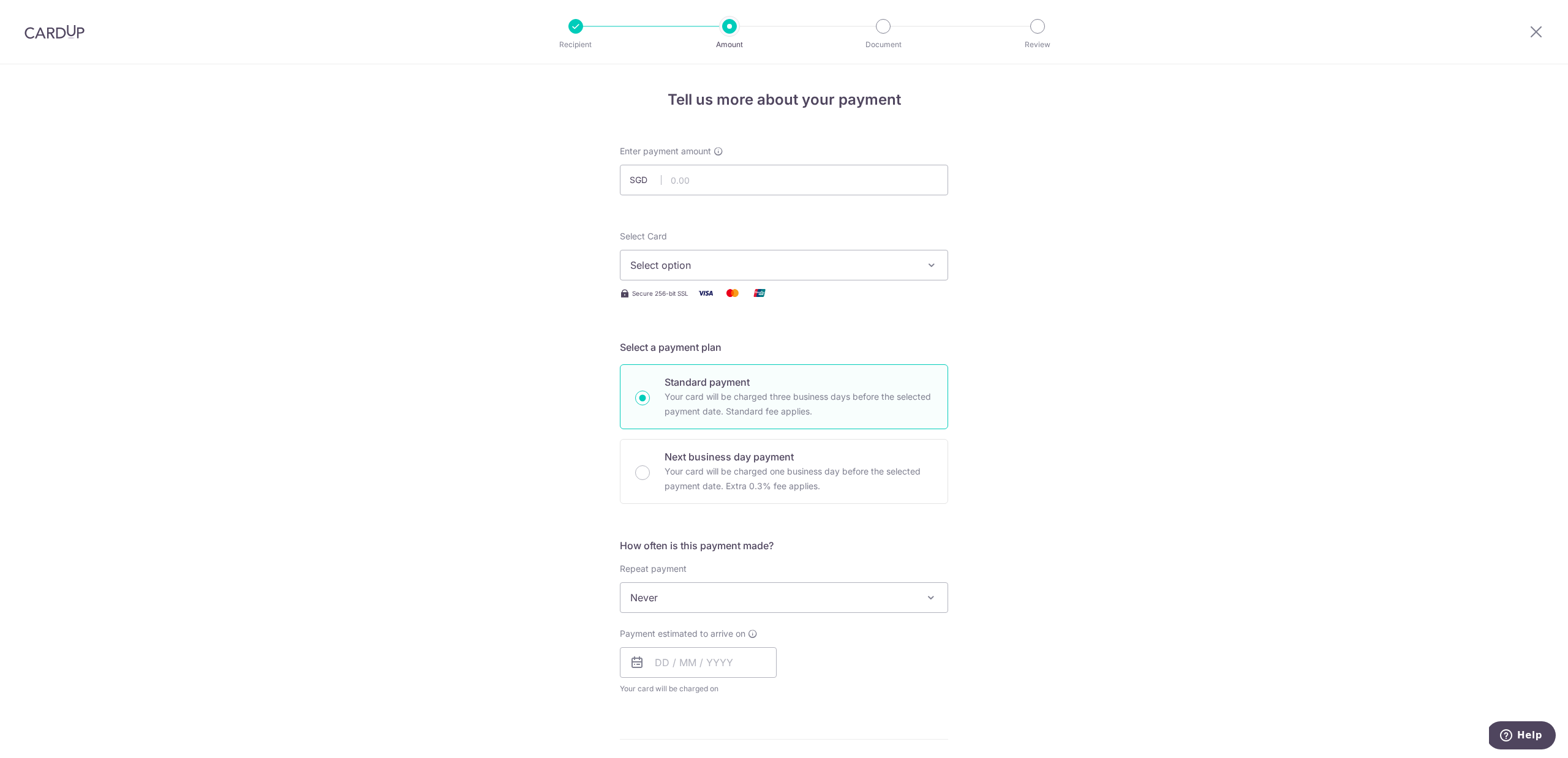
click at [940, 267] on button "Select option" at bounding box center [784, 265] width 328 height 31
click at [1080, 241] on div "Tell us more about your payment Enter payment amount SGD Select Card Select opt…" at bounding box center [784, 659] width 1568 height 1190
click at [840, 190] on input "text" at bounding box center [784, 180] width 328 height 31
type input "833.89"
click at [1077, 273] on div "Tell us more about your payment Enter payment amount SGD 833.89 833.89 Select C…" at bounding box center [784, 659] width 1568 height 1190
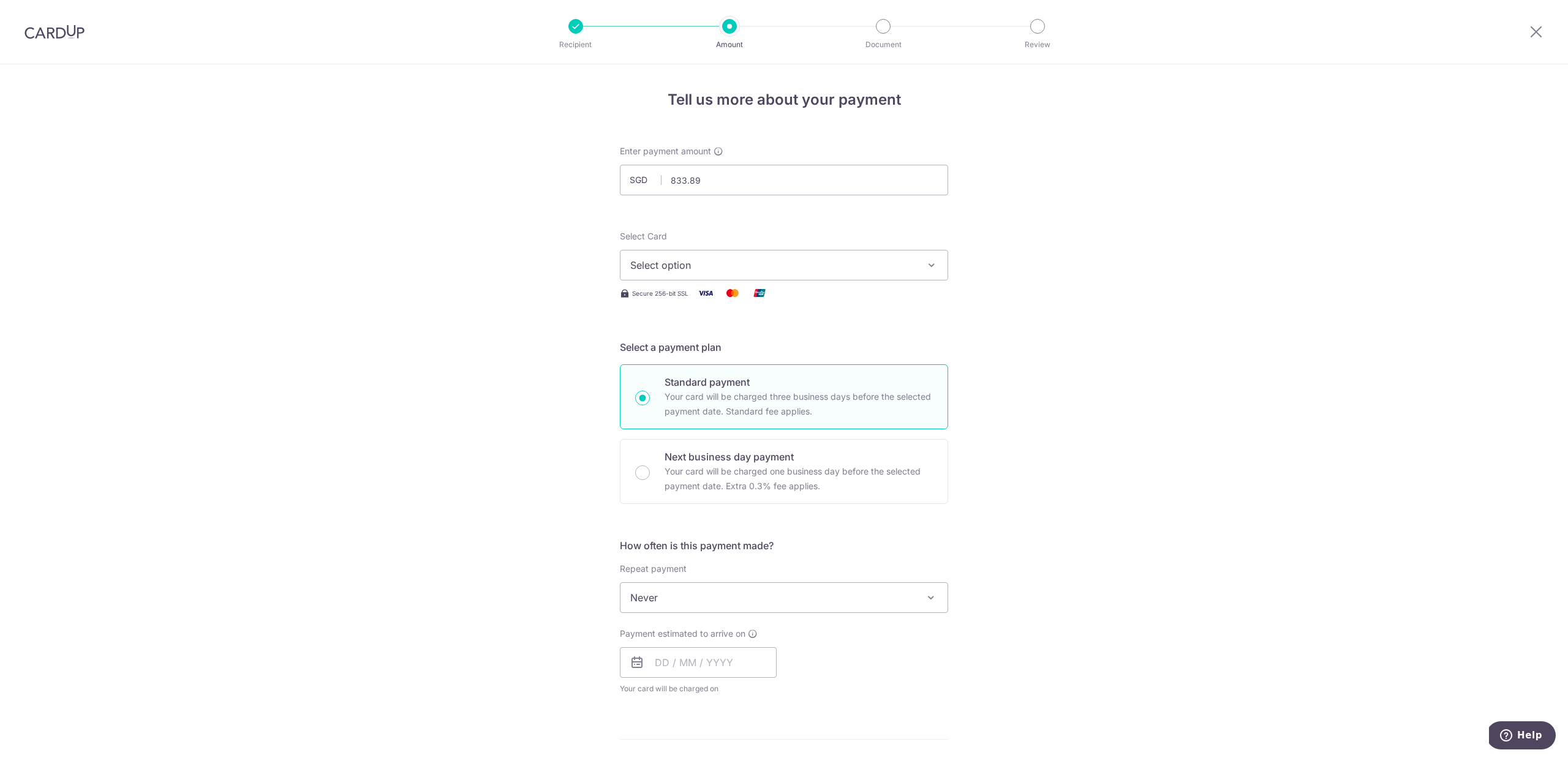
click at [938, 270] on button "Select option" at bounding box center [784, 265] width 328 height 31
click at [828, 351] on span "**** 4408" at bounding box center [784, 353] width 307 height 14
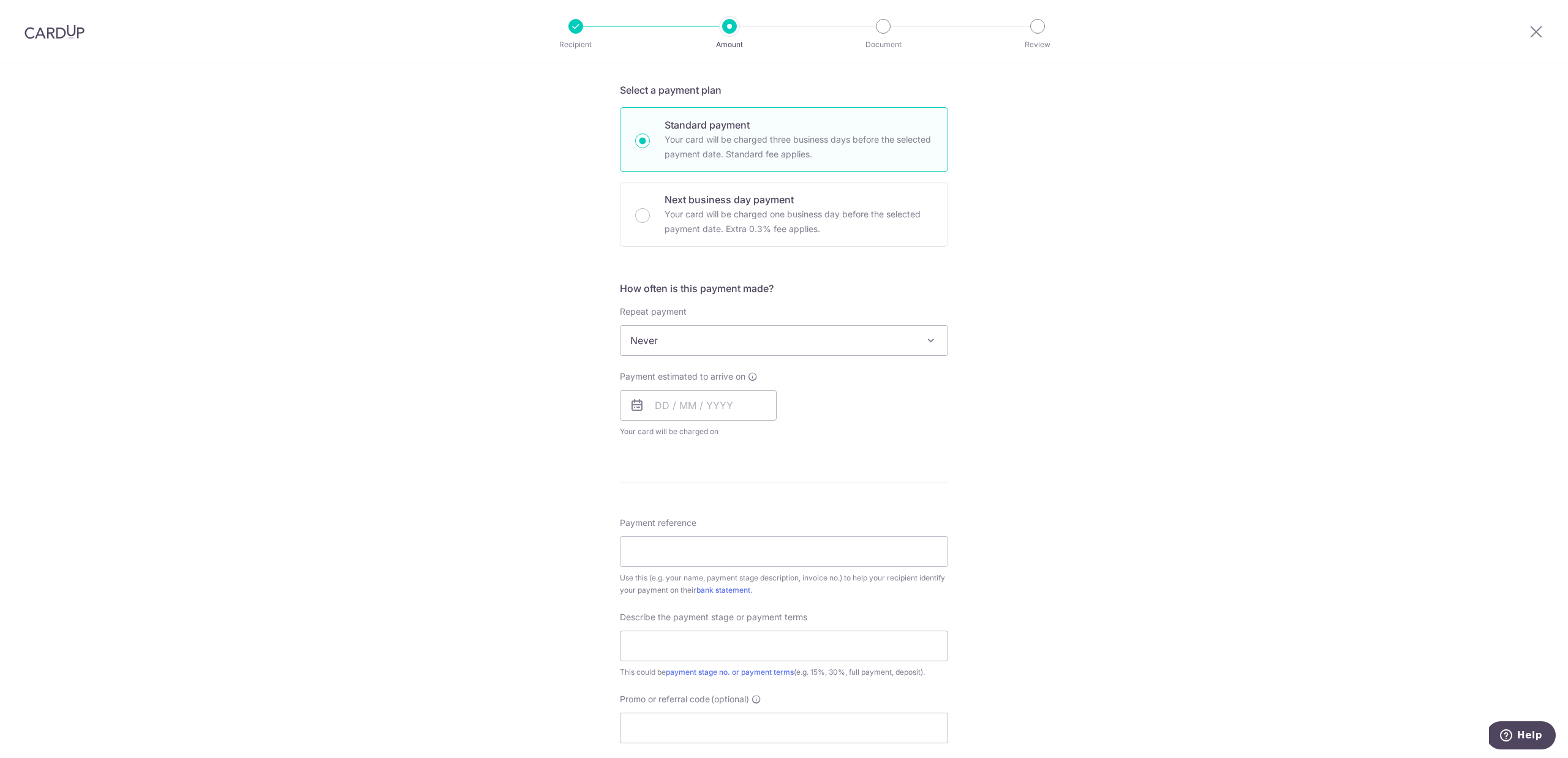
click at [797, 341] on span "Never" at bounding box center [784, 340] width 327 height 30
select select "2"
click at [699, 412] on input "text" at bounding box center [698, 405] width 156 height 31
click at [664, 566] on link "18" at bounding box center [669, 566] width 19 height 19
type input "18/08/2025"
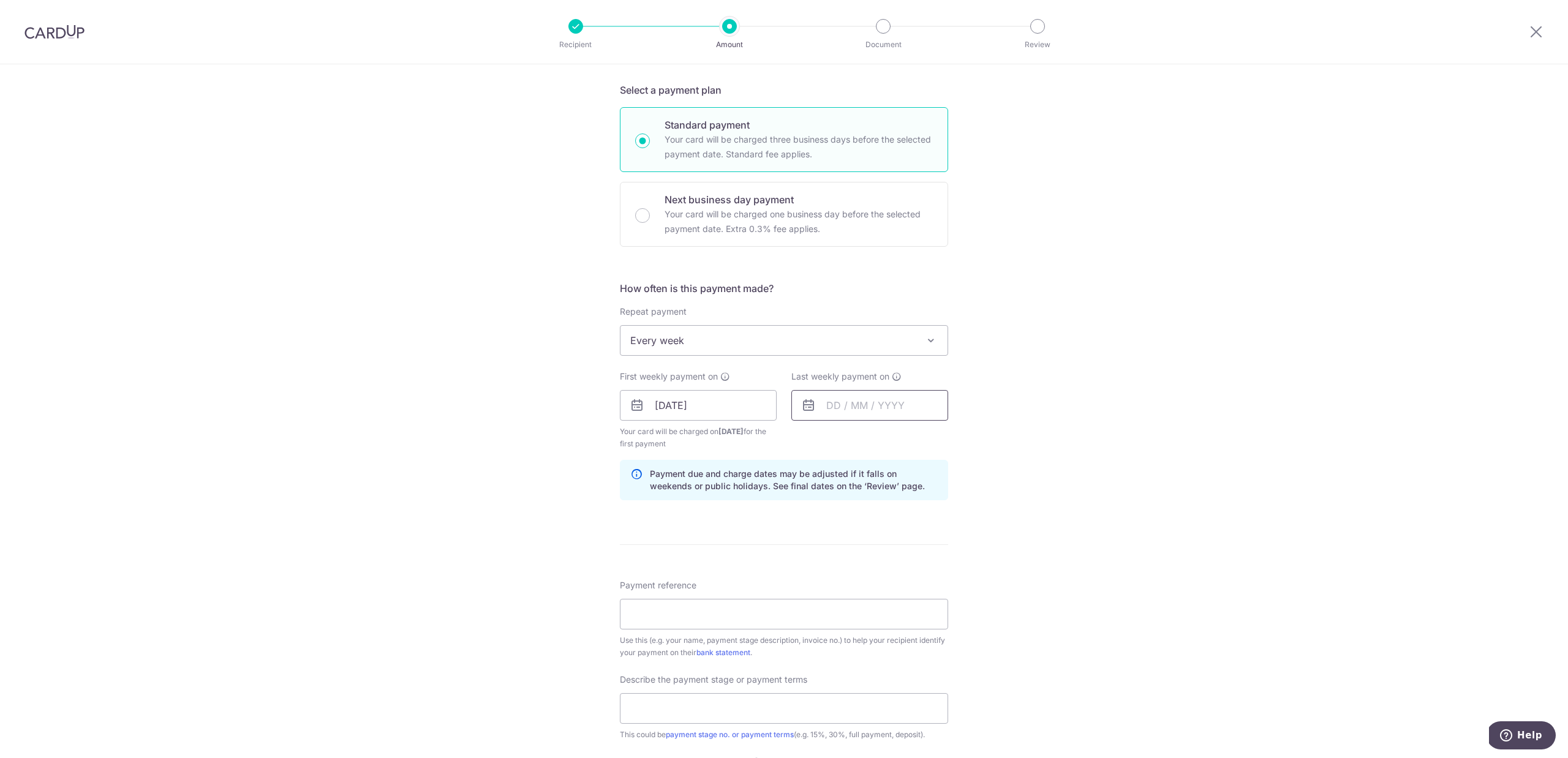
click at [822, 403] on input "text" at bounding box center [869, 405] width 156 height 31
click at [836, 584] on link "25" at bounding box center [840, 590] width 19 height 19
type input "25/08/2025"
click at [1148, 489] on div "Tell us more about your payment Enter payment amount SGD 833.89 833.89 Select C…" at bounding box center [784, 433] width 1568 height 1253
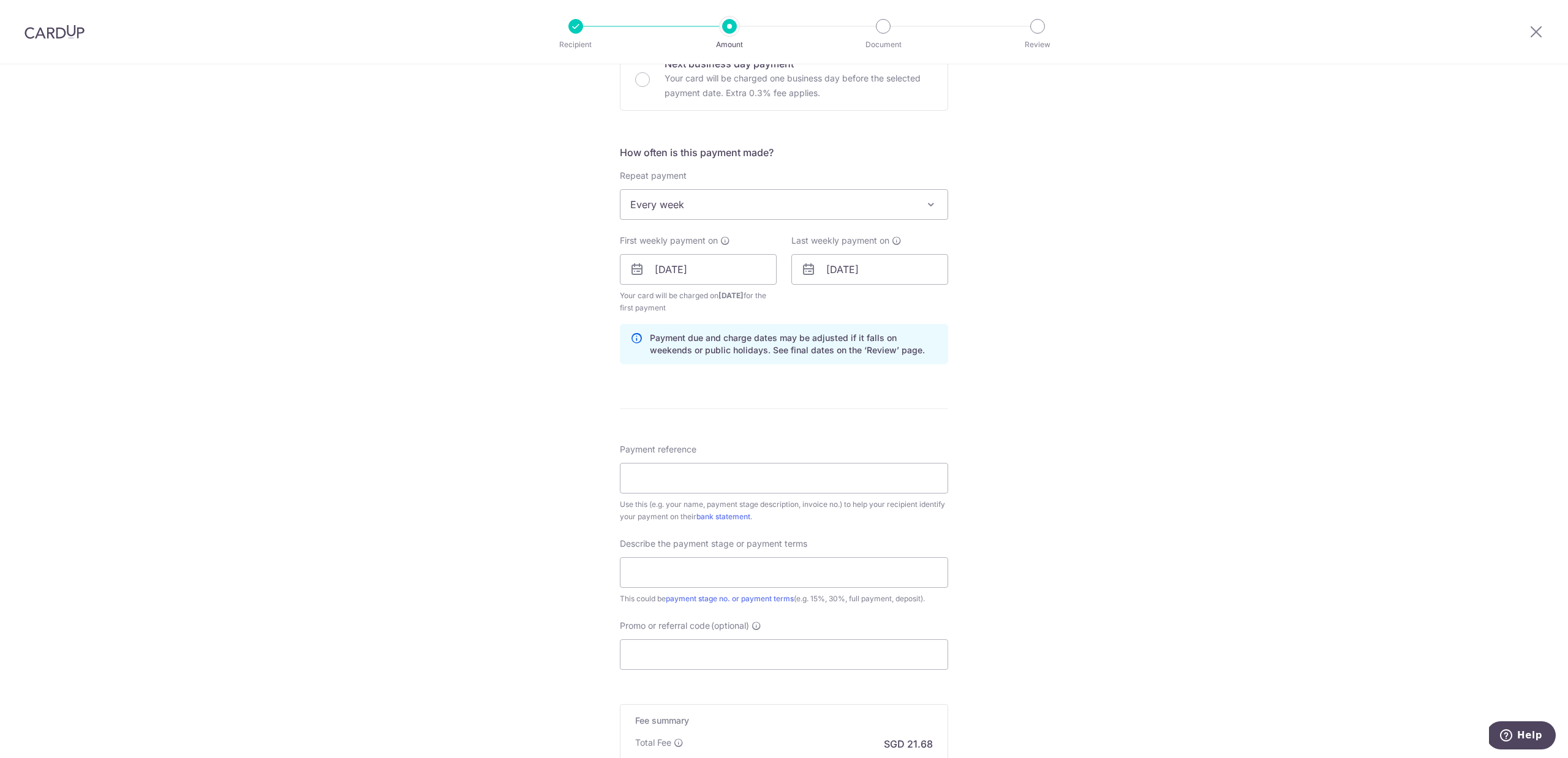
scroll to position [556, 0]
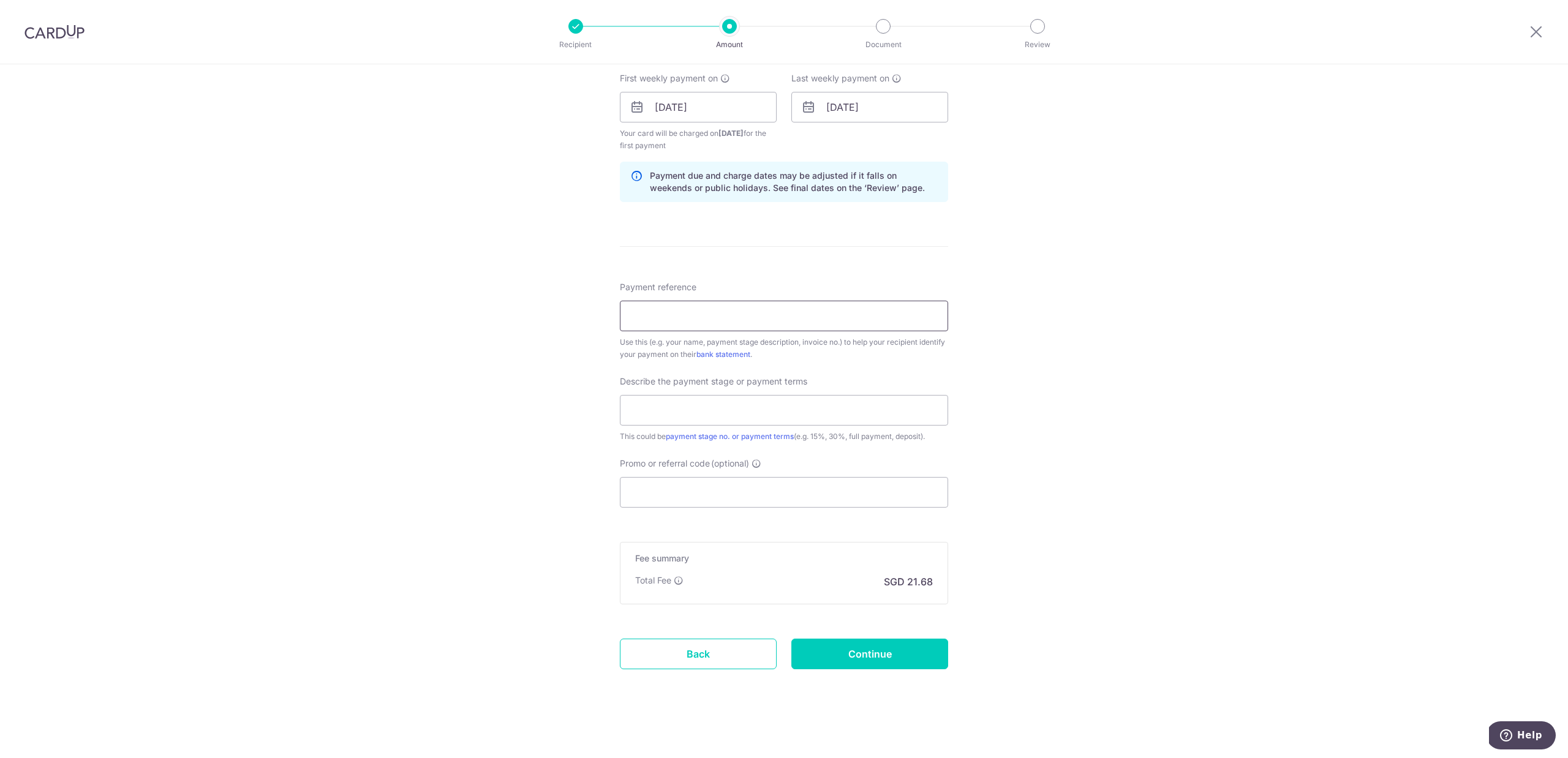
click at [726, 324] on input "Payment reference" at bounding box center [784, 316] width 328 height 31
type input "TPY RIDGE 32-616 RENOVATION"
click at [732, 419] on input "text" at bounding box center [784, 410] width 328 height 31
drag, startPoint x: 657, startPoint y: 412, endPoint x: 679, endPoint y: 462, distance: 54.6
click at [657, 411] on input "Reno 5th payment" at bounding box center [784, 410] width 328 height 31
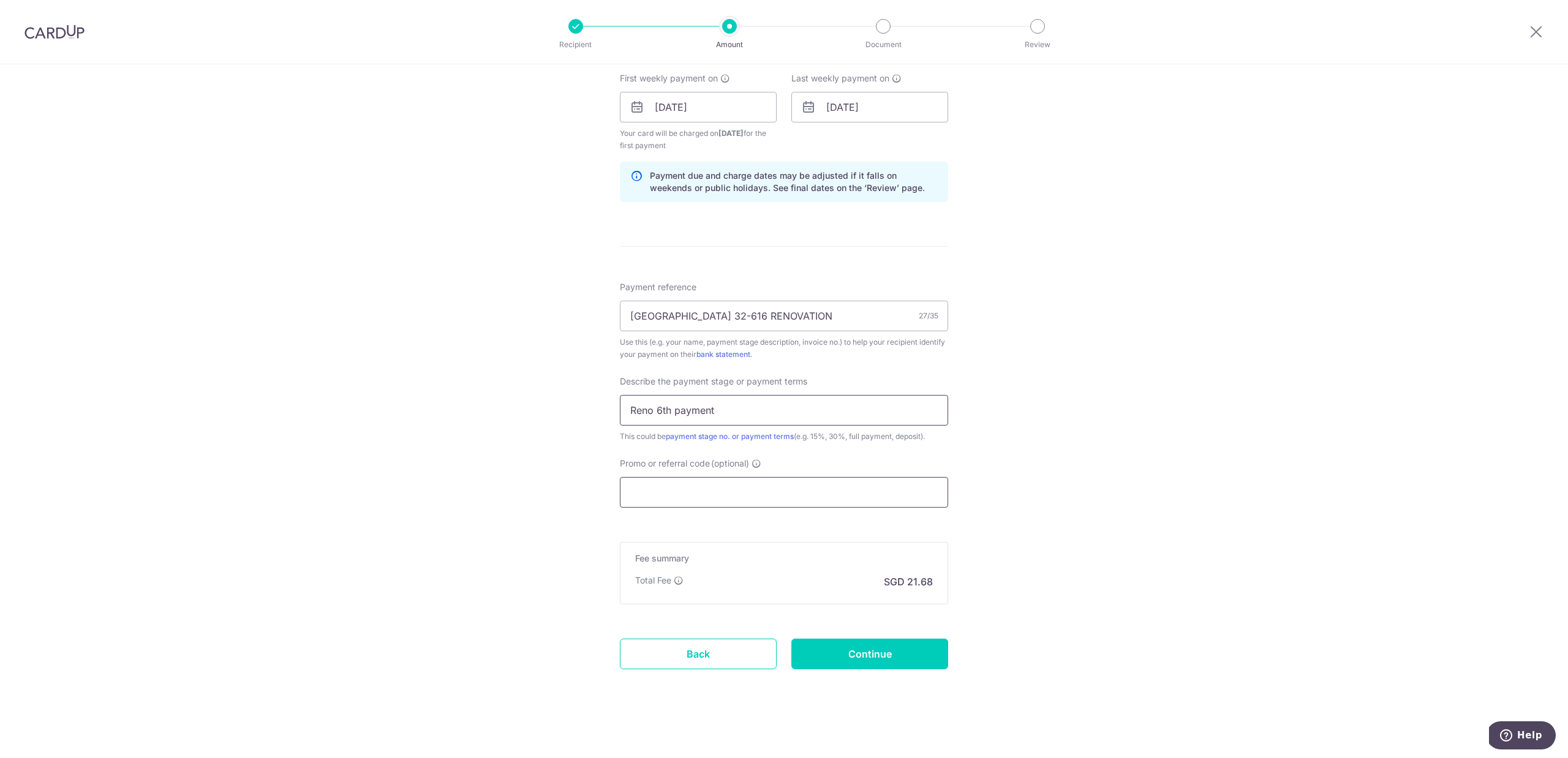
type input "Reno 6th payment"
click at [787, 490] on input "Promo or referral code (optional)" at bounding box center [784, 492] width 328 height 31
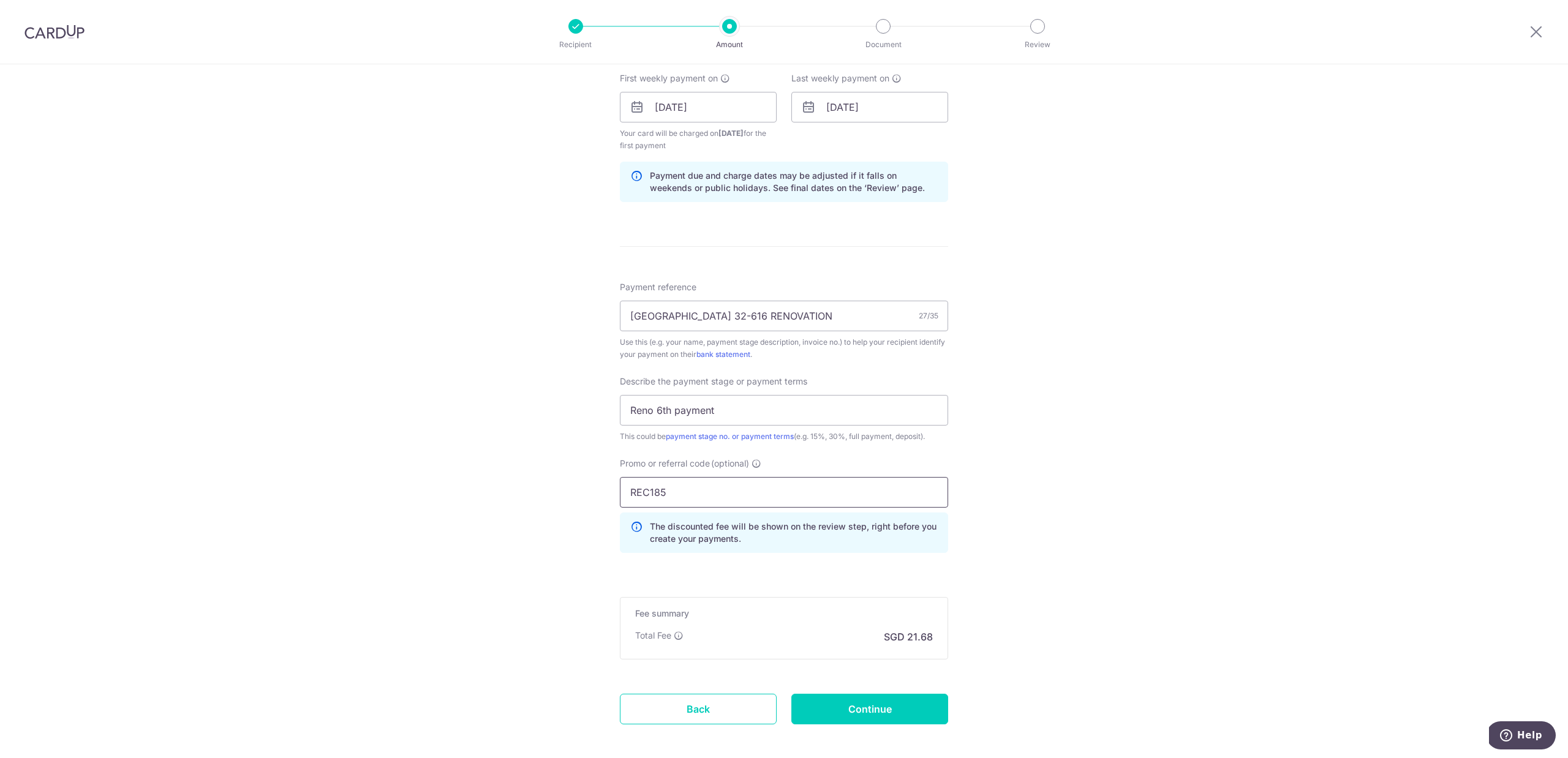
scroll to position [571, 0]
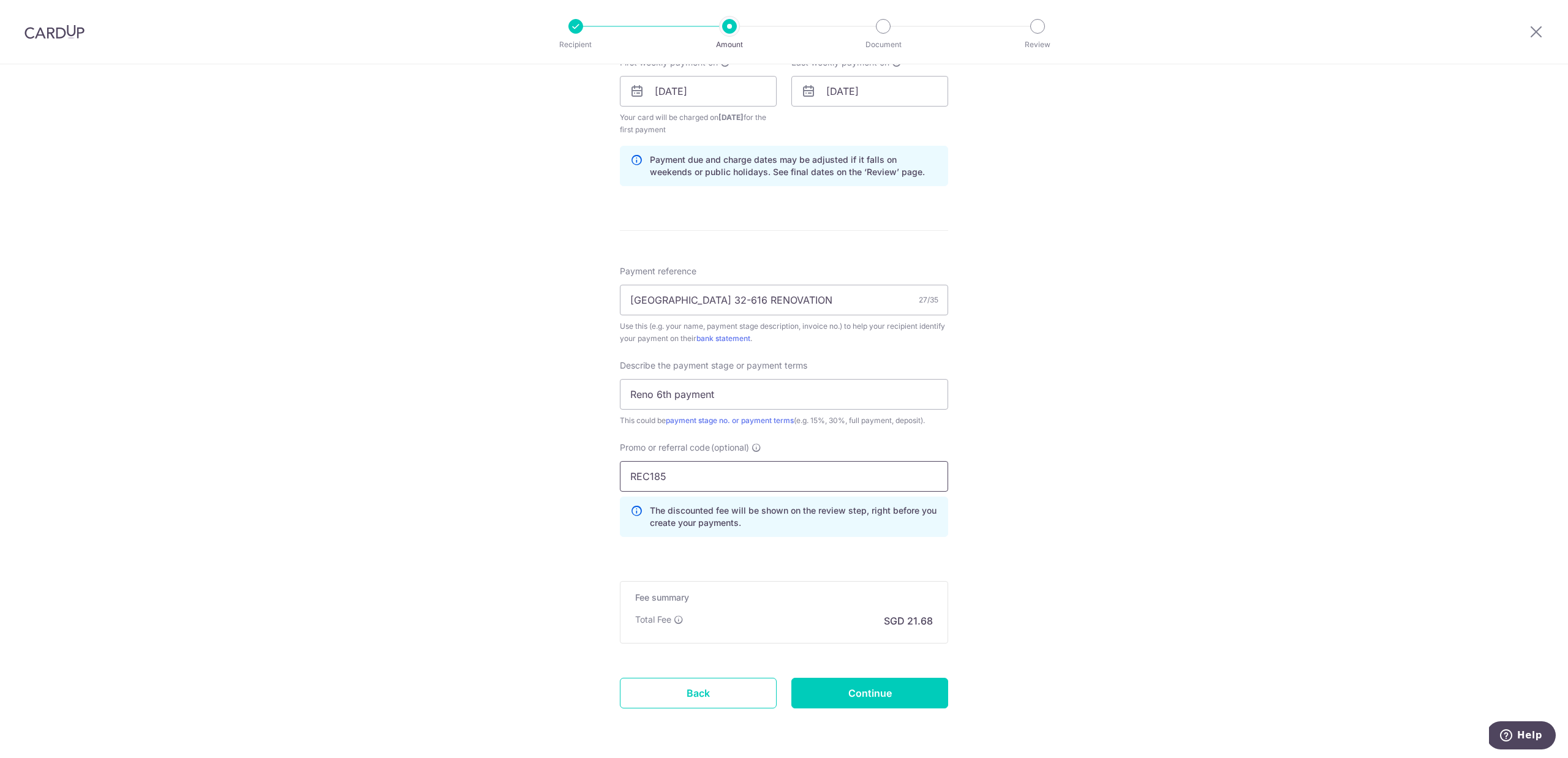
type input "REC185"
click at [1033, 613] on div "Tell us more about your payment Enter payment amount SGD 833.89 833.89 Select C…" at bounding box center [784, 146] width 1568 height 1307
click at [888, 702] on input "Continue" at bounding box center [869, 693] width 156 height 31
type input "Create Schedule"
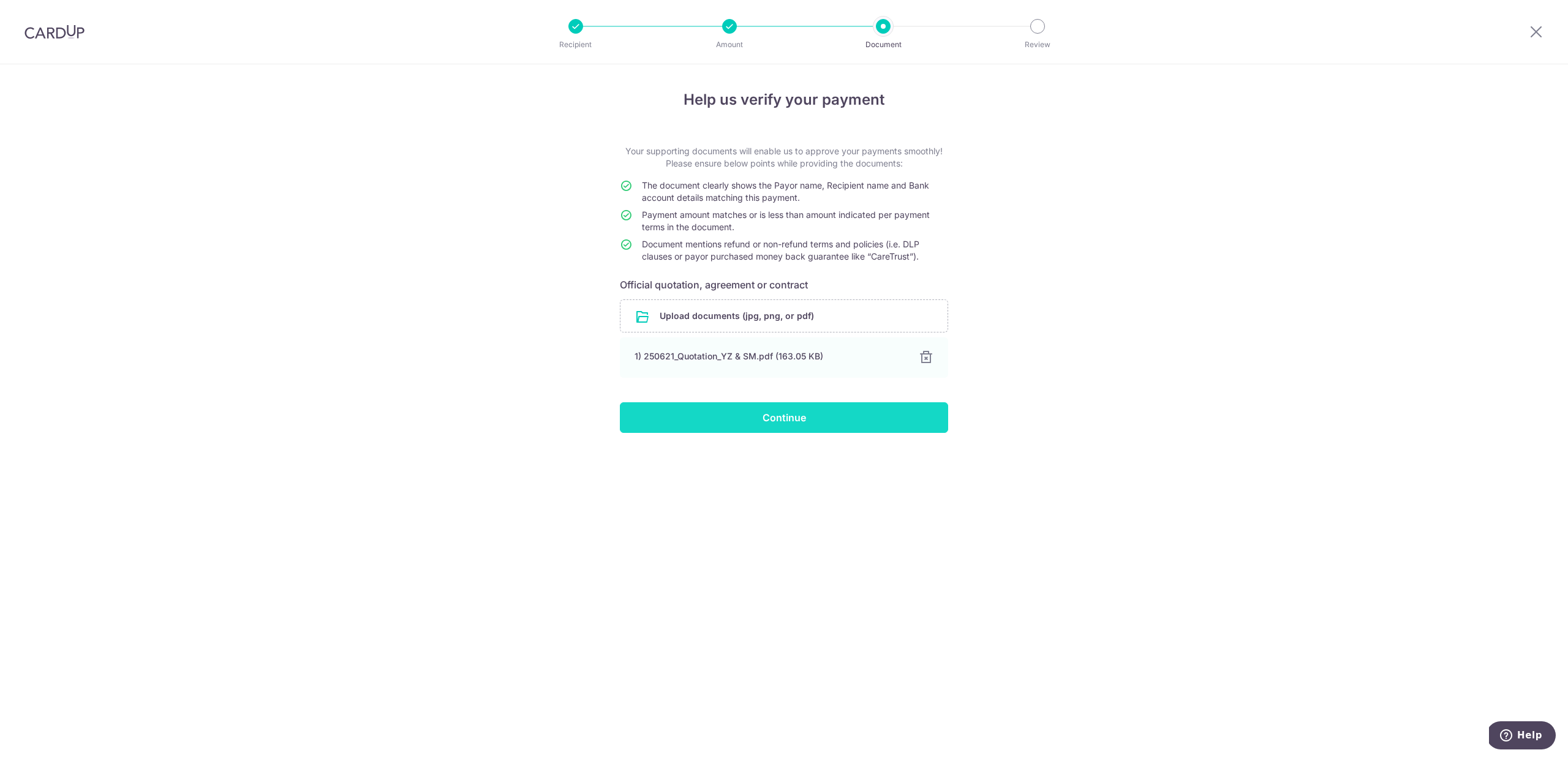
click at [760, 415] on input "Continue" at bounding box center [784, 417] width 328 height 31
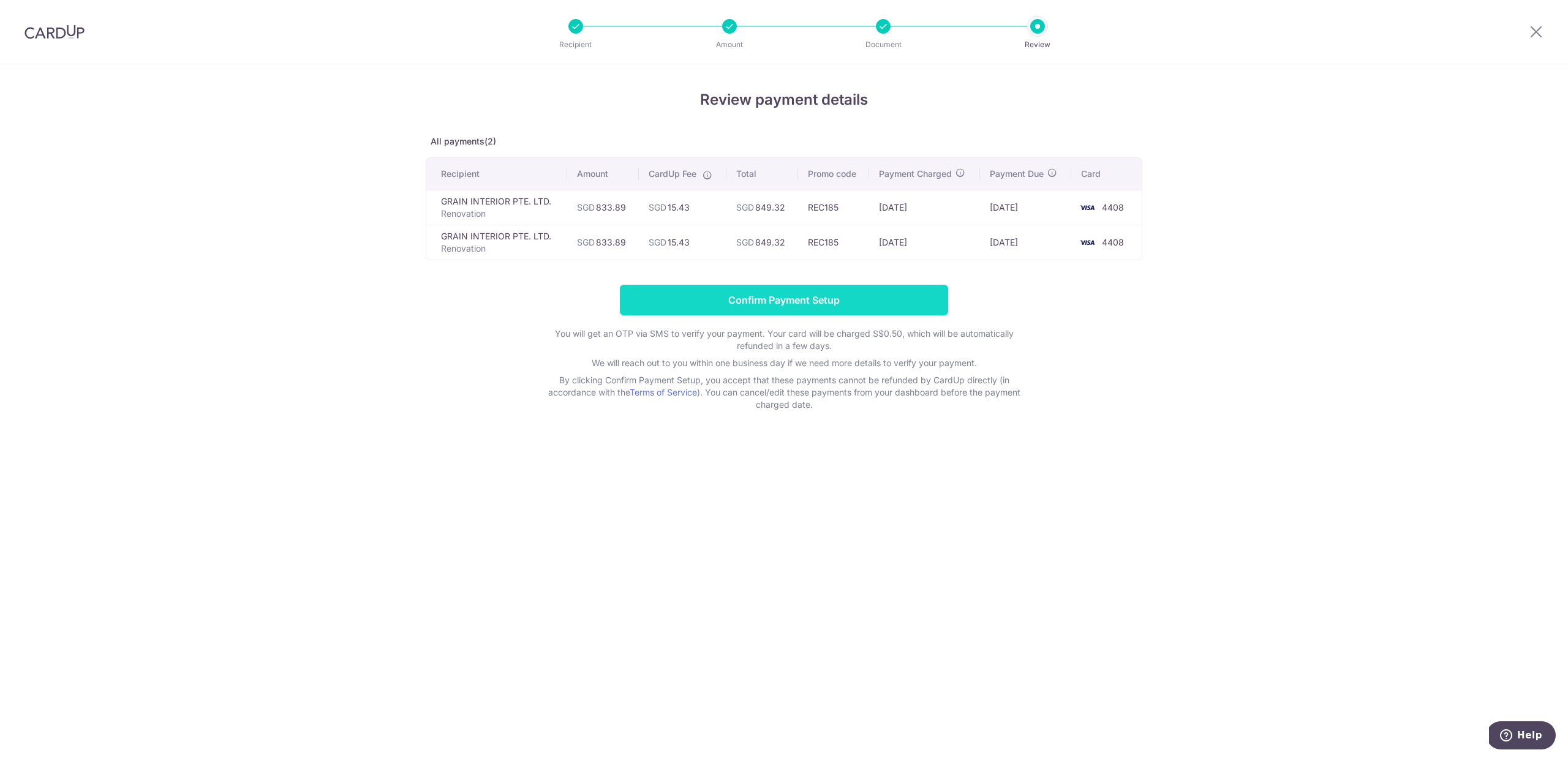
click at [741, 290] on input "Confirm Payment Setup" at bounding box center [784, 300] width 328 height 31
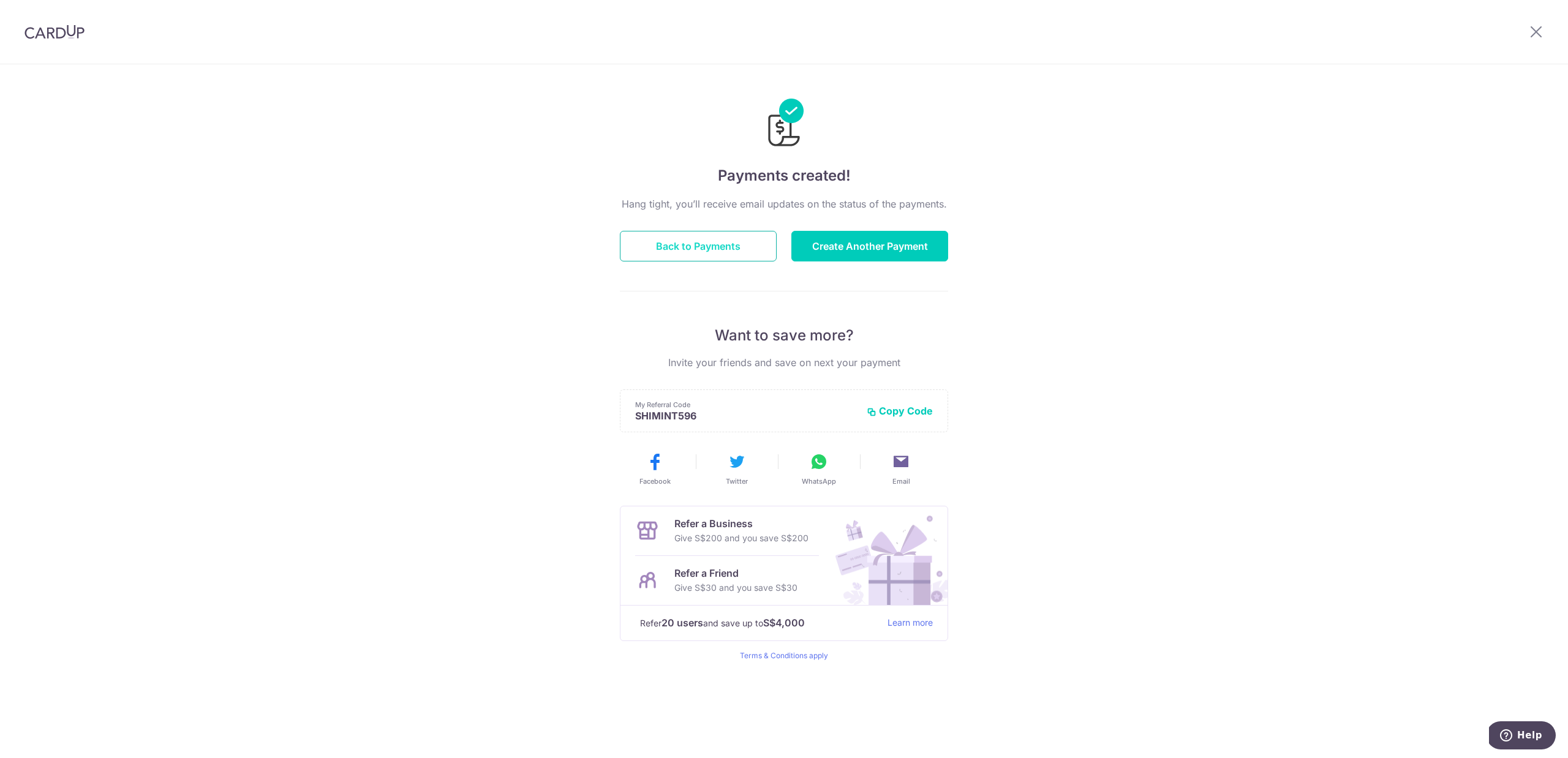
click at [714, 234] on button "Back to Payments" at bounding box center [698, 246] width 156 height 31
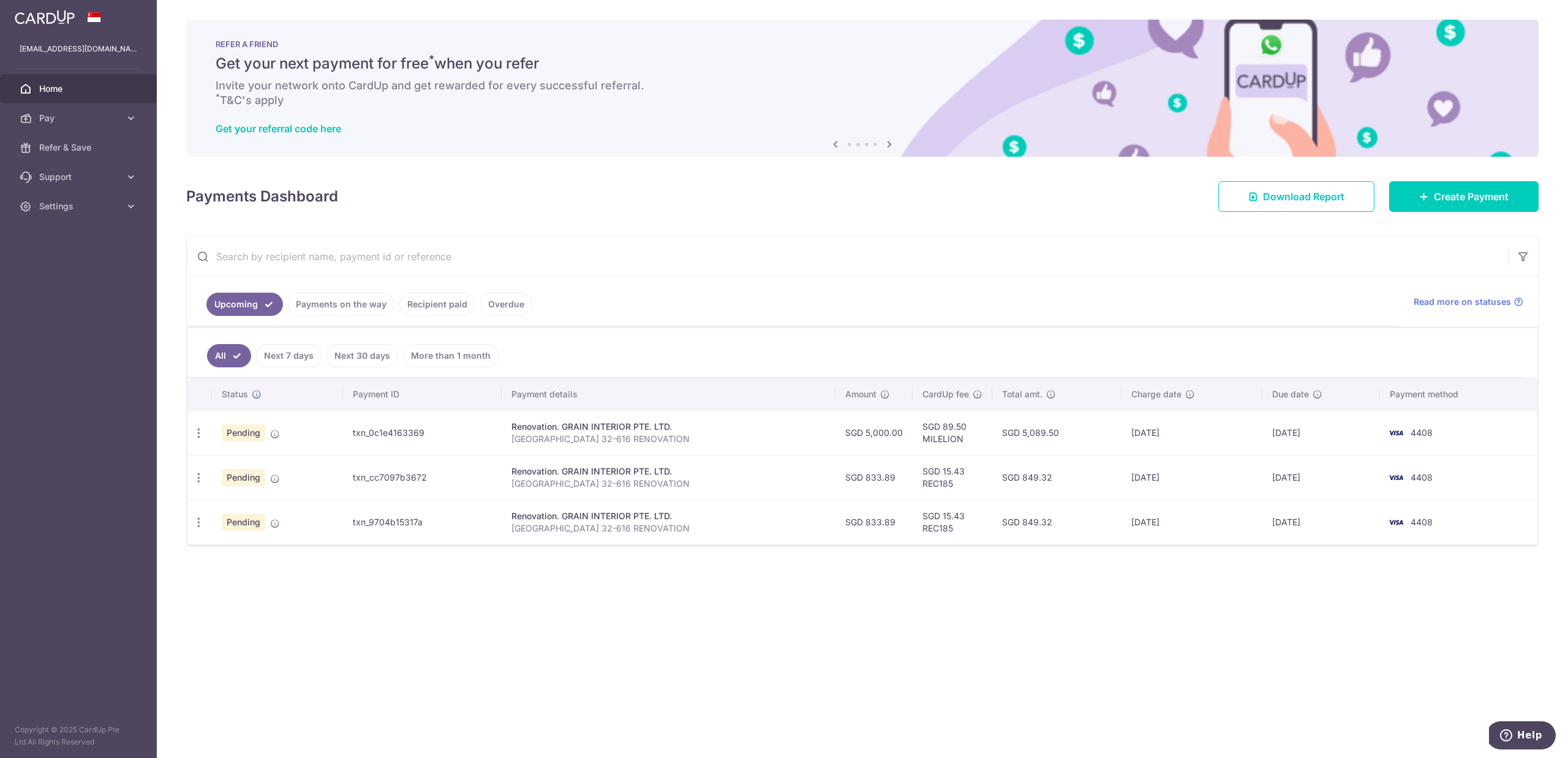
click at [900, 251] on input "text" at bounding box center [847, 256] width 1322 height 39
